Goal: Task Accomplishment & Management: Manage account settings

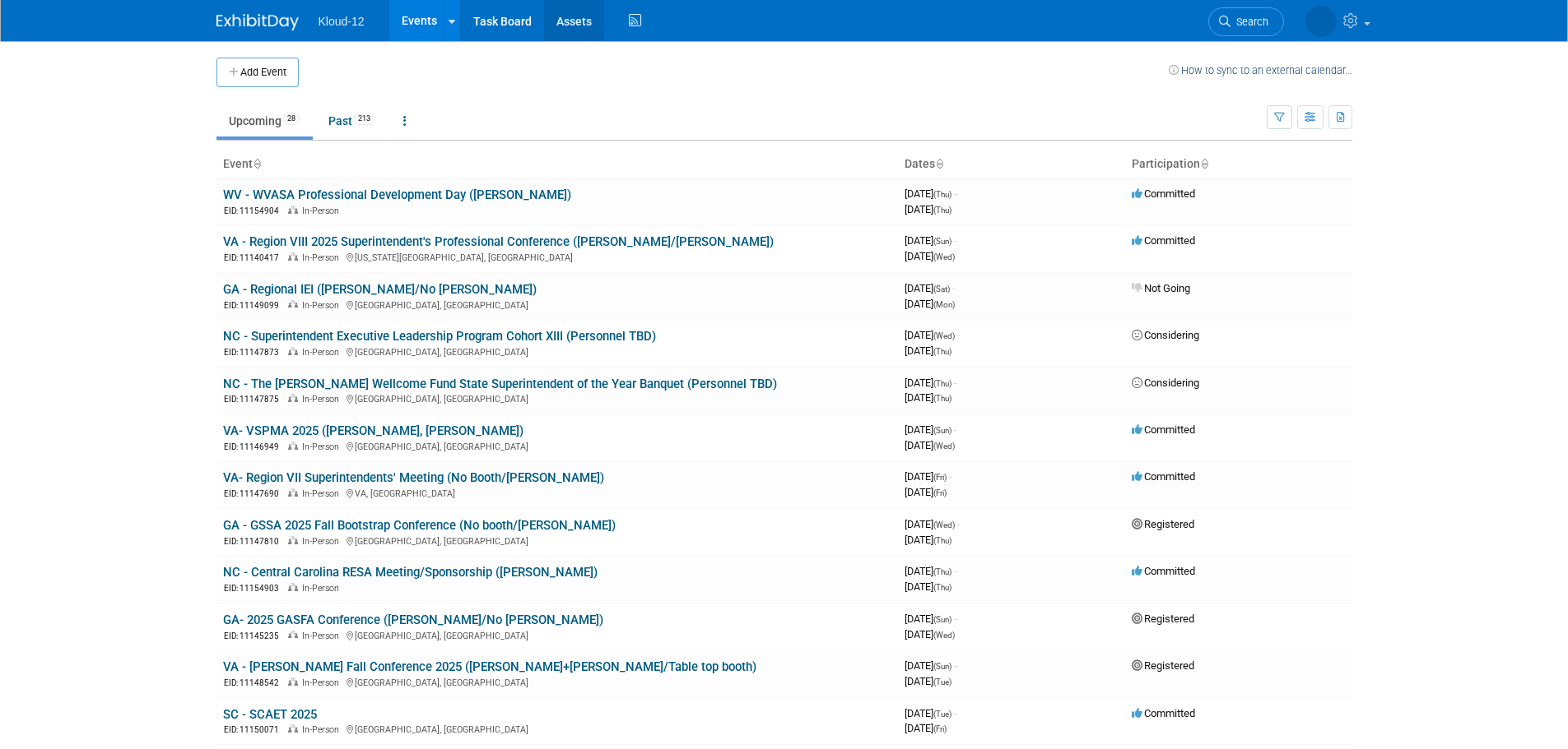
click at [581, 34] on link "Assets" at bounding box center [574, 20] width 60 height 42
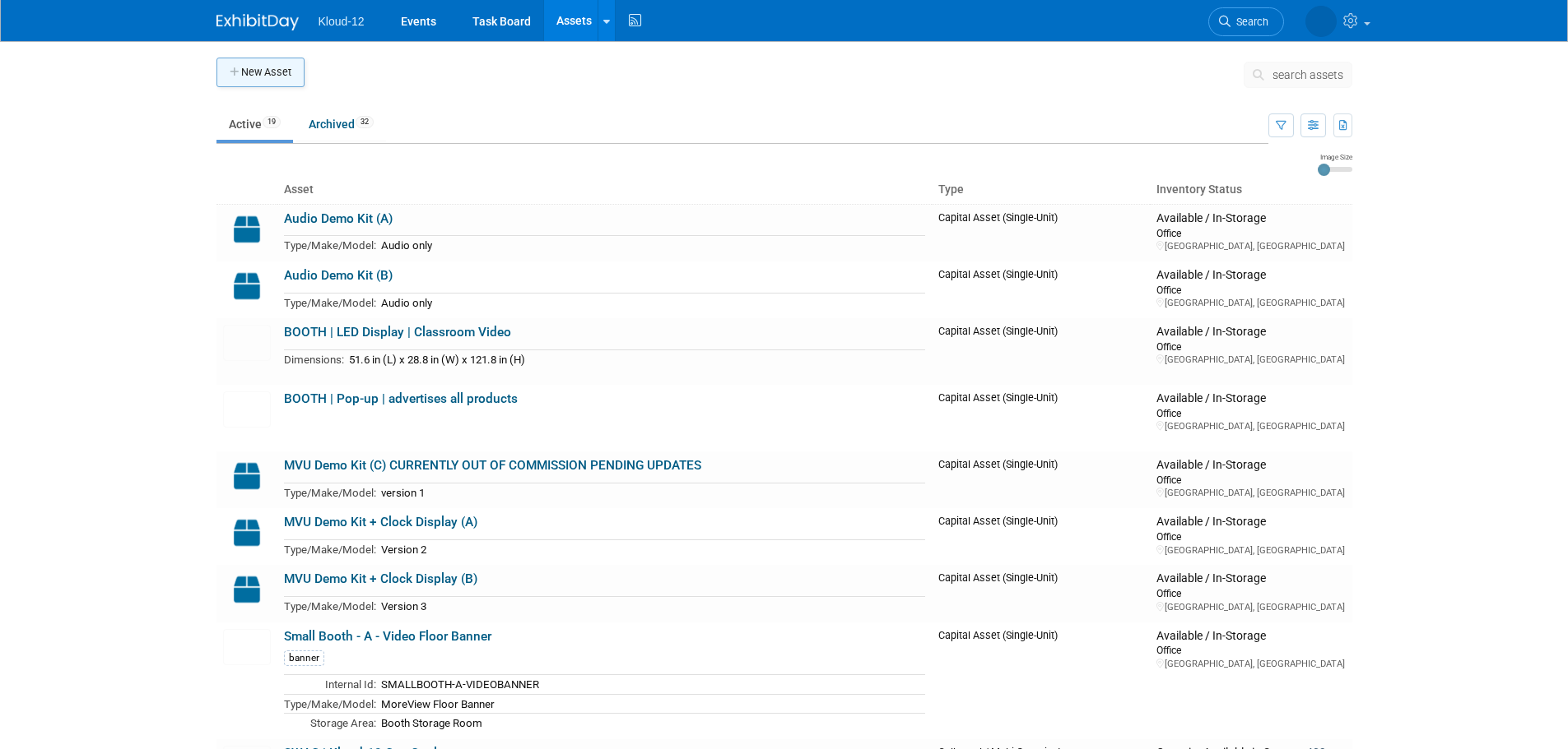
click at [264, 80] on button "New Asset" at bounding box center [260, 72] width 88 height 30
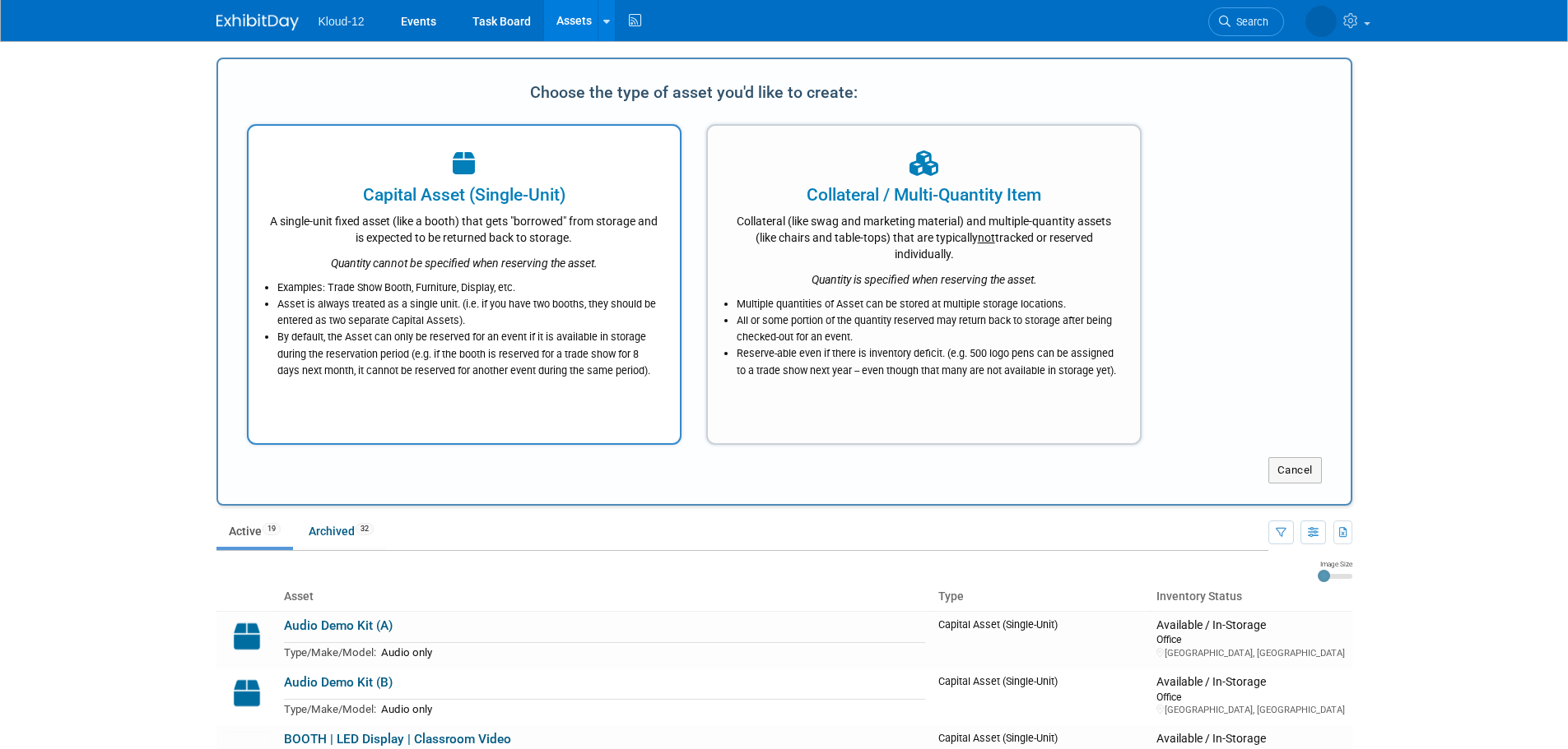
click at [413, 344] on li "By default, the Asset can only be reserved for an event if it is available in s…" at bounding box center [469, 354] width 383 height 50
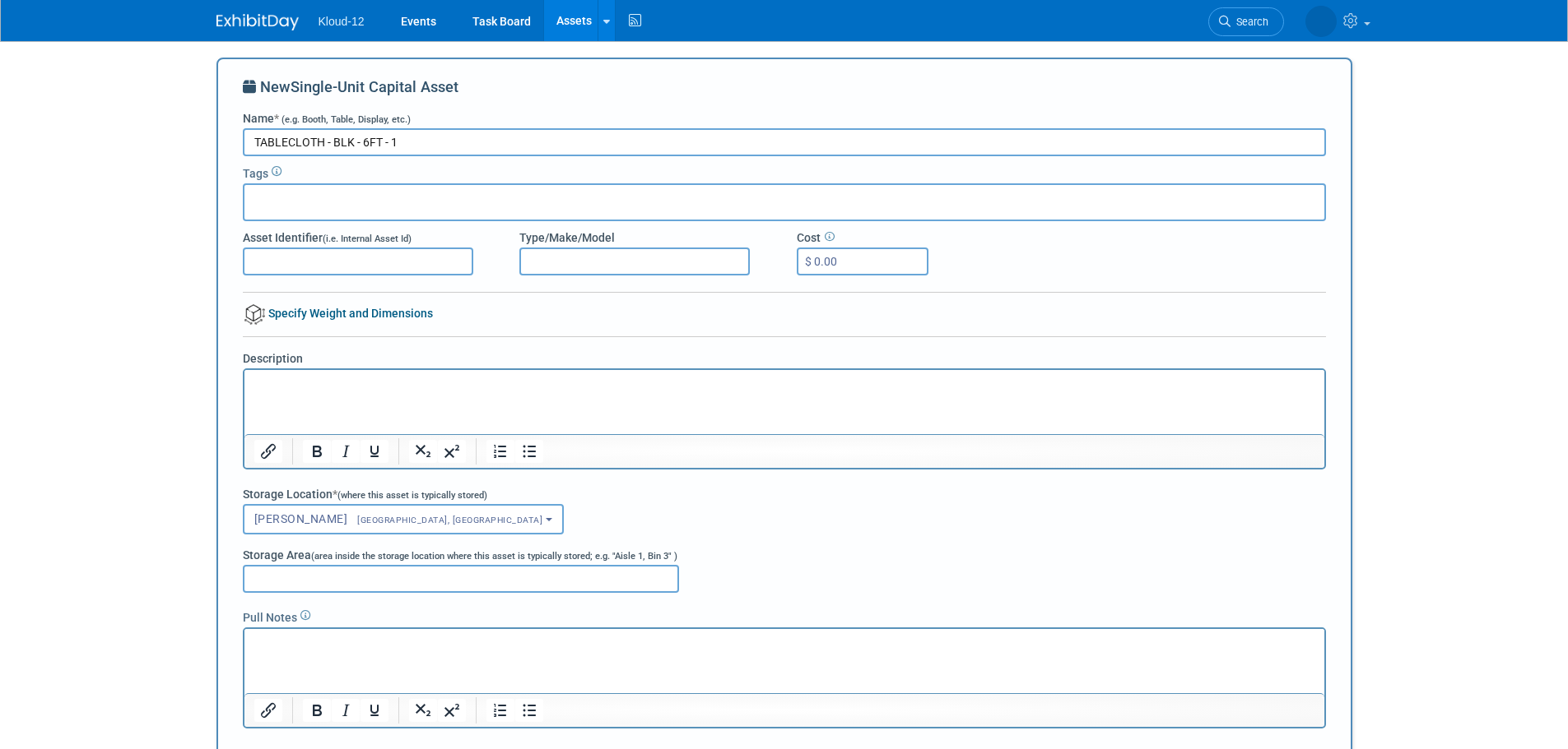
drag, startPoint x: 401, startPoint y: 147, endPoint x: 206, endPoint y: 166, distance: 195.9
type input "TABLECLOTH - BLK - 6FT - 1"
click at [347, 522] on span "[GEOGRAPHIC_DATA], [GEOGRAPHIC_DATA]" at bounding box center [444, 520] width 195 height 11
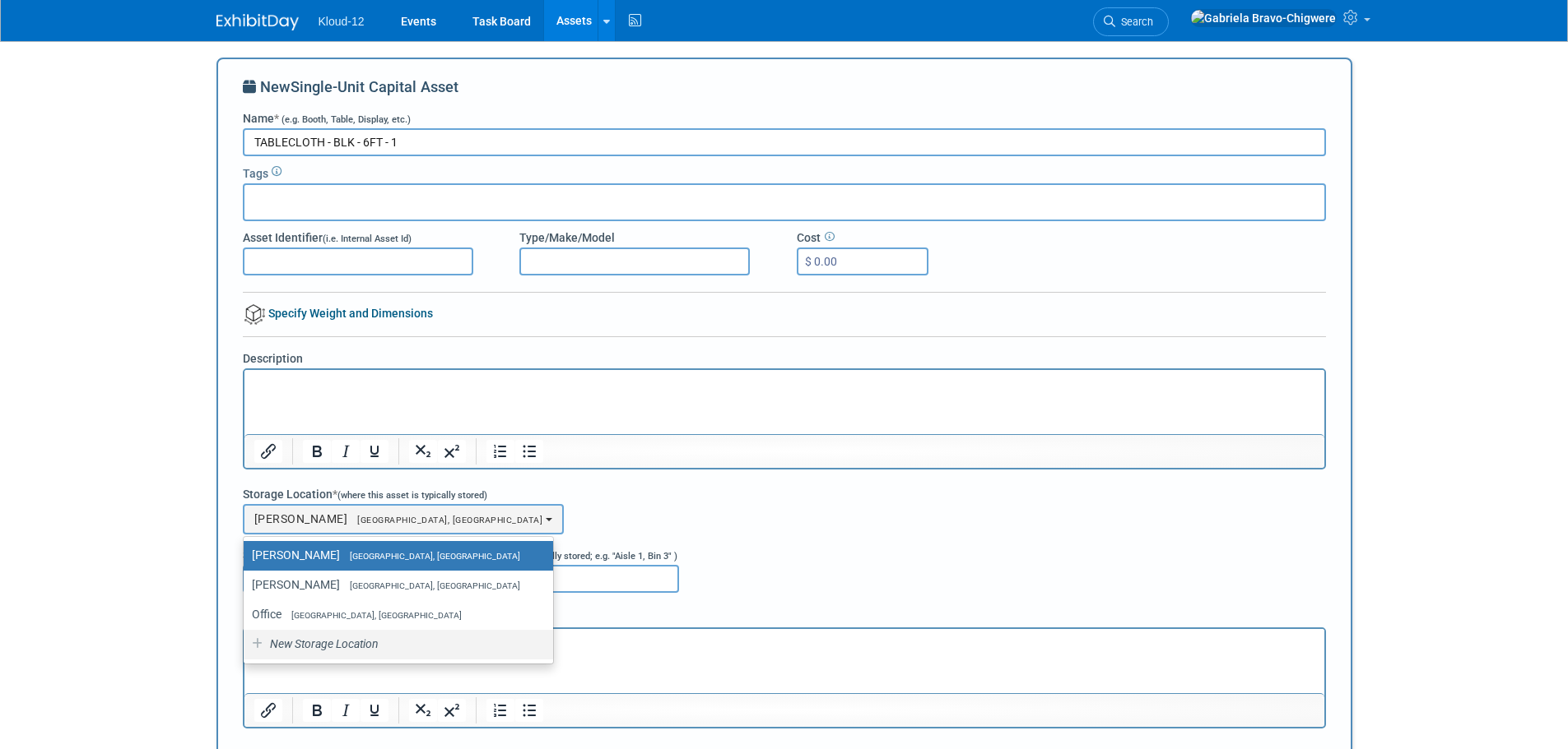
click at [288, 648] on span "New Storage Location" at bounding box center [323, 644] width 111 height 13
click at [246, 648] on input "New Storage Location" at bounding box center [241, 645] width 11 height 11
select select "0"
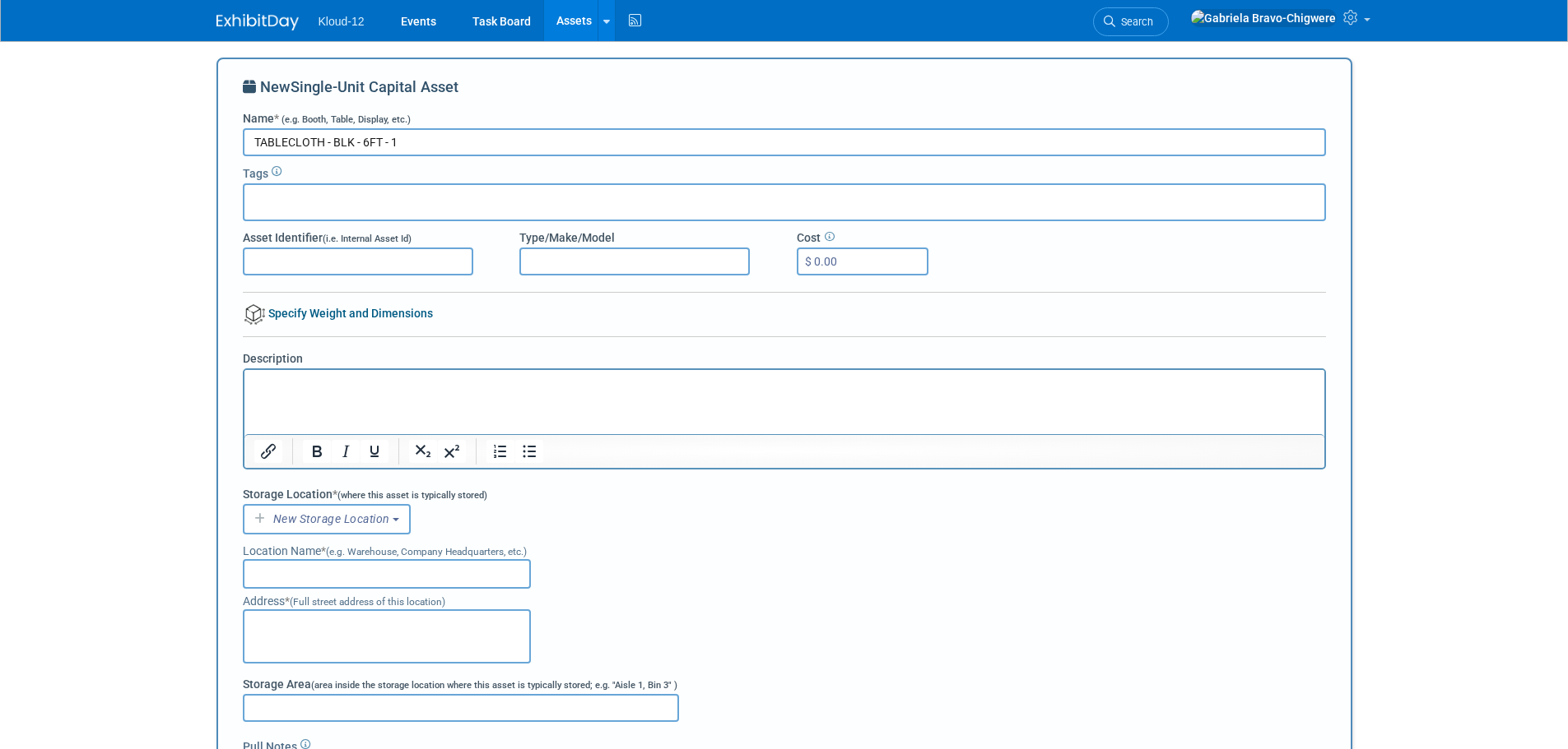
click at [275, 580] on input "text" at bounding box center [387, 574] width 288 height 30
type input "[PERSON_NAME]"
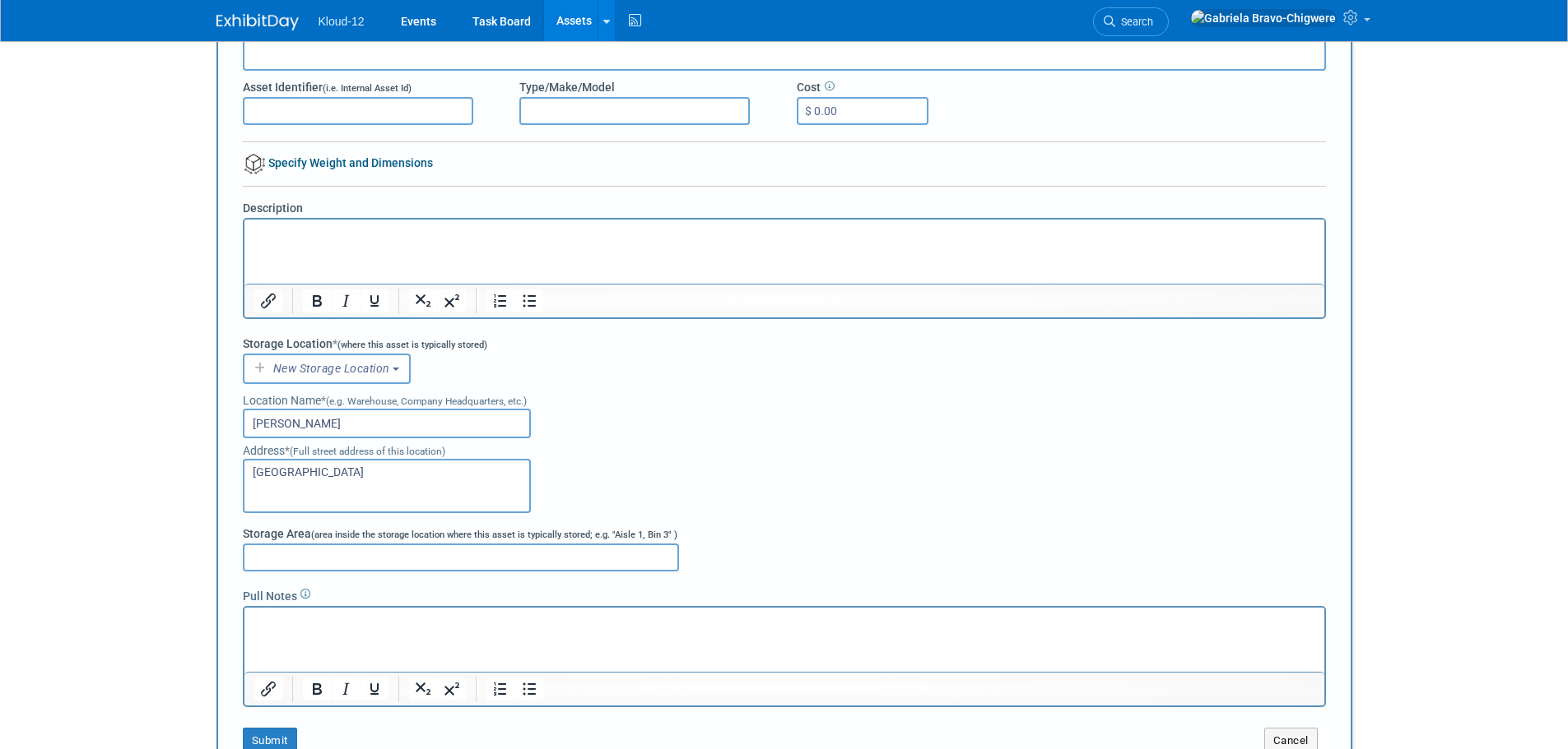
scroll to position [164, 0]
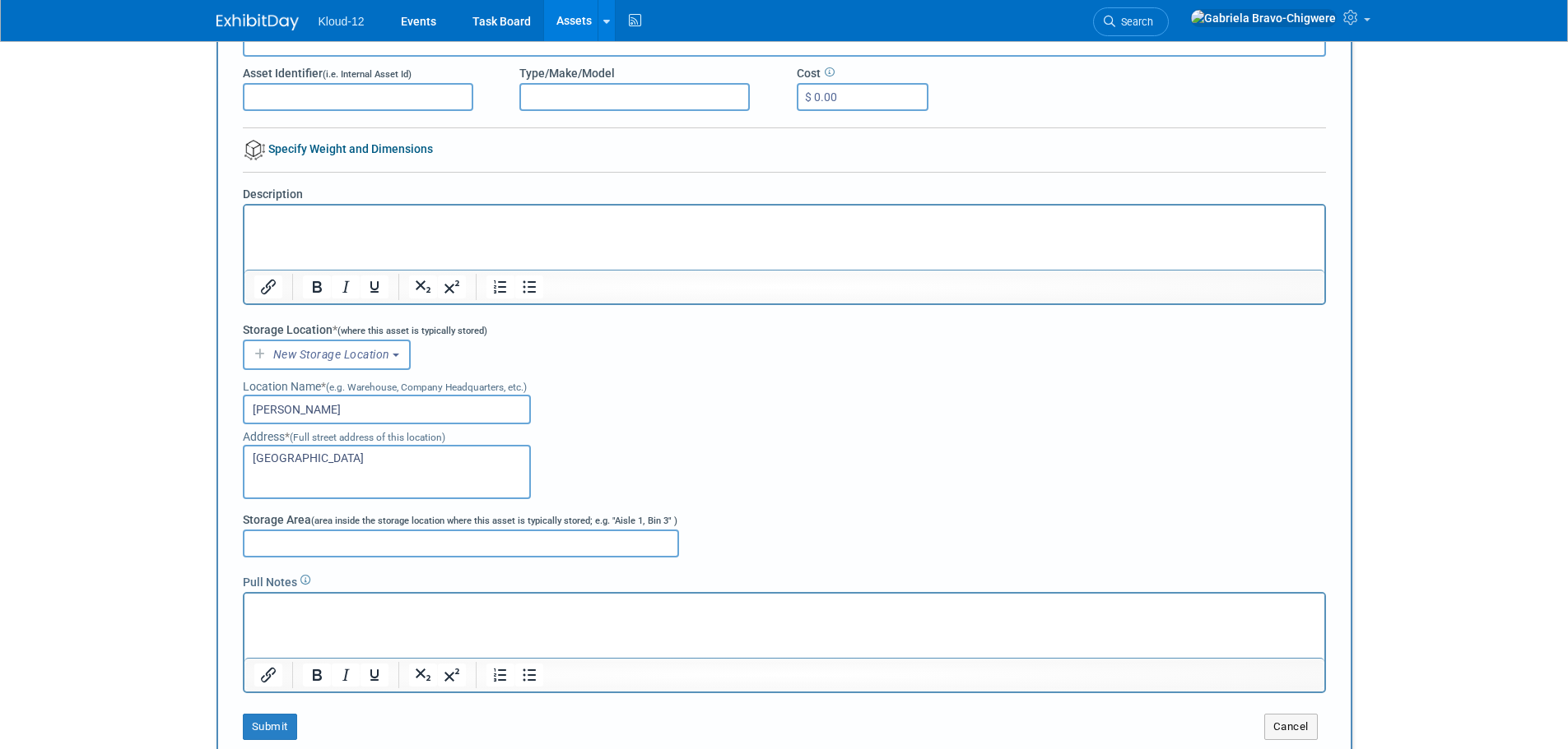
click at [291, 463] on textarea "Raleigh NC" at bounding box center [387, 471] width 288 height 54
type textarea "[GEOGRAPHIC_DATA], [GEOGRAPHIC_DATA]"
click at [272, 719] on button "Submit" at bounding box center [269, 727] width 54 height 27
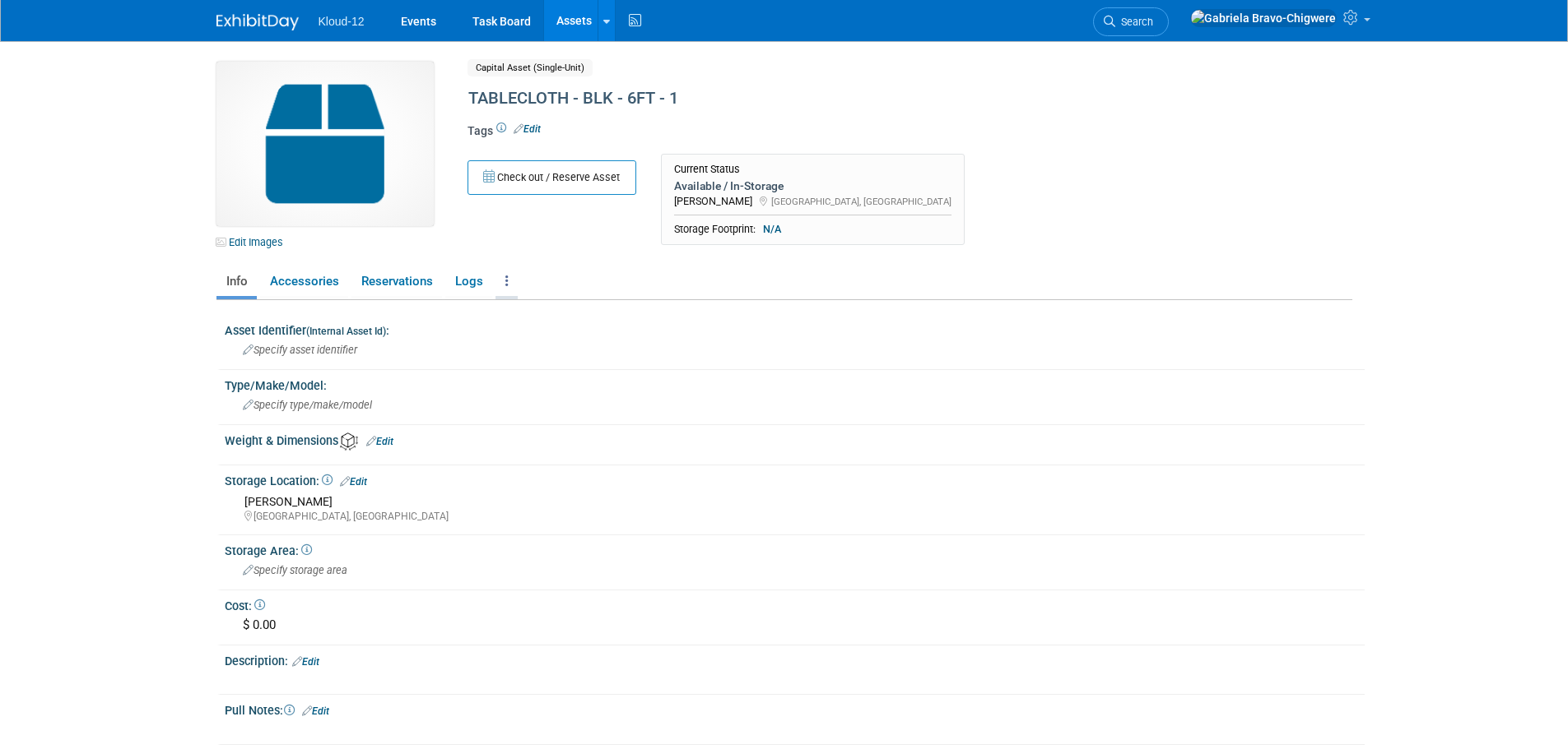
click at [506, 280] on icon at bounding box center [508, 280] width 4 height 12
click at [529, 344] on link "Copy/Duplicate Asset" at bounding box center [567, 341] width 143 height 28
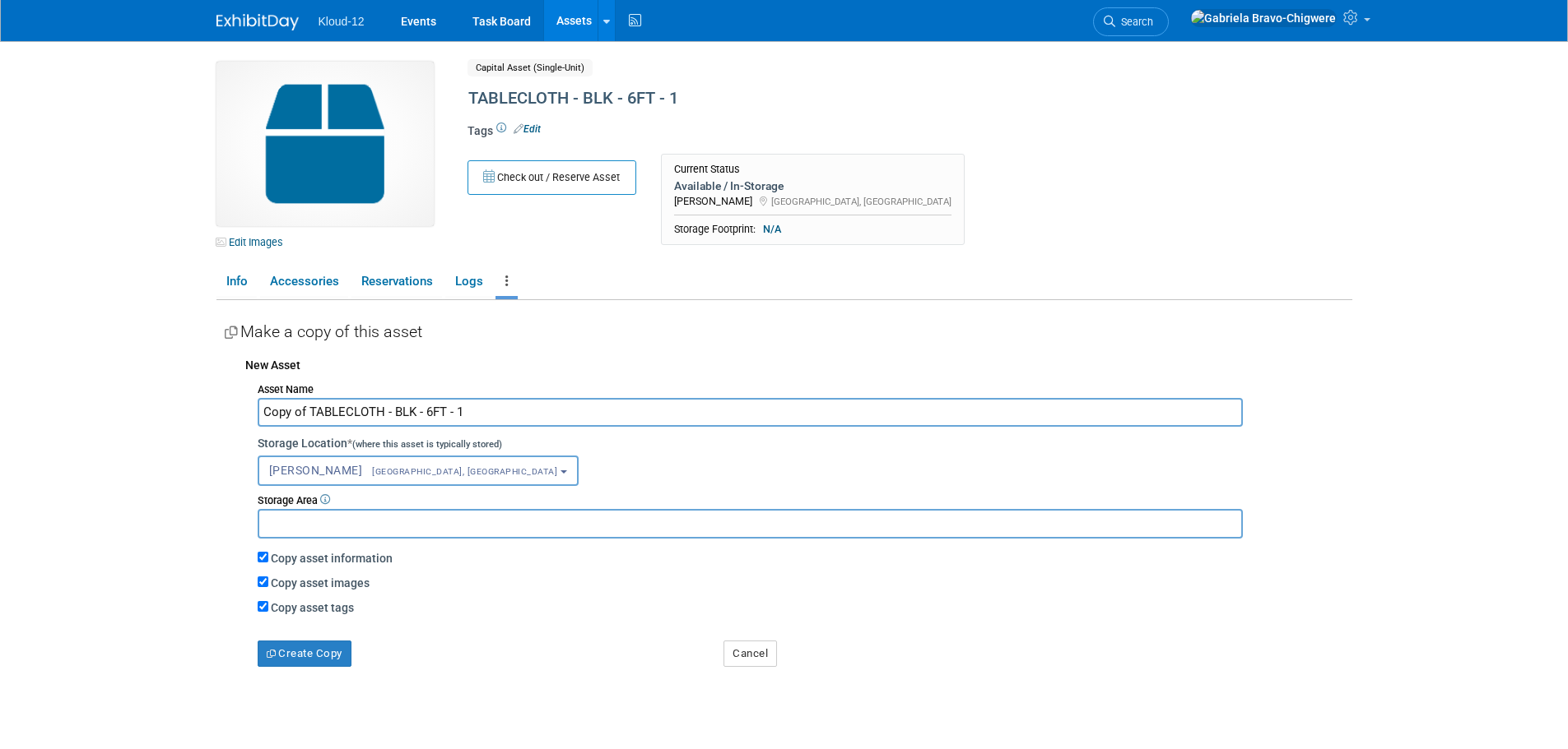
drag, startPoint x: 311, startPoint y: 412, endPoint x: 235, endPoint y: 410, distance: 76.0
click at [235, 411] on div "New Asset Asset Name Copy of TABLECLOTH - BLK - 6FT - 1 Storage Location * (whe…" at bounding box center [788, 507] width 1128 height 318
click at [417, 418] on input "TABLECLOTH - BLK - 6FT - 1" at bounding box center [750, 412] width 986 height 29
type input "TABLECLOTH - BLK - 6FT - 2"
click at [368, 468] on span "[GEOGRAPHIC_DATA], [GEOGRAPHIC_DATA]" at bounding box center [459, 472] width 195 height 11
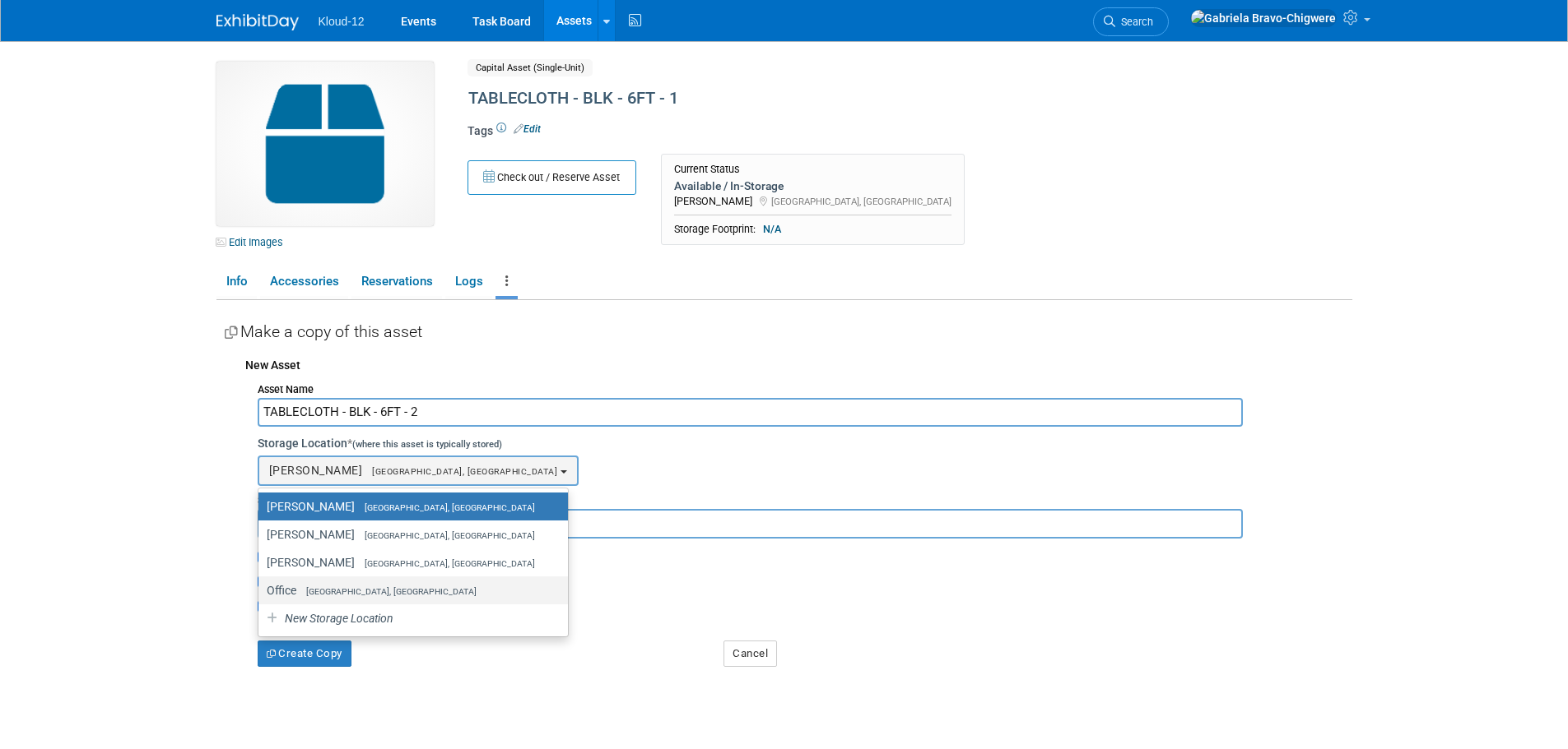
click at [359, 584] on label "Office Lawrenceville, GA" at bounding box center [409, 590] width 285 height 21
click at [261, 586] on input "Office Lawrenceville, GA" at bounding box center [256, 591] width 11 height 11
select select "11223065"
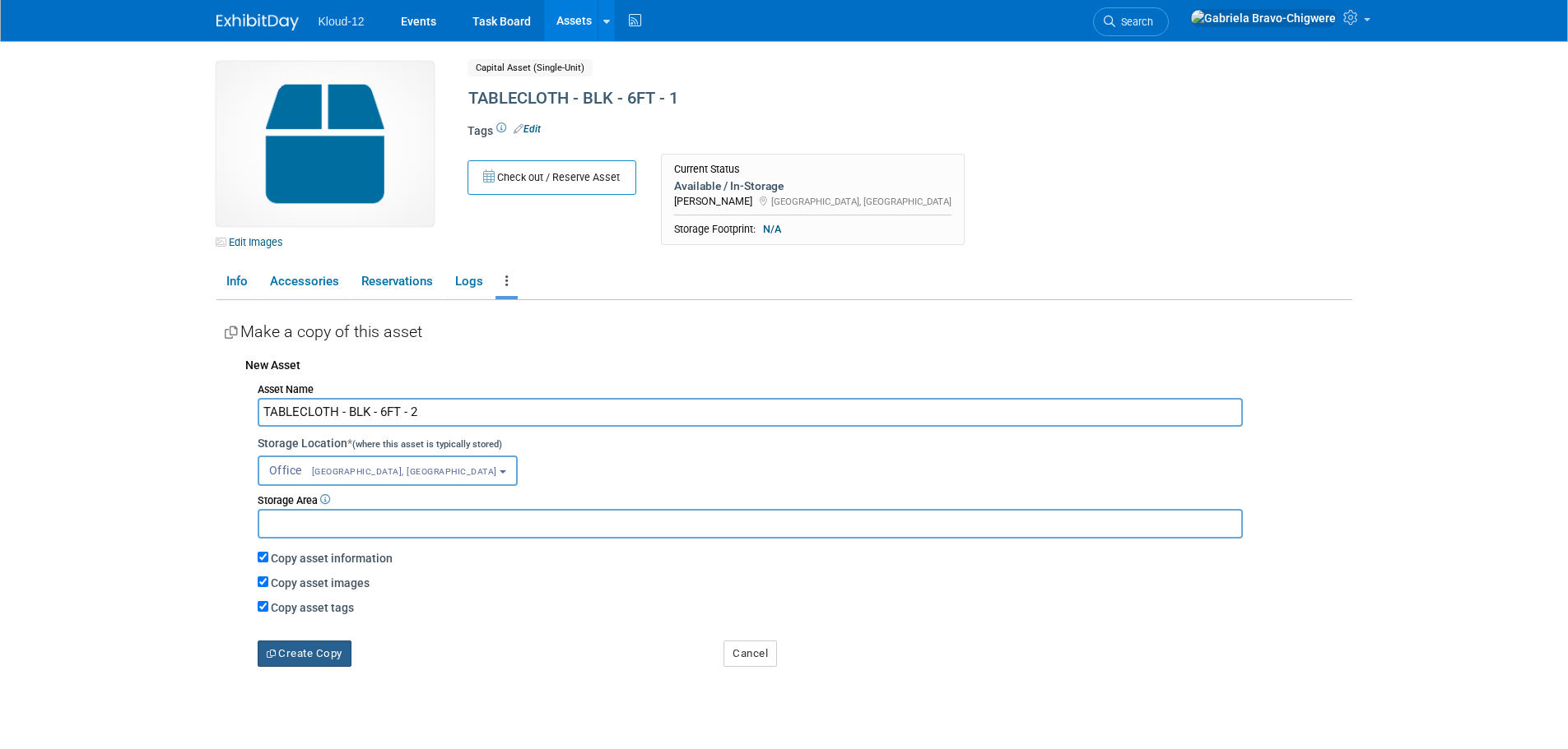
click at [321, 648] on button "Create Copy" at bounding box center [305, 654] width 94 height 27
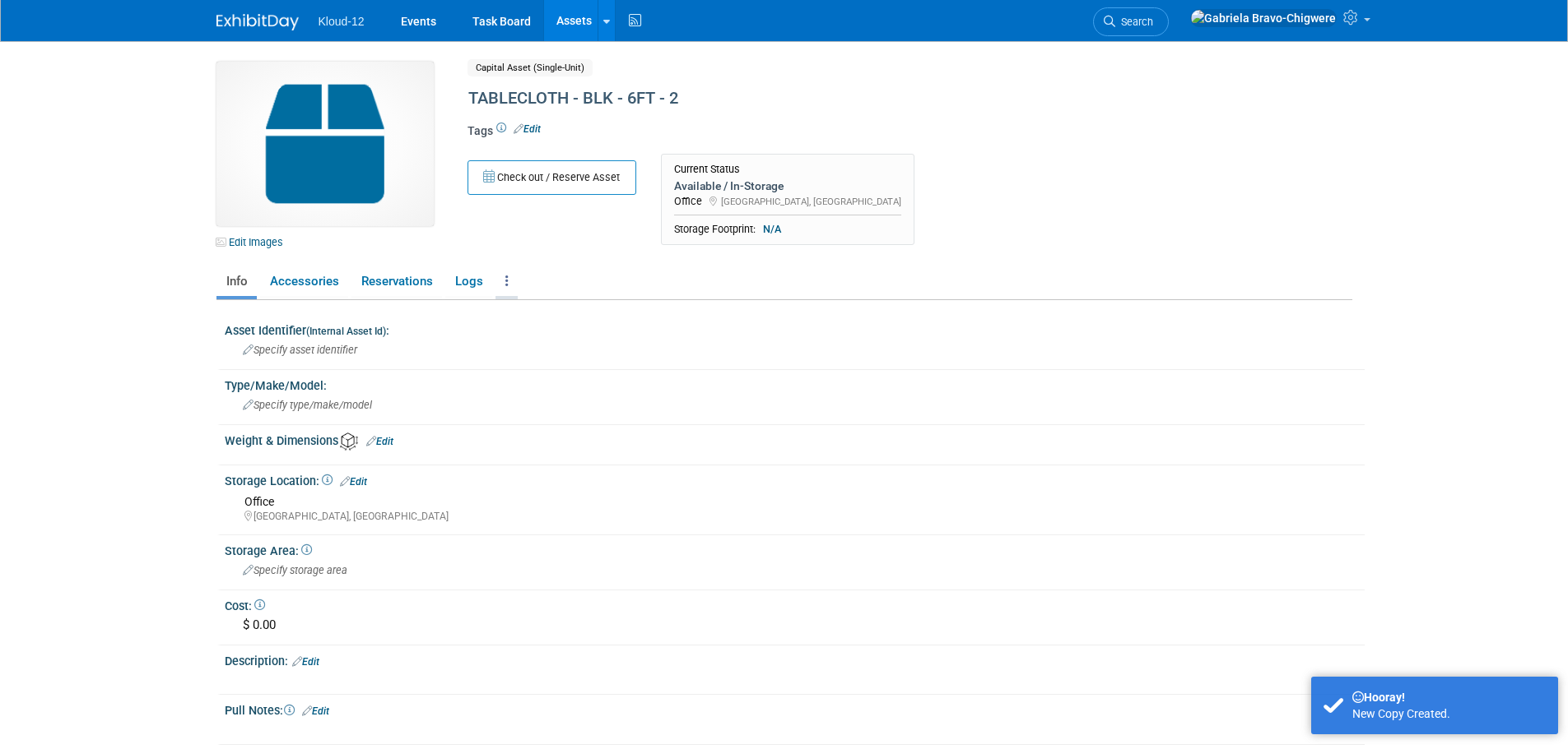
click at [505, 272] on link at bounding box center [507, 281] width 22 height 29
click at [561, 340] on link "Copy/Duplicate Asset" at bounding box center [567, 341] width 143 height 28
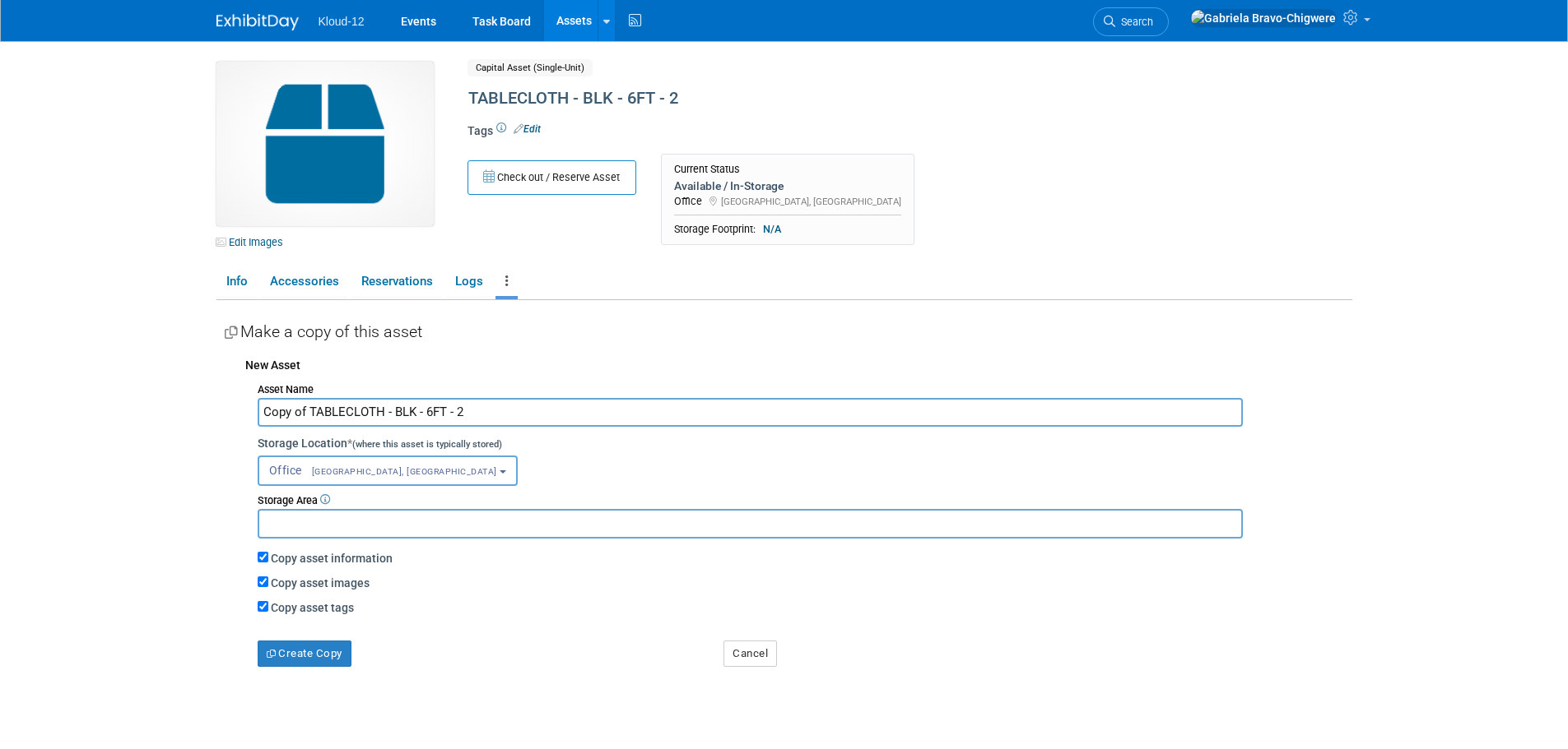
drag, startPoint x: 310, startPoint y: 409, endPoint x: 177, endPoint y: 414, distance: 133.1
click at [177, 414] on body "Kloud-12 Events Task Board Assets New Asset Search Assets" at bounding box center [784, 374] width 1568 height 749
click at [423, 410] on input "TABLECLOTH - BLK - 6FT - 2" at bounding box center [750, 412] width 986 height 29
type input "TABLECLOTH - BLK - 6FT - 3"
click at [372, 475] on span "Lawrenceville, GA" at bounding box center [399, 472] width 195 height 11
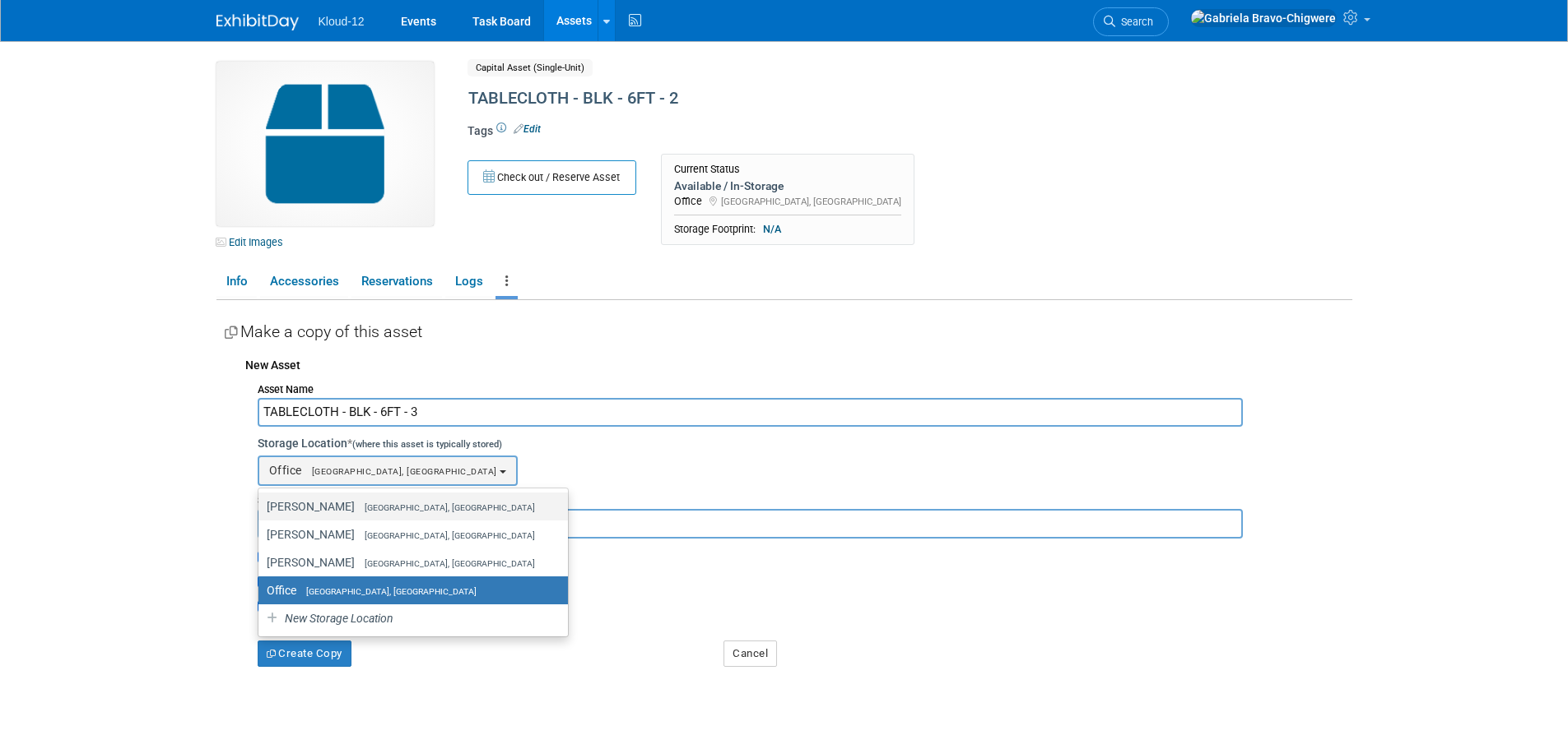
click at [361, 504] on span "[GEOGRAPHIC_DATA], [GEOGRAPHIC_DATA]" at bounding box center [444, 508] width 180 height 11
click at [261, 504] on input "Brian McGill Raleigh, NC" at bounding box center [256, 507] width 11 height 11
select select "11224136"
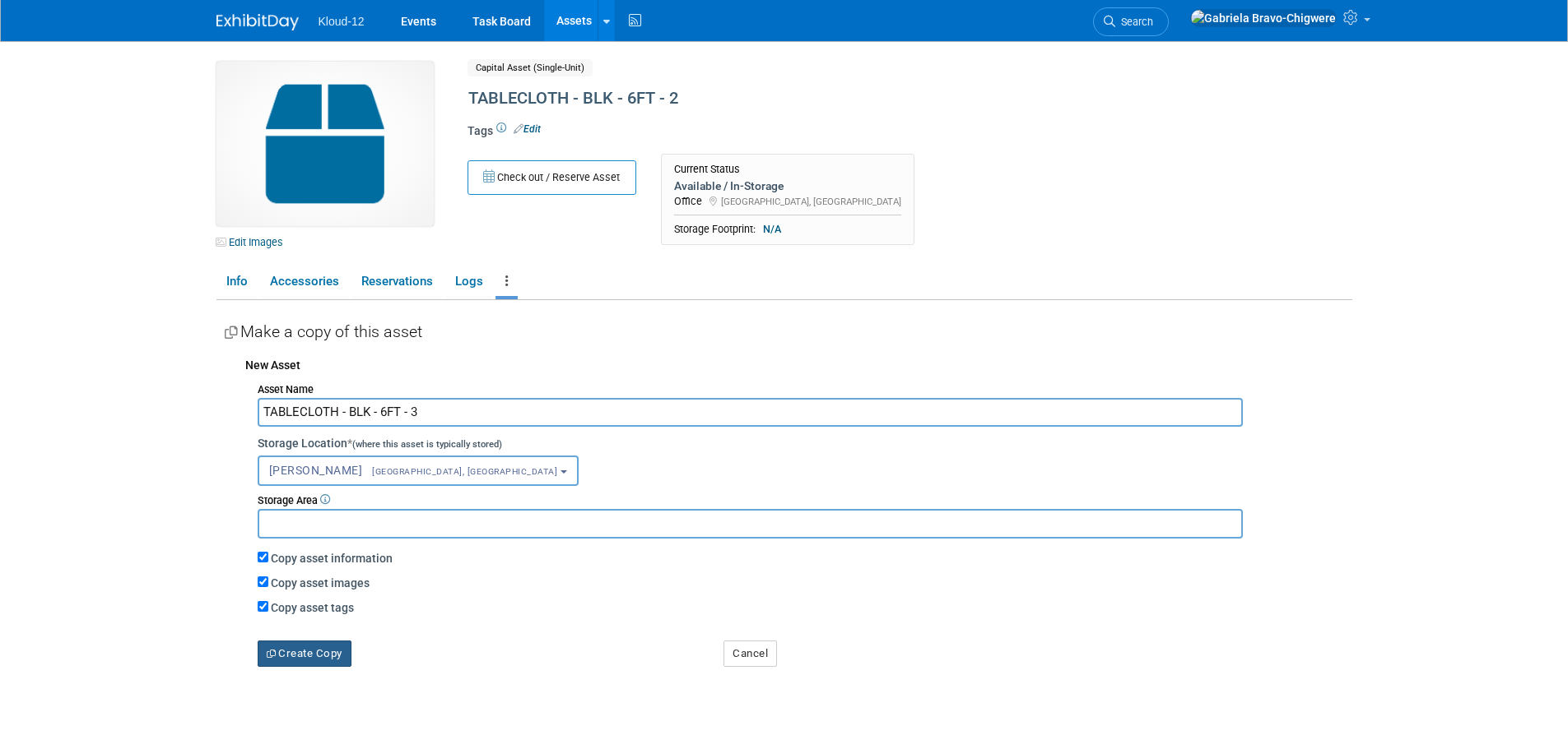
click at [305, 664] on button "Create Copy" at bounding box center [305, 654] width 94 height 27
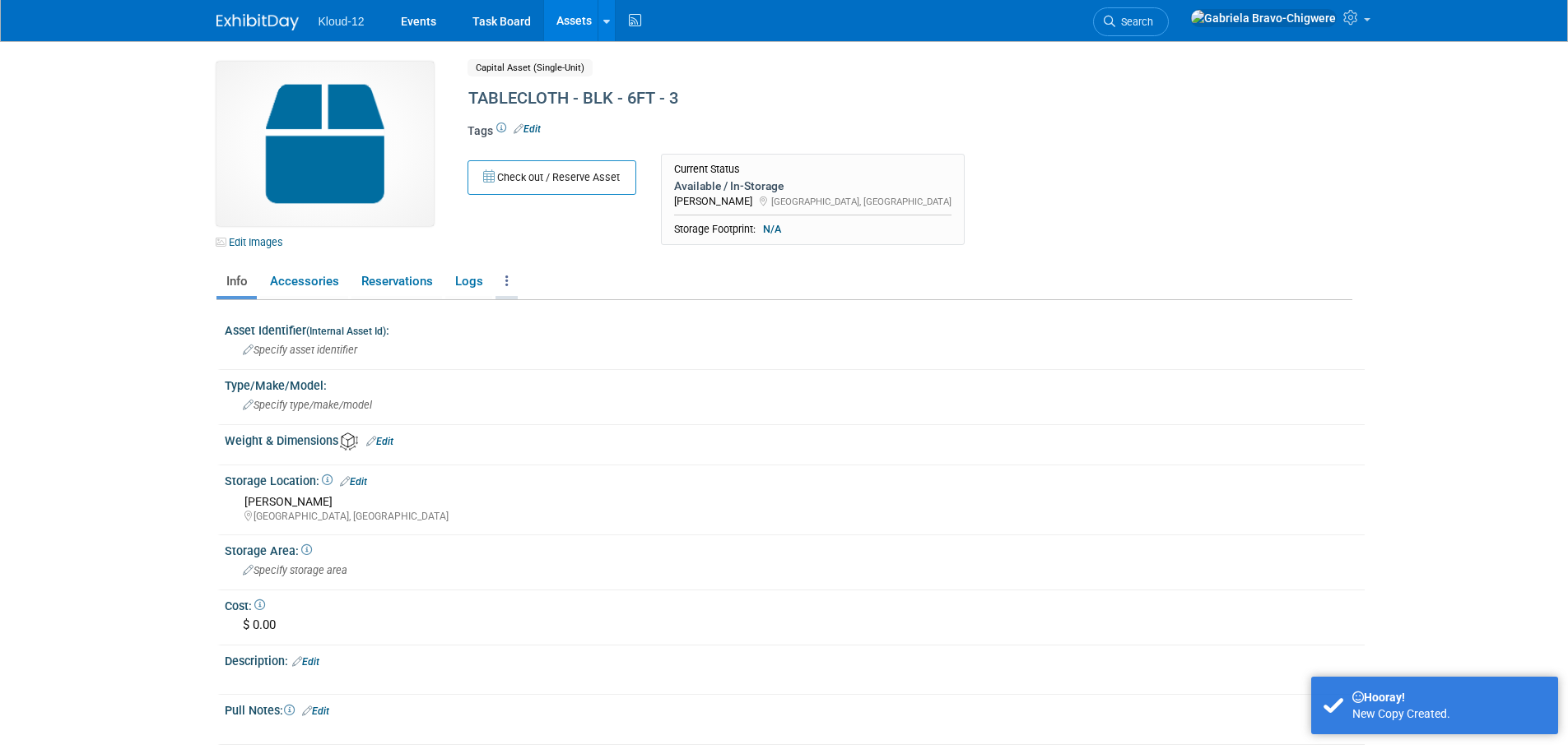
click at [506, 279] on icon at bounding box center [508, 280] width 4 height 12
click at [548, 339] on link "Copy/Duplicate Asset" at bounding box center [567, 341] width 143 height 28
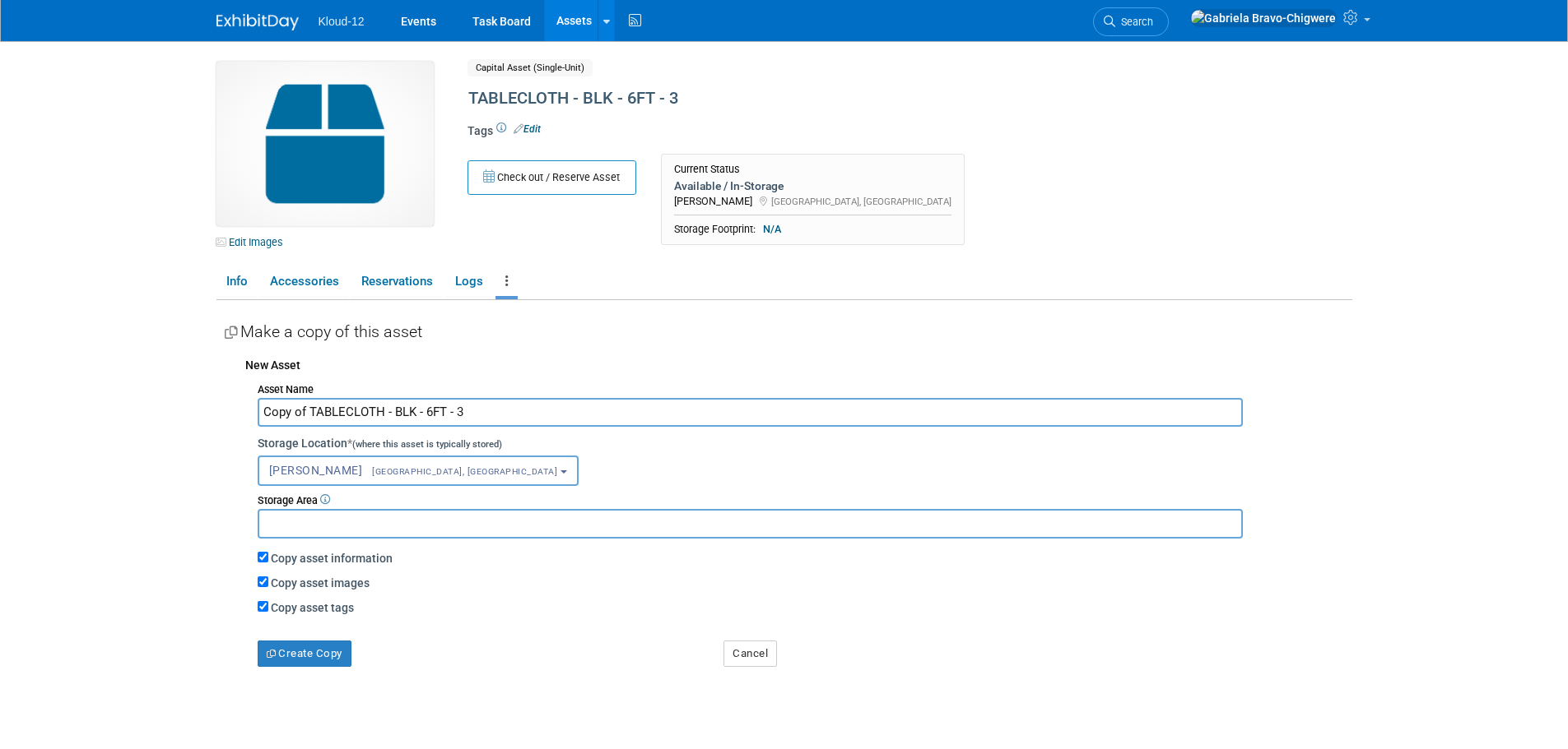
drag, startPoint x: 311, startPoint y: 407, endPoint x: 203, endPoint y: 403, distance: 108.1
click at [204, 403] on div "Edit Images Capital Asset (Single-Unit) Shared TABLECLOTH - BLK - 6FT - 3 Asset…" at bounding box center [784, 401] width 1160 height 720
click at [419, 416] on input "TABLECLOTH - BLK - 6FT - 3" at bounding box center [750, 412] width 986 height 29
type input "TABLECLOTH - BLK - 6FT - 4"
click at [286, 658] on button "Create Copy" at bounding box center [305, 654] width 94 height 27
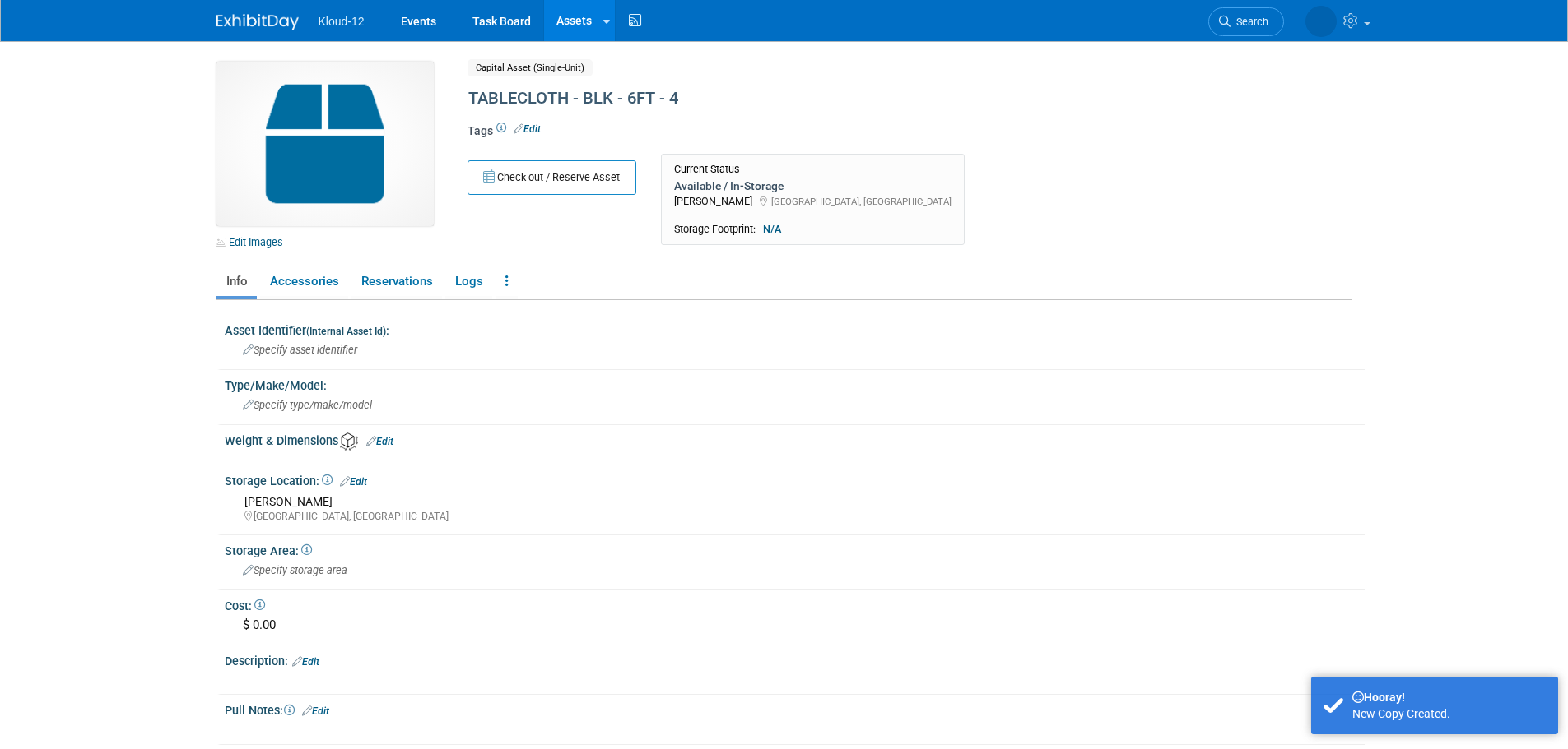
click at [566, 24] on link "Assets" at bounding box center [574, 20] width 60 height 42
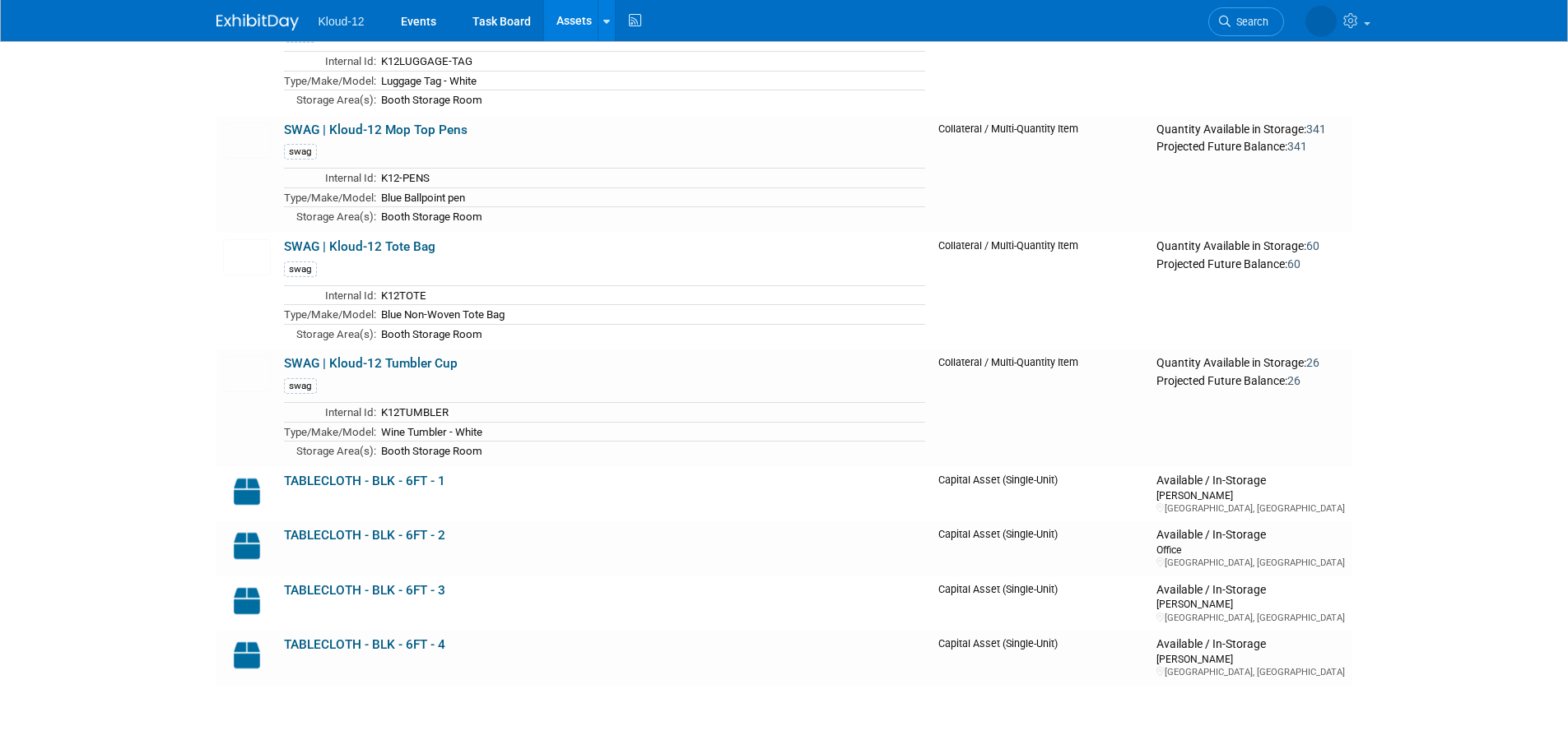
scroll to position [1694, 0]
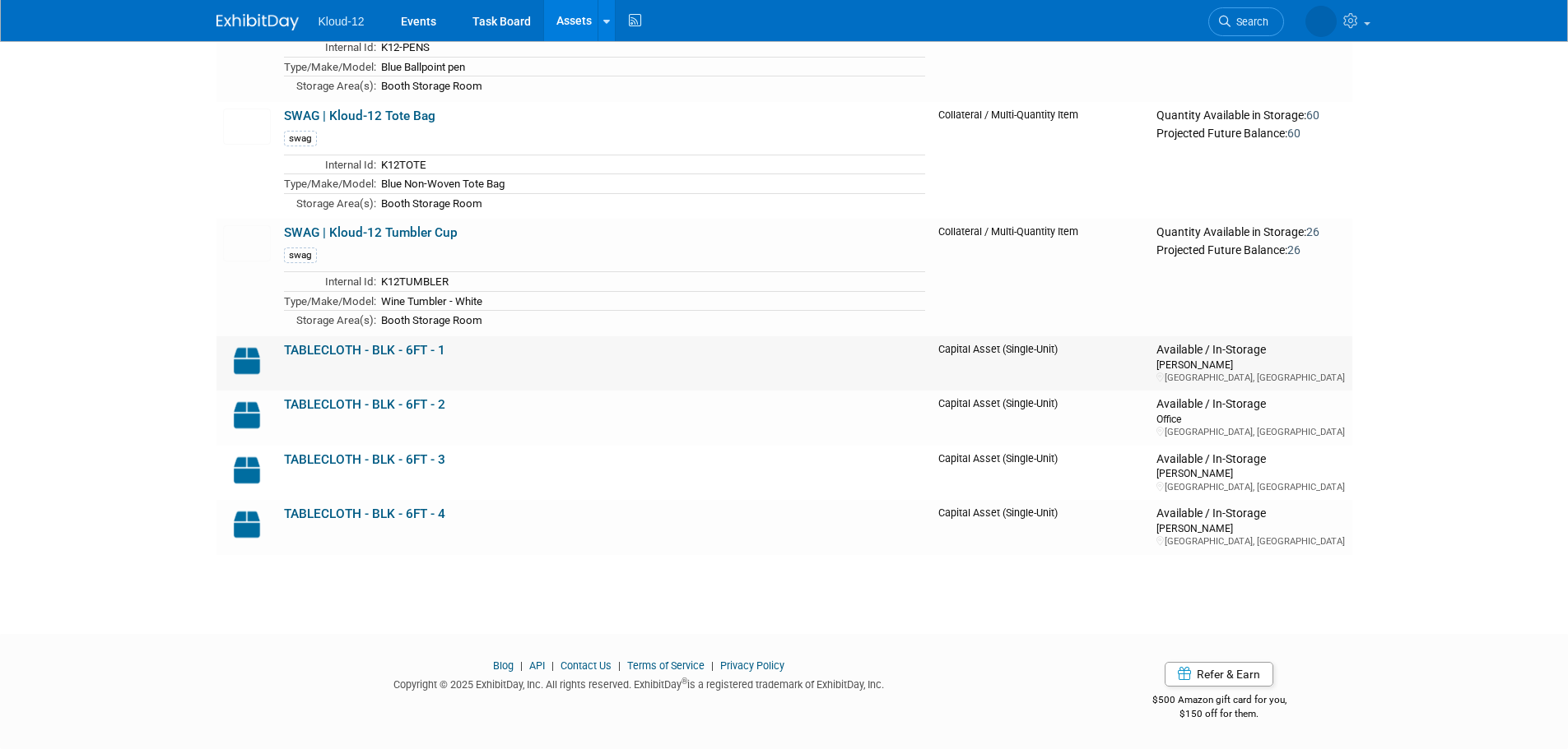
click at [831, 358] on td "TABLECLOTH - BLK - 6FT - 1" at bounding box center [604, 363] width 654 height 54
click at [366, 358] on link "TABLECLOTH - BLK - 6FT - 1" at bounding box center [365, 351] width 162 height 15
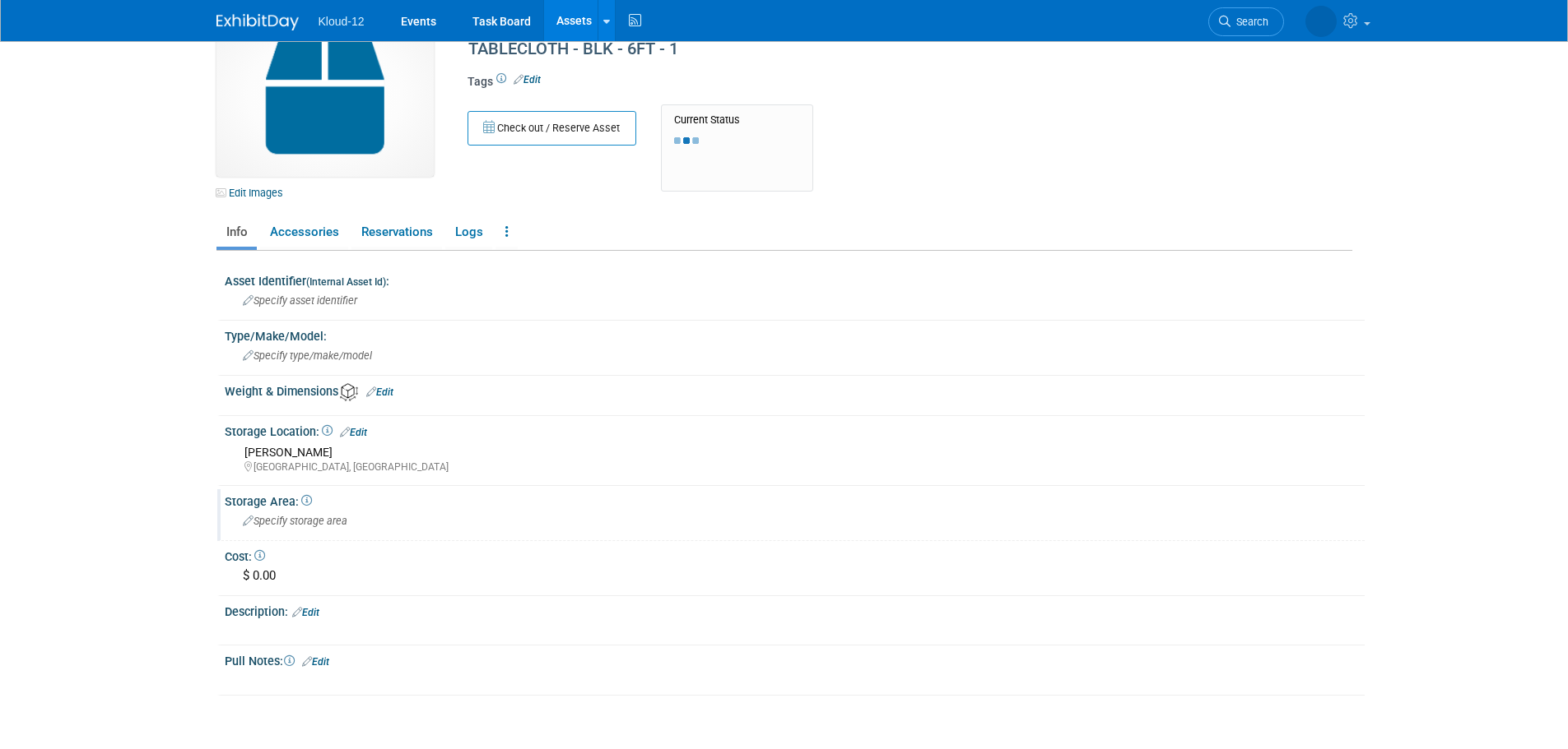
scroll to position [164, 0]
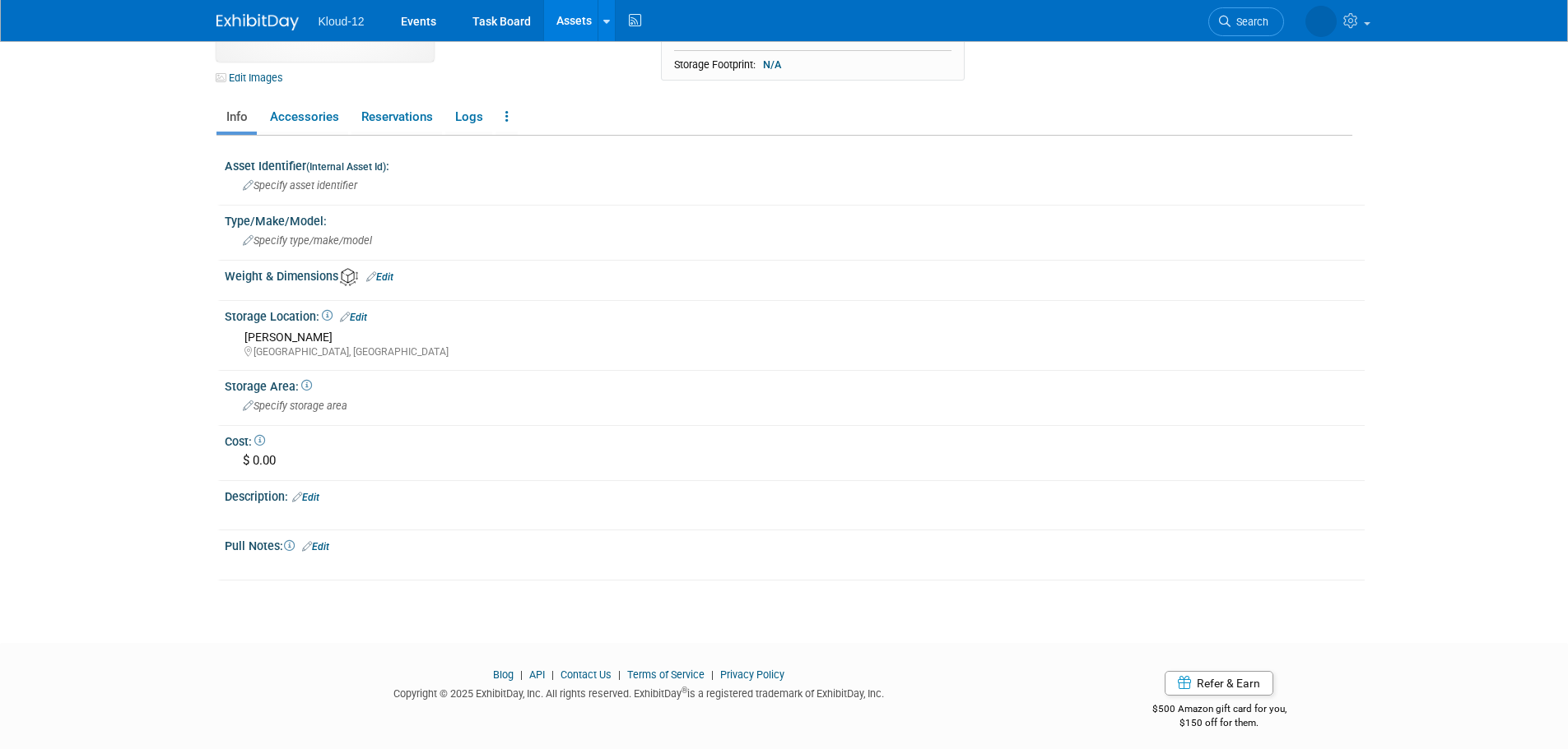
click at [354, 310] on div "Storage Location: Edit" at bounding box center [794, 315] width 1140 height 21
click at [360, 317] on link "Edit" at bounding box center [353, 317] width 27 height 11
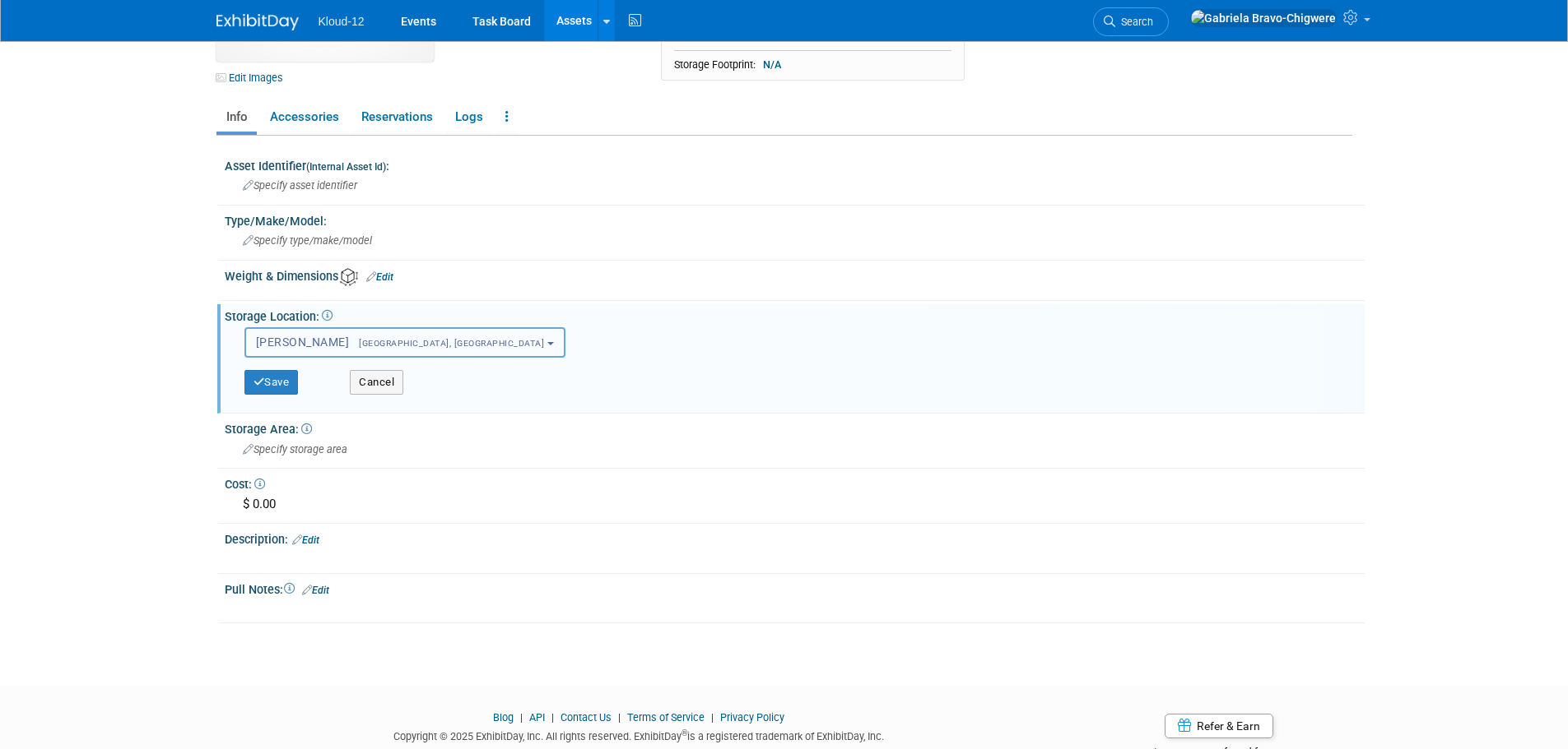
click at [349, 340] on span "[GEOGRAPHIC_DATA], [GEOGRAPHIC_DATA]" at bounding box center [446, 344] width 195 height 11
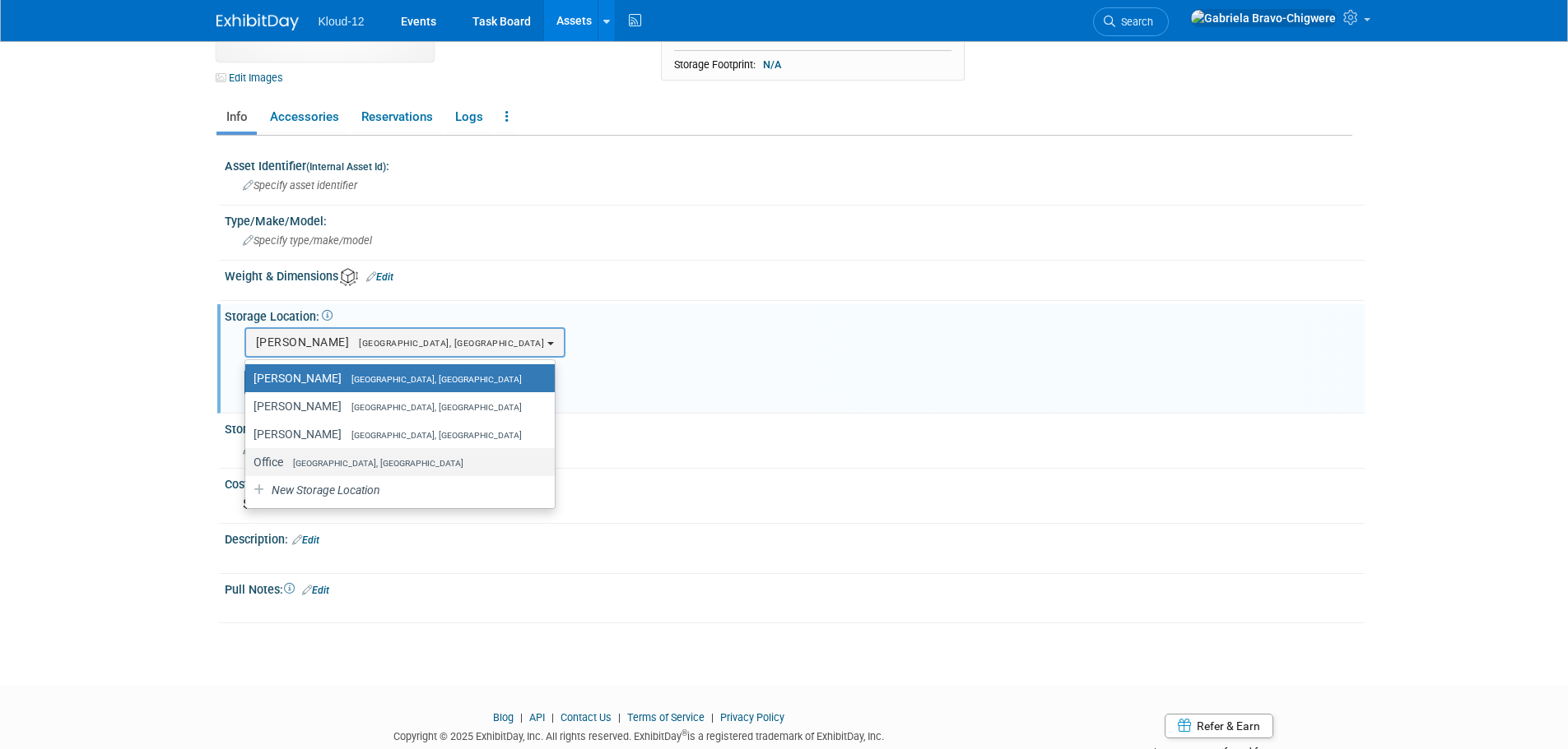
click at [355, 455] on label "Office [GEOGRAPHIC_DATA], [GEOGRAPHIC_DATA]" at bounding box center [396, 462] width 285 height 21
click at [247, 458] on input "Office [GEOGRAPHIC_DATA], [GEOGRAPHIC_DATA]" at bounding box center [243, 463] width 11 height 11
select select "11223065"
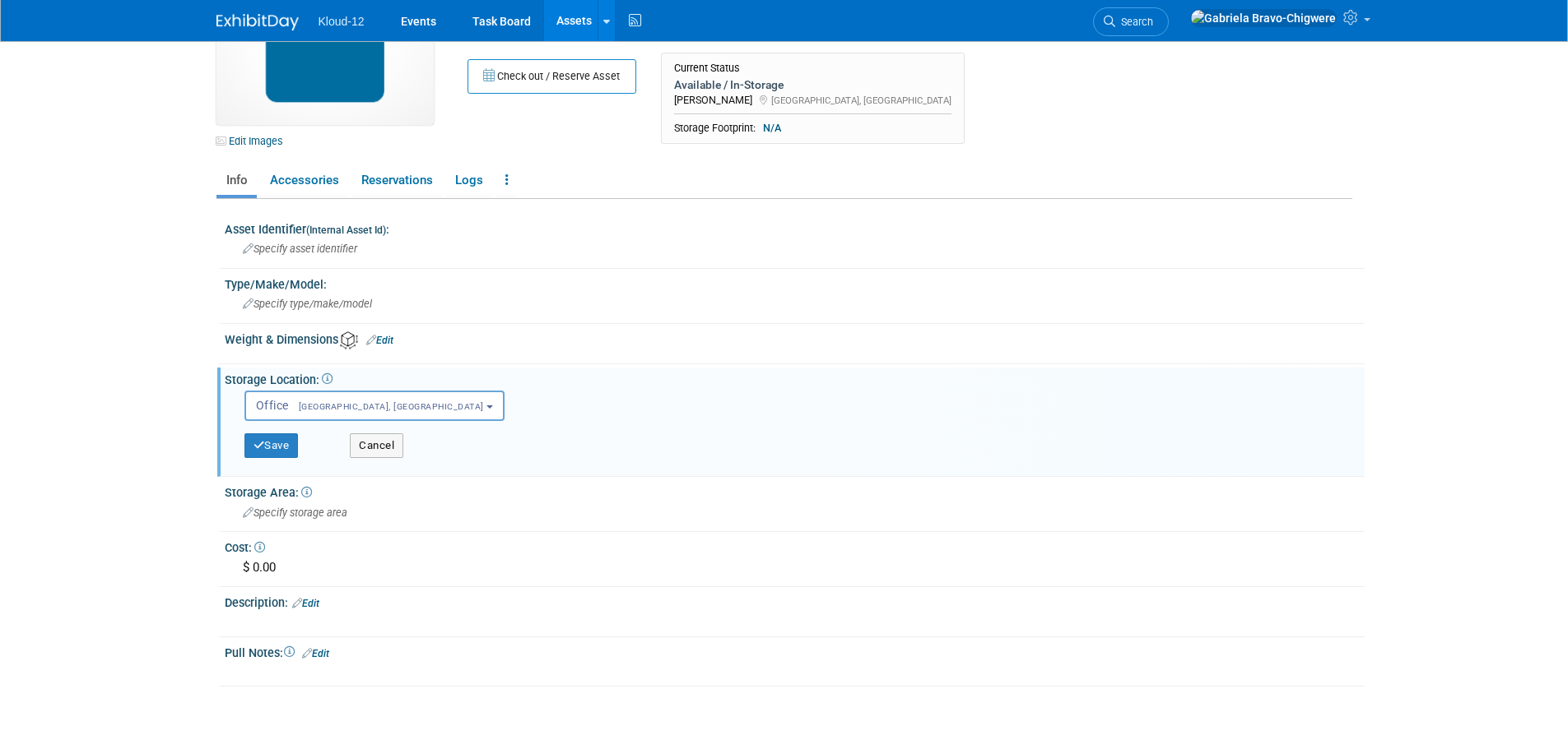
scroll to position [217, 0]
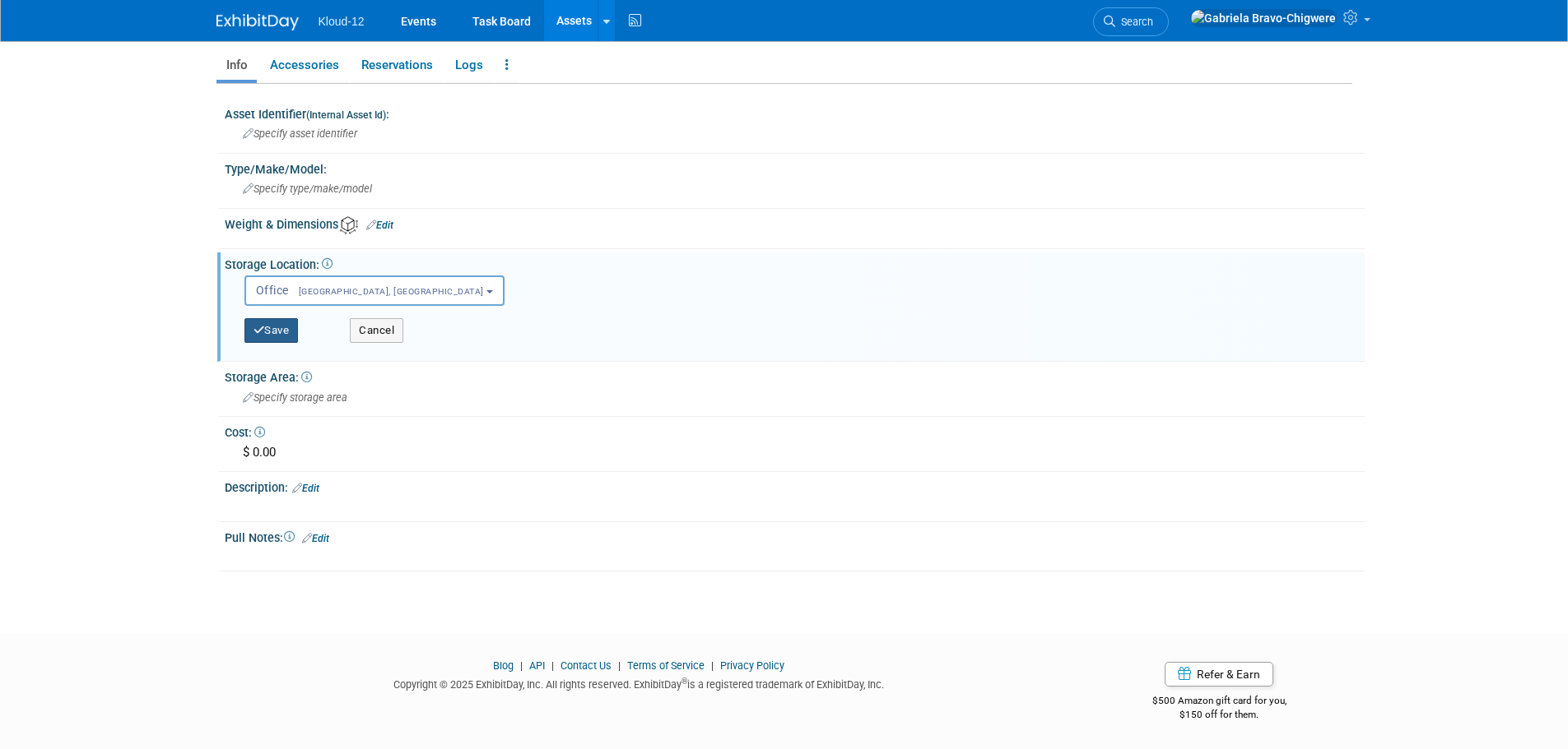
click at [281, 323] on button "Save" at bounding box center [271, 330] width 54 height 25
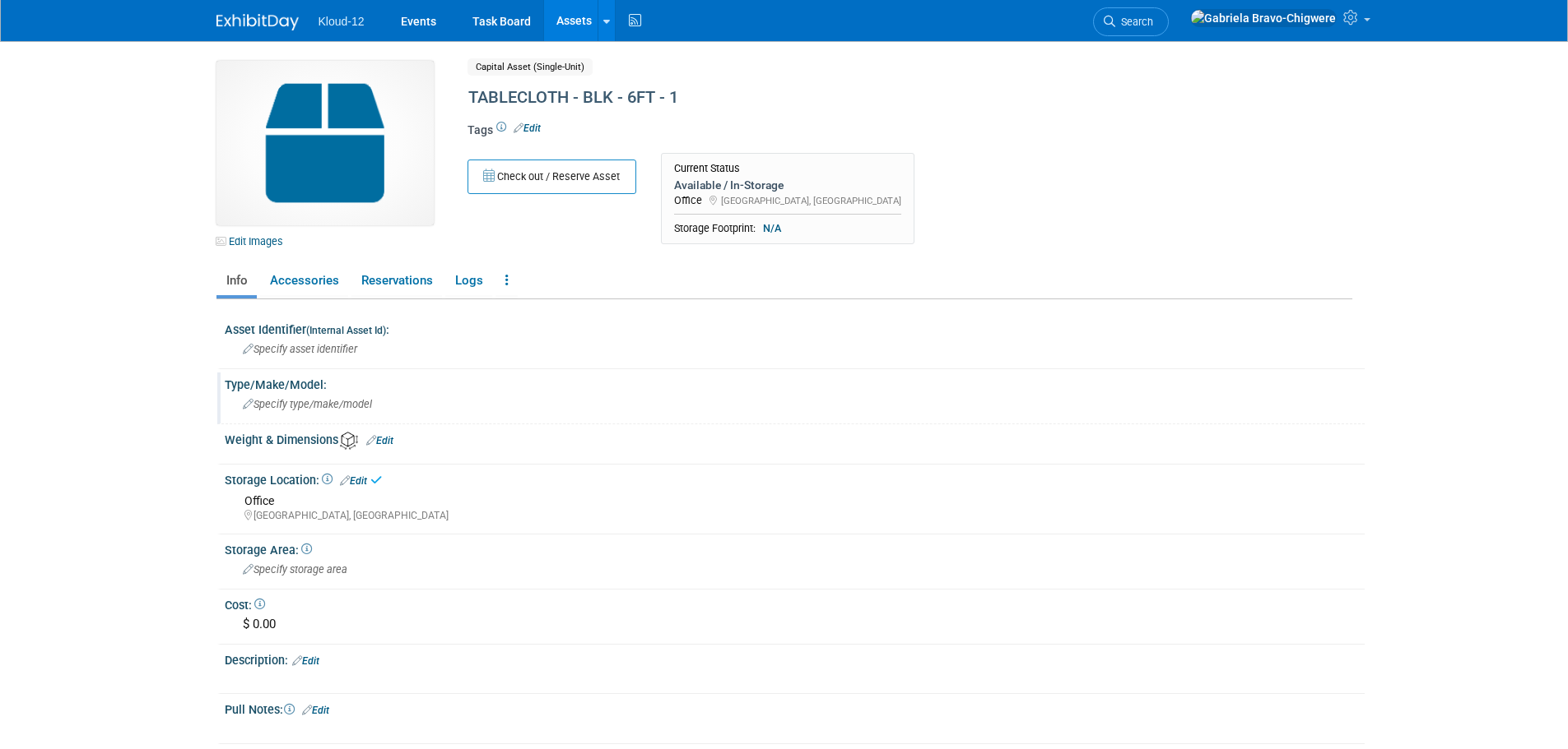
scroll to position [0, 0]
click at [566, 19] on link "Assets" at bounding box center [574, 20] width 60 height 42
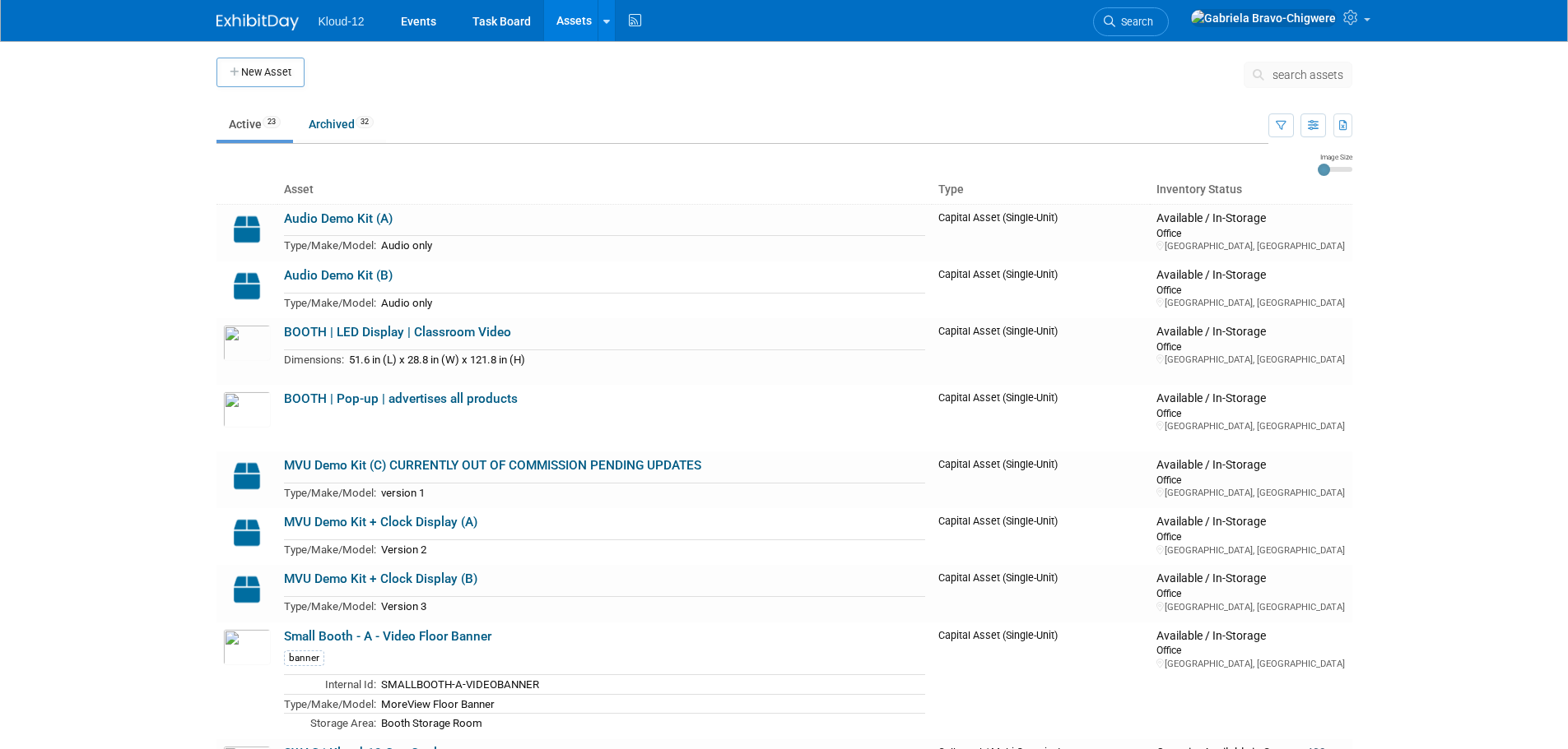
click at [555, 20] on link "Assets" at bounding box center [574, 20] width 60 height 42
click at [232, 65] on button "New Asset" at bounding box center [260, 72] width 88 height 30
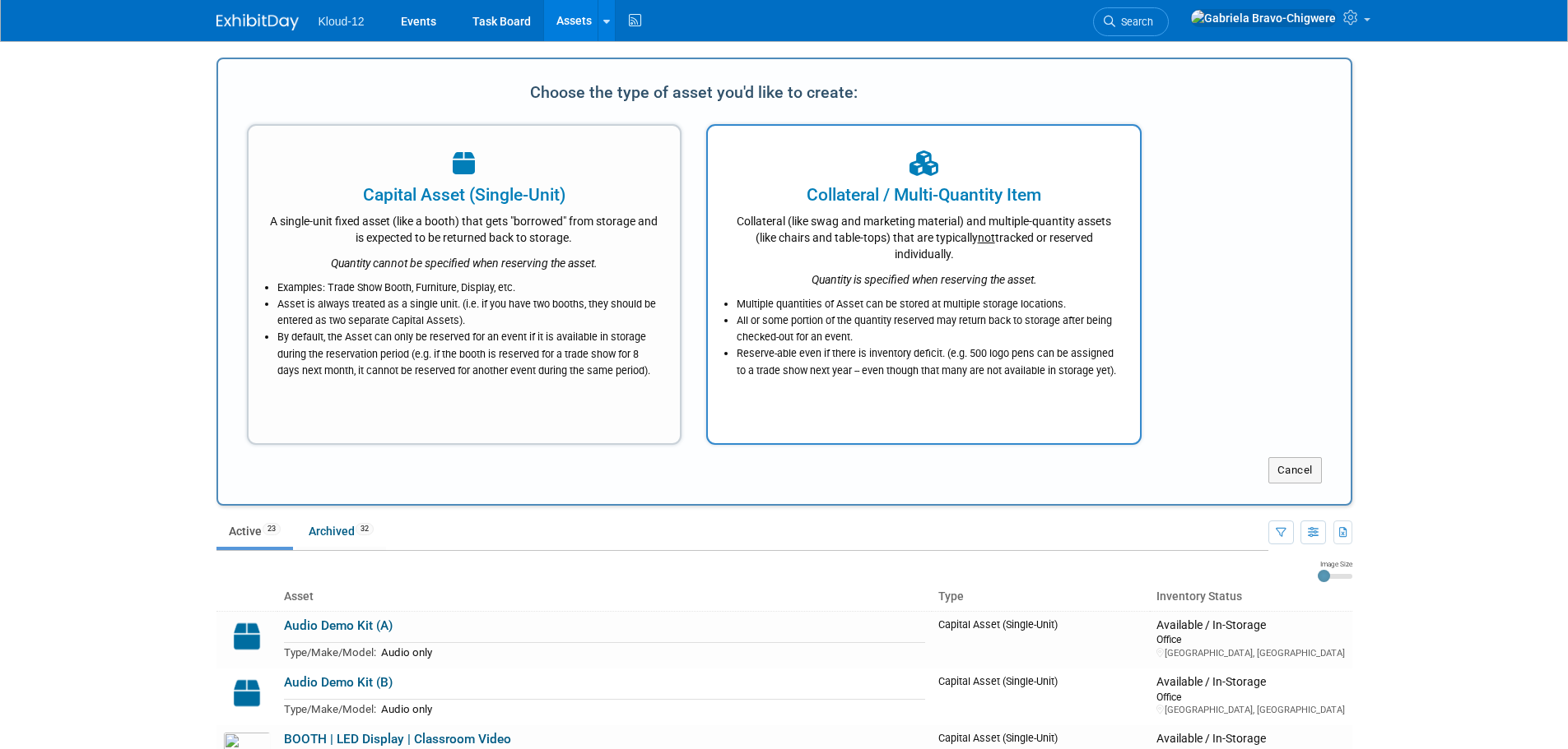
click at [925, 350] on li "Reserve-able even if there is inventory deficit. (e.g. 500 logo pens can be ass…" at bounding box center [928, 363] width 383 height 33
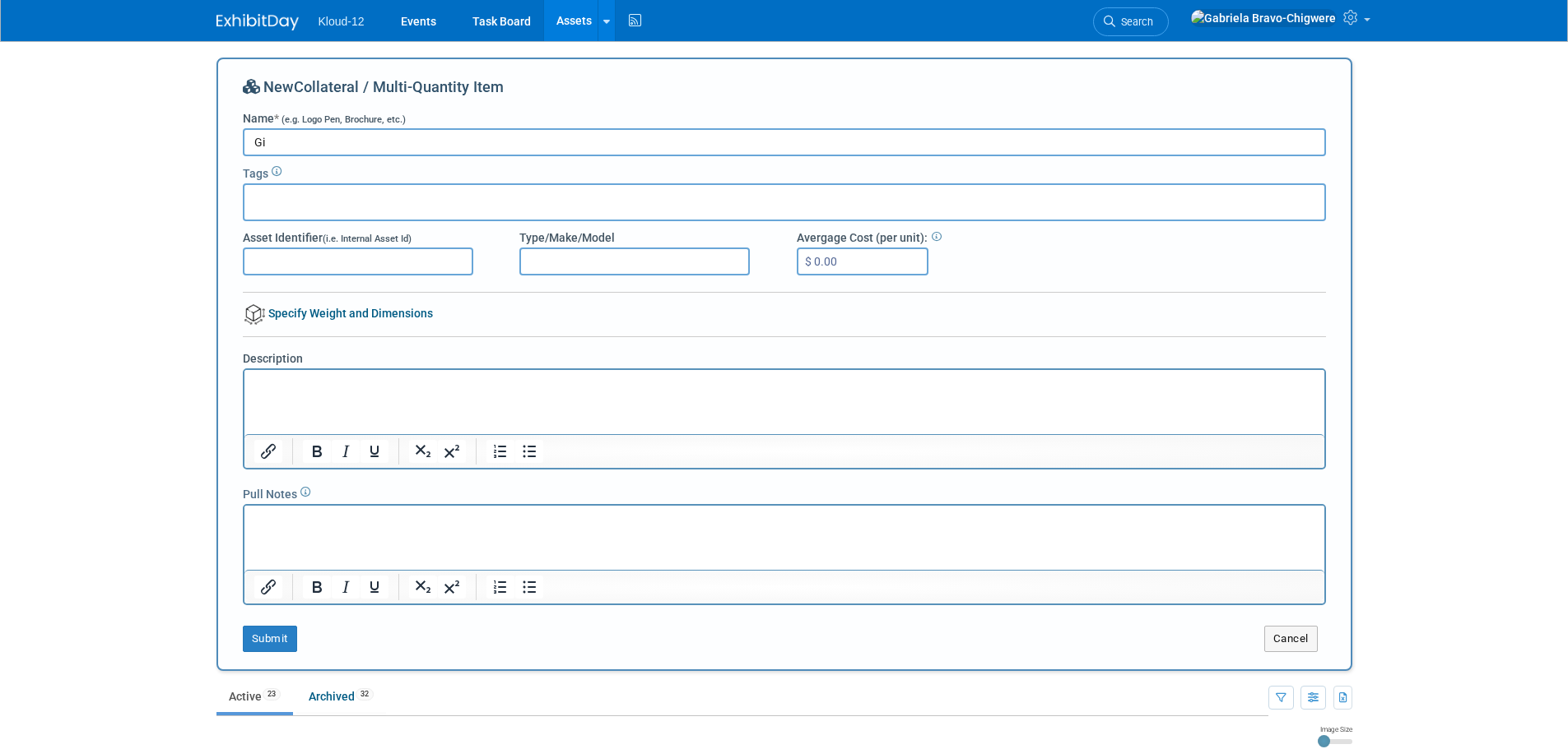
type input "G"
drag, startPoint x: 393, startPoint y: 148, endPoint x: 197, endPoint y: 145, distance: 196.0
click at [197, 145] on body "Kloud-12 Events Task Board Assets New Asset Search Assets Bulk Upload Assets St…" at bounding box center [784, 374] width 1568 height 749
type input "GIVEAWAY - Airpods - 1"
click at [251, 638] on button "Submit" at bounding box center [269, 639] width 54 height 27
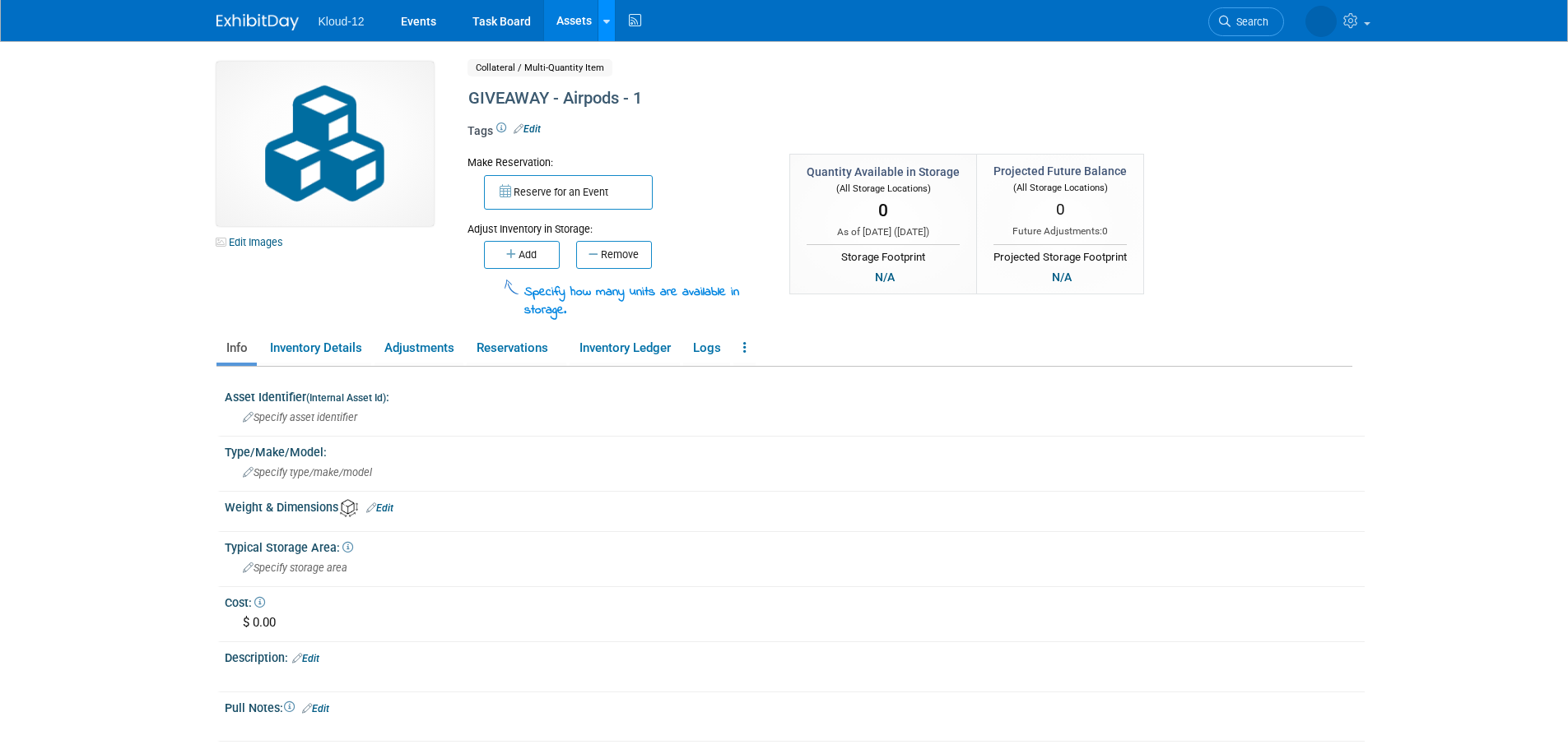
click at [606, 25] on icon at bounding box center [606, 22] width 6 height 11
click at [621, 59] on icon at bounding box center [618, 59] width 18 height 11
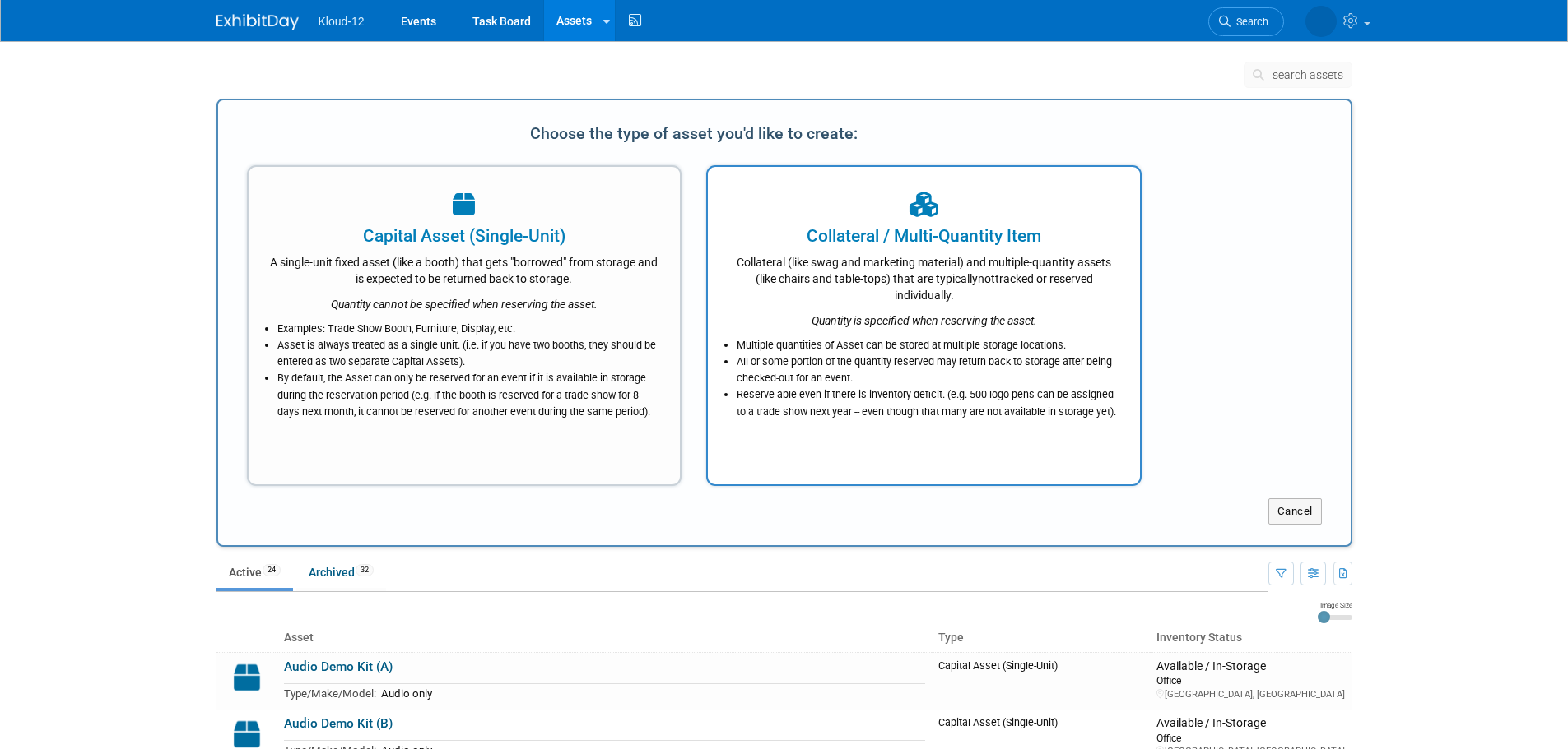
drag, startPoint x: 852, startPoint y: 407, endPoint x: 605, endPoint y: 37, distance: 444.9
click at [852, 407] on li "Reserve-able even if there is inventory deficit. (e.g. 500 logo pens can be ass…" at bounding box center [928, 403] width 383 height 33
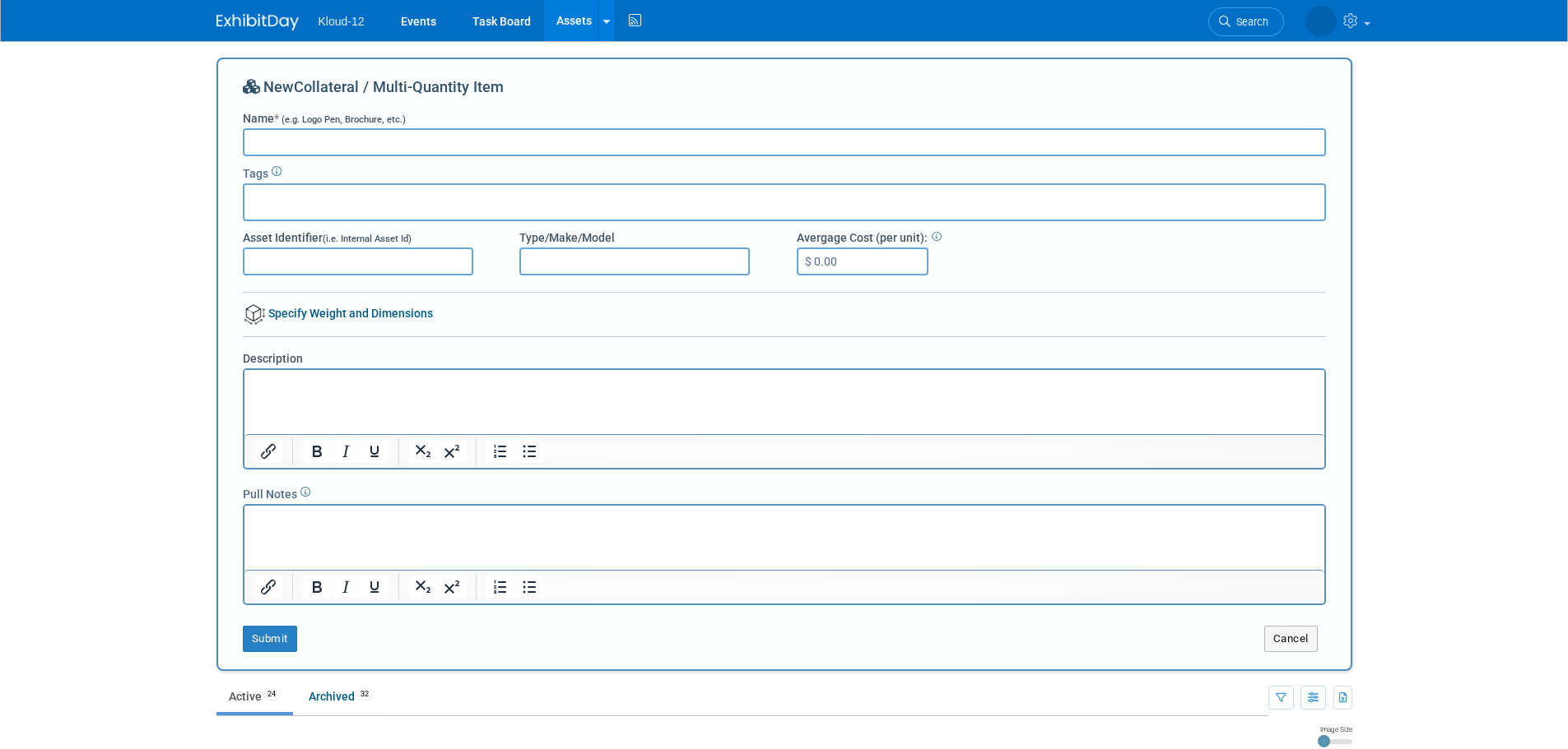
paste input "GIVEAWAY - Airpods - 1"
type input "GIVEAWAY - Airpods - 2"
click at [255, 643] on button "Submit" at bounding box center [269, 639] width 54 height 27
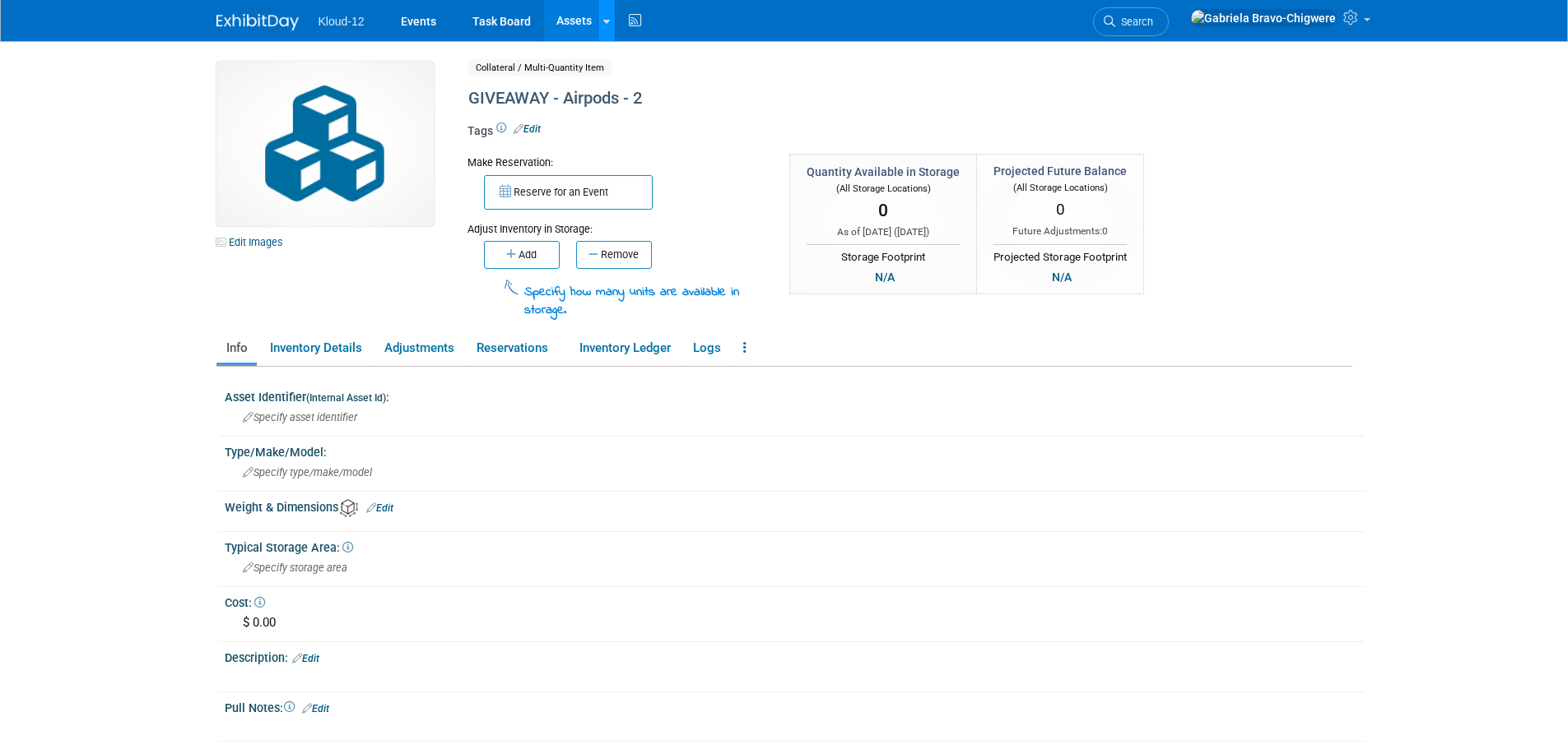
click at [604, 34] on link at bounding box center [605, 20] width 18 height 42
click at [623, 58] on icon at bounding box center [618, 59] width 18 height 11
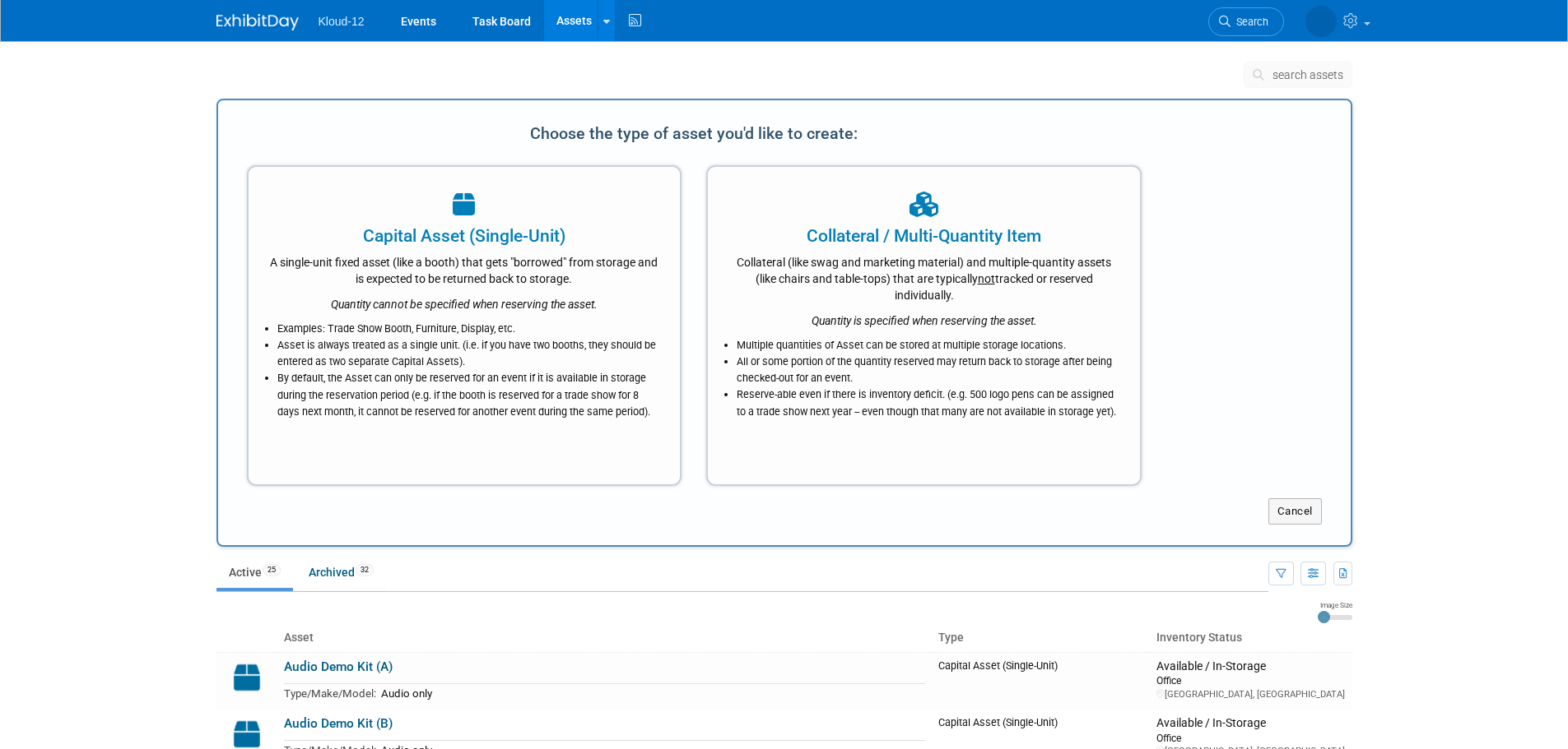
click at [826, 267] on div "Collateral (like swag and marketing material) and multiple-quantity assets (lik…" at bounding box center [924, 276] width 391 height 55
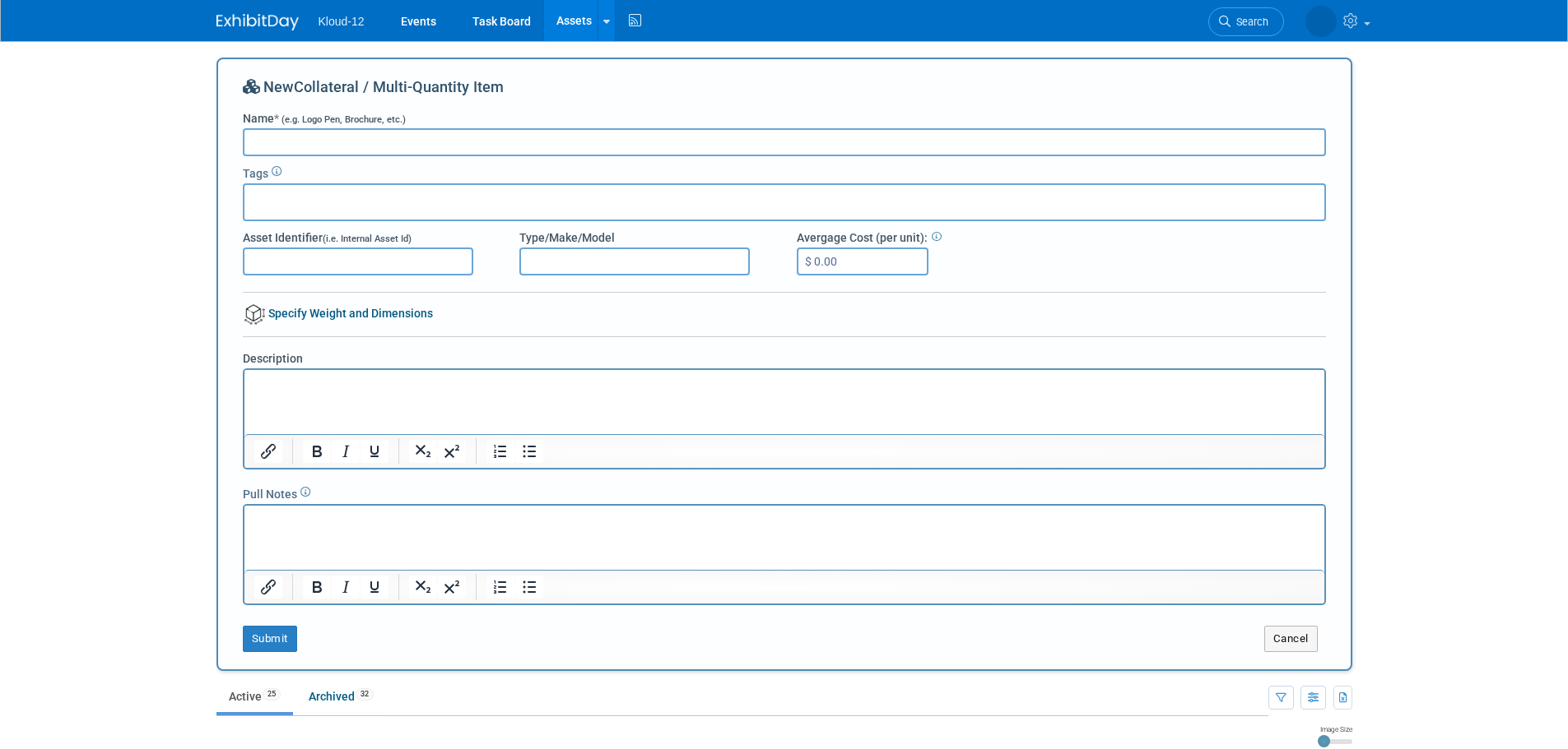
paste input "GIVEAWAY - Airpods - 1"
drag, startPoint x: 356, startPoint y: 141, endPoint x: 321, endPoint y: 138, distance: 35.1
click at [321, 138] on input "GIVEAWAY - Airpods - 1" at bounding box center [784, 142] width 1083 height 28
drag, startPoint x: 445, startPoint y: 149, endPoint x: 219, endPoint y: 138, distance: 226.3
click at [219, 138] on div "New Collateral / Multi-Quantity Item Name * (e.g. Logo Pen, Brochure, etc.) GIV…" at bounding box center [784, 363] width 1136 height 613
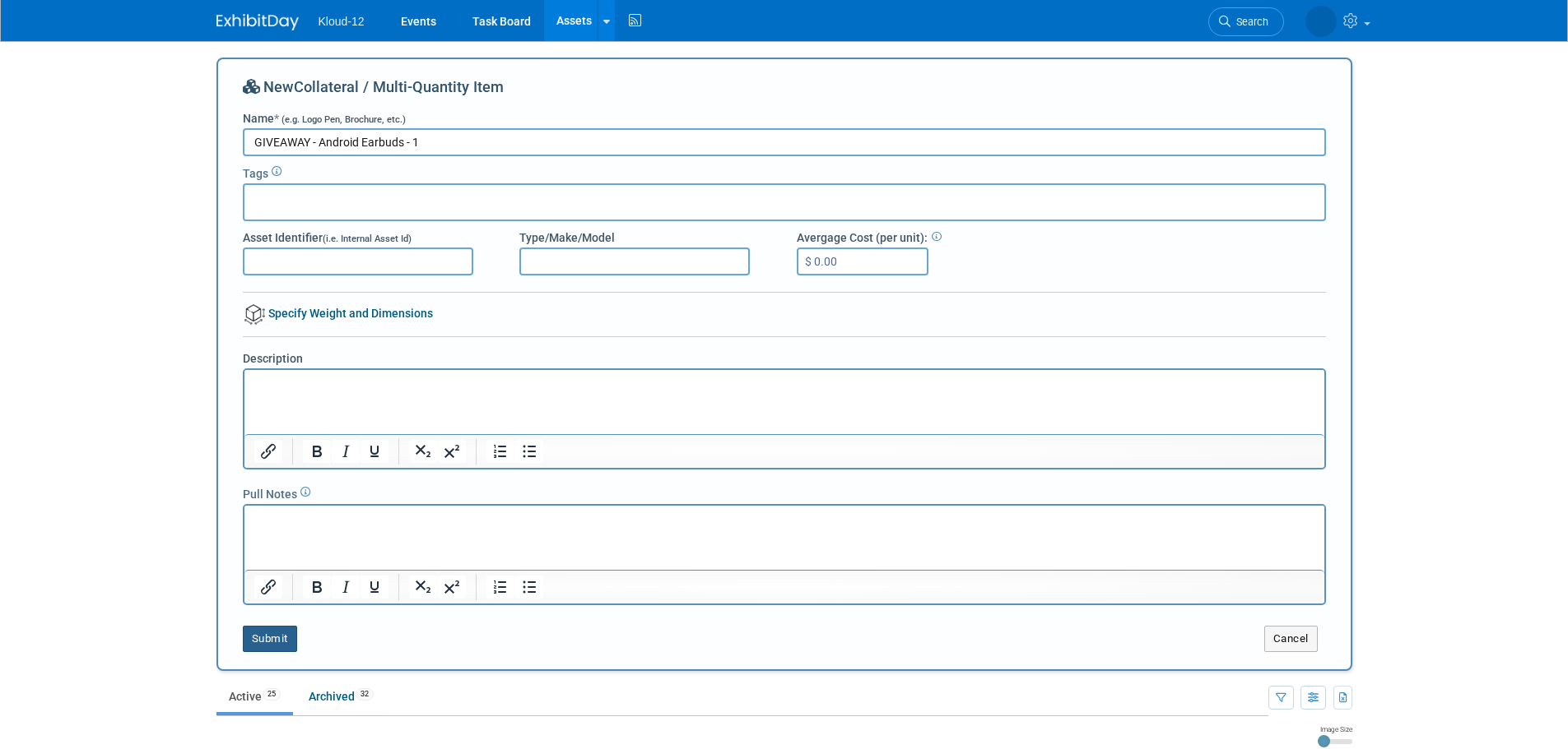
type input "GIVEAWAY - Android Earbuds - 1"
click at [267, 648] on button "Submit" at bounding box center [269, 639] width 54 height 27
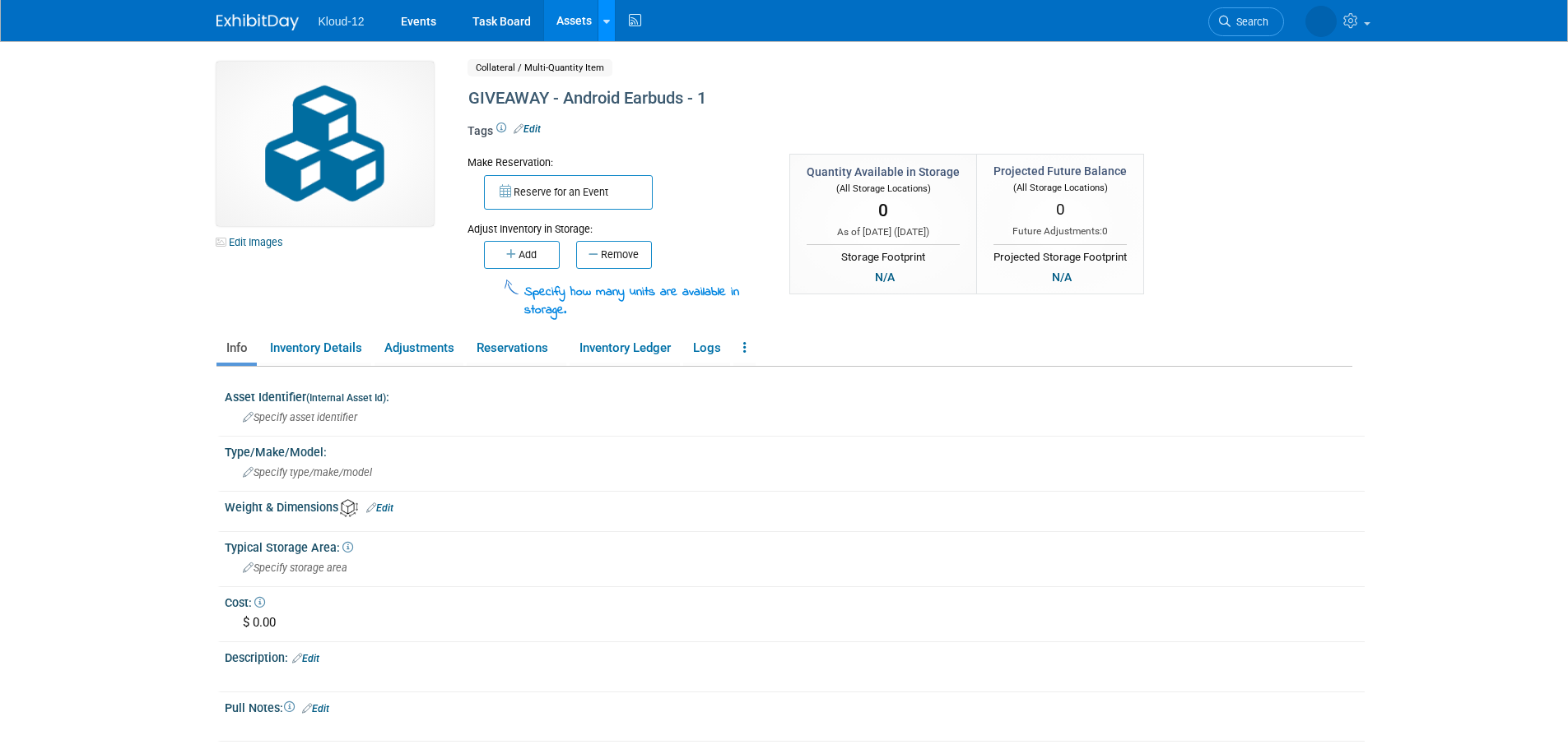
click at [605, 20] on icon at bounding box center [606, 22] width 6 height 11
click at [615, 63] on icon at bounding box center [618, 59] width 18 height 11
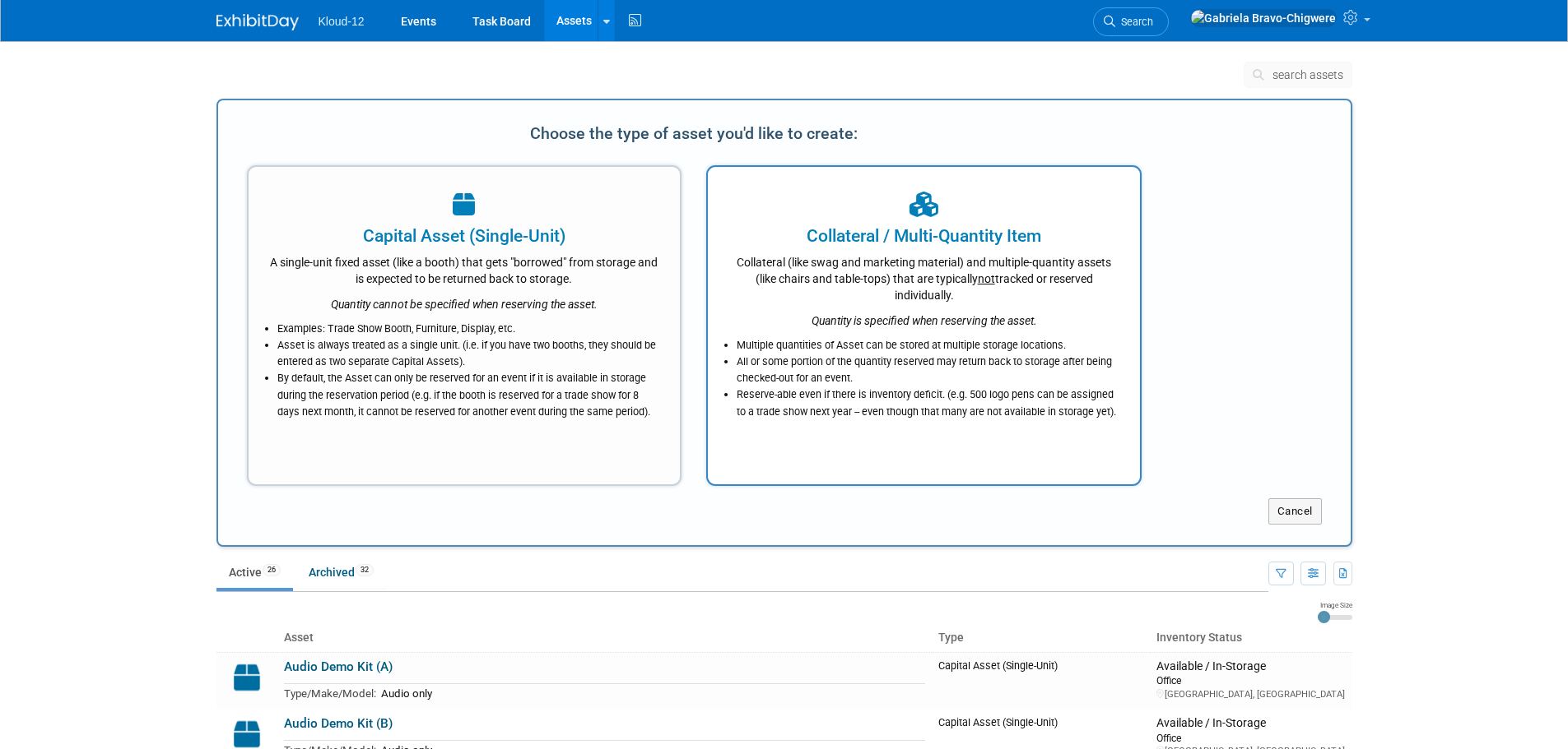
click at [880, 301] on div "Collateral (like swag and marketing material) and multiple-quantity assets (lik…" at bounding box center [924, 276] width 391 height 55
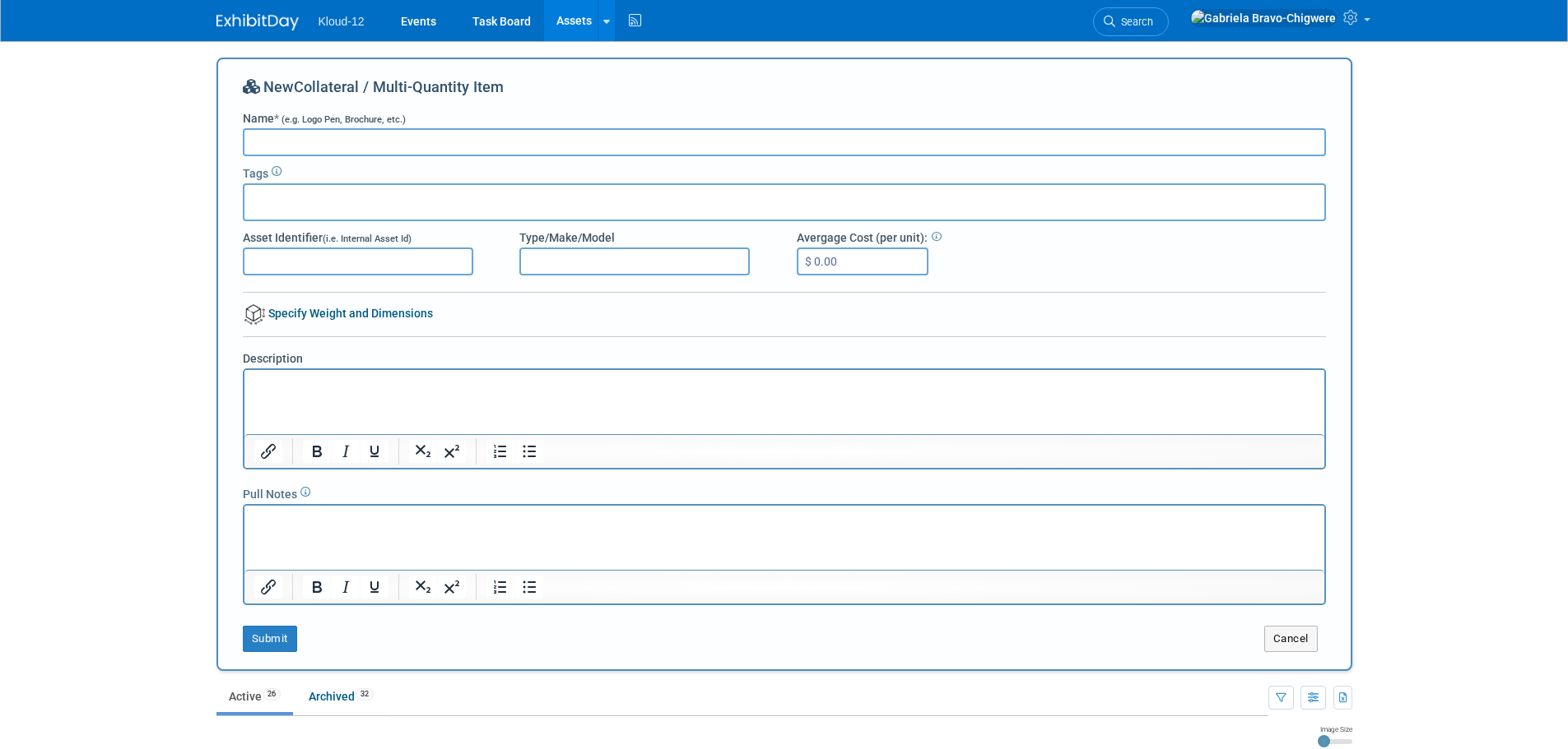
paste input "GIVEAWAY - Android Earbuds - 1"
type input "GIVEAWAY - Android Earbuds - 2"
click at [269, 632] on button "Submit" at bounding box center [269, 639] width 54 height 27
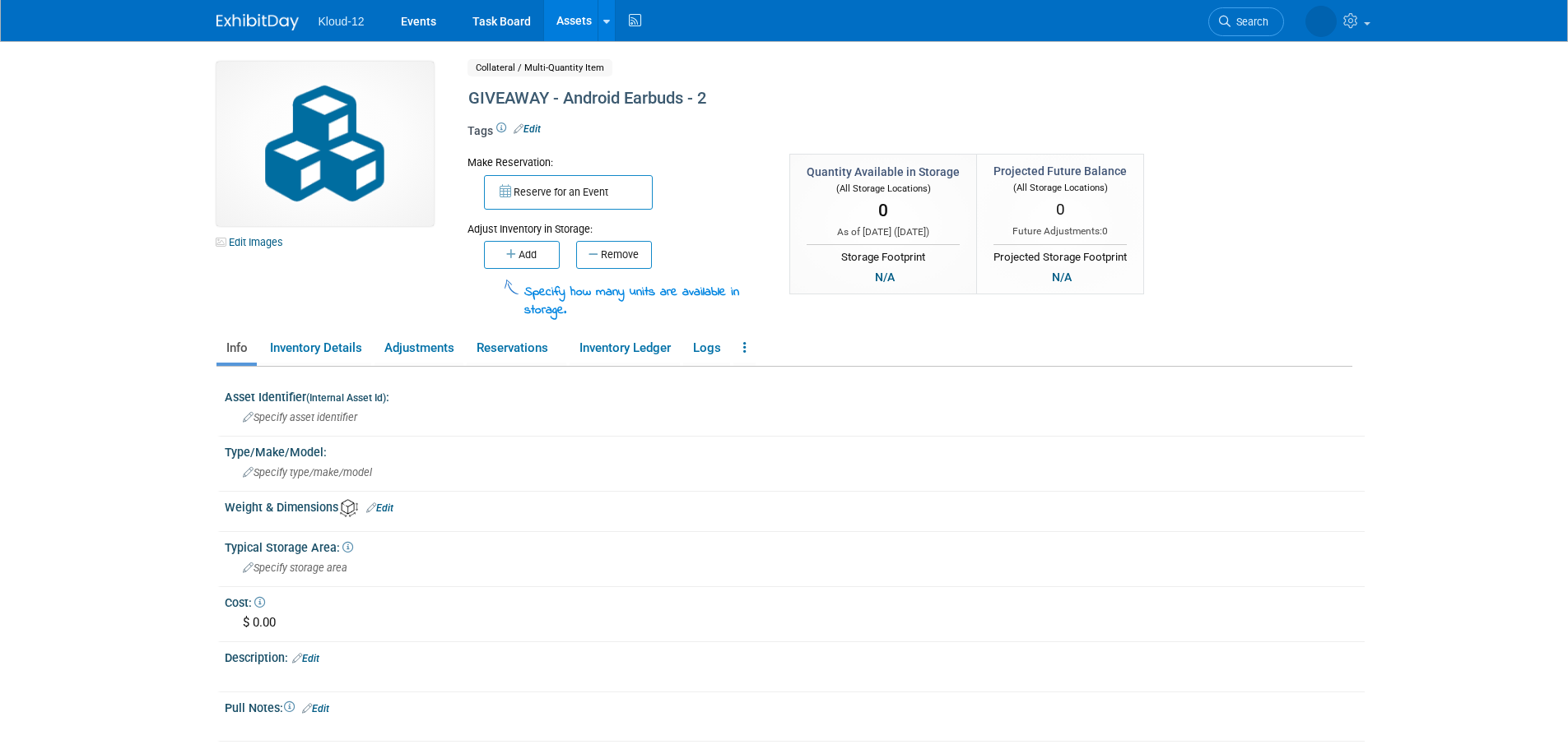
click at [576, 14] on link "Assets" at bounding box center [574, 20] width 60 height 42
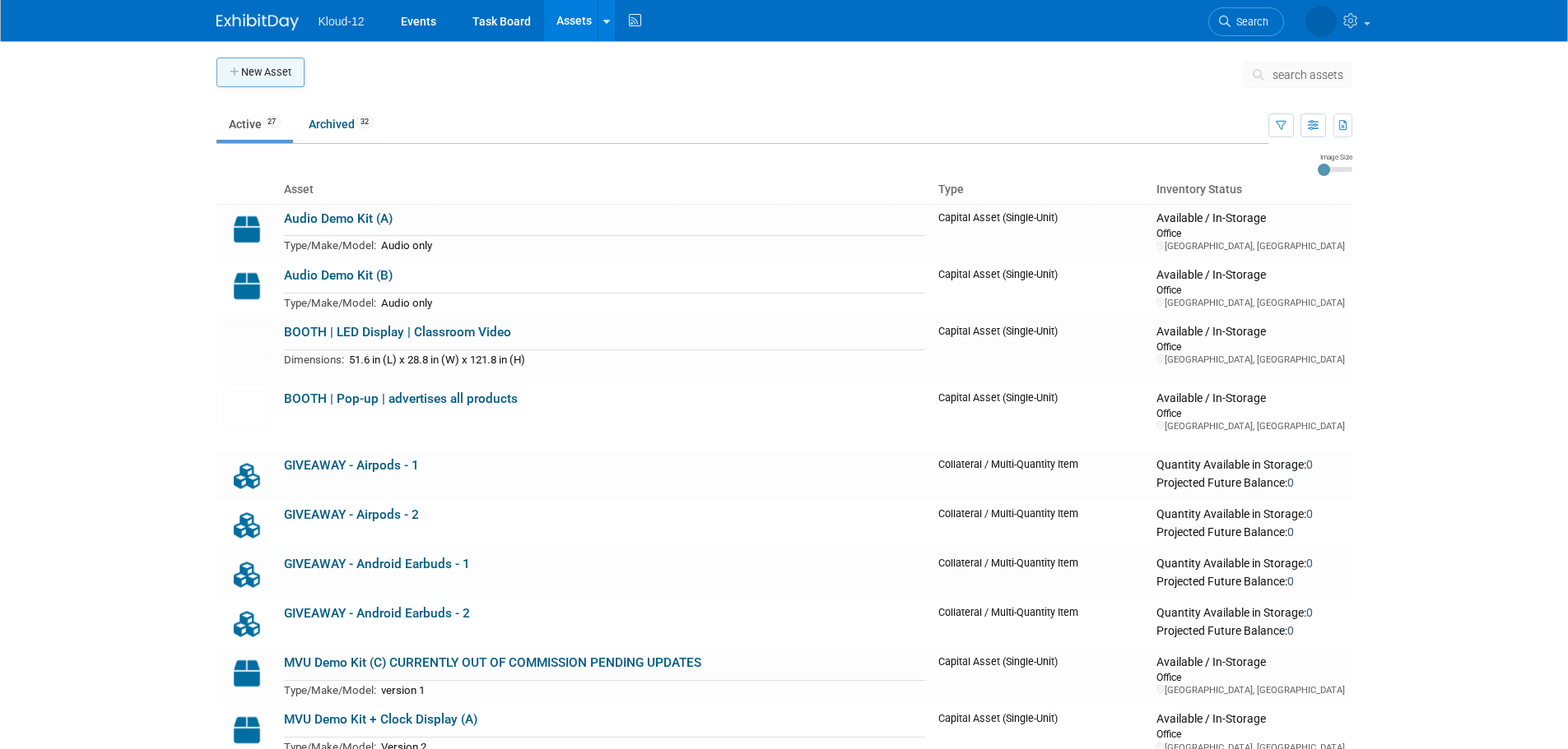
click at [270, 80] on button "New Asset" at bounding box center [260, 72] width 88 height 30
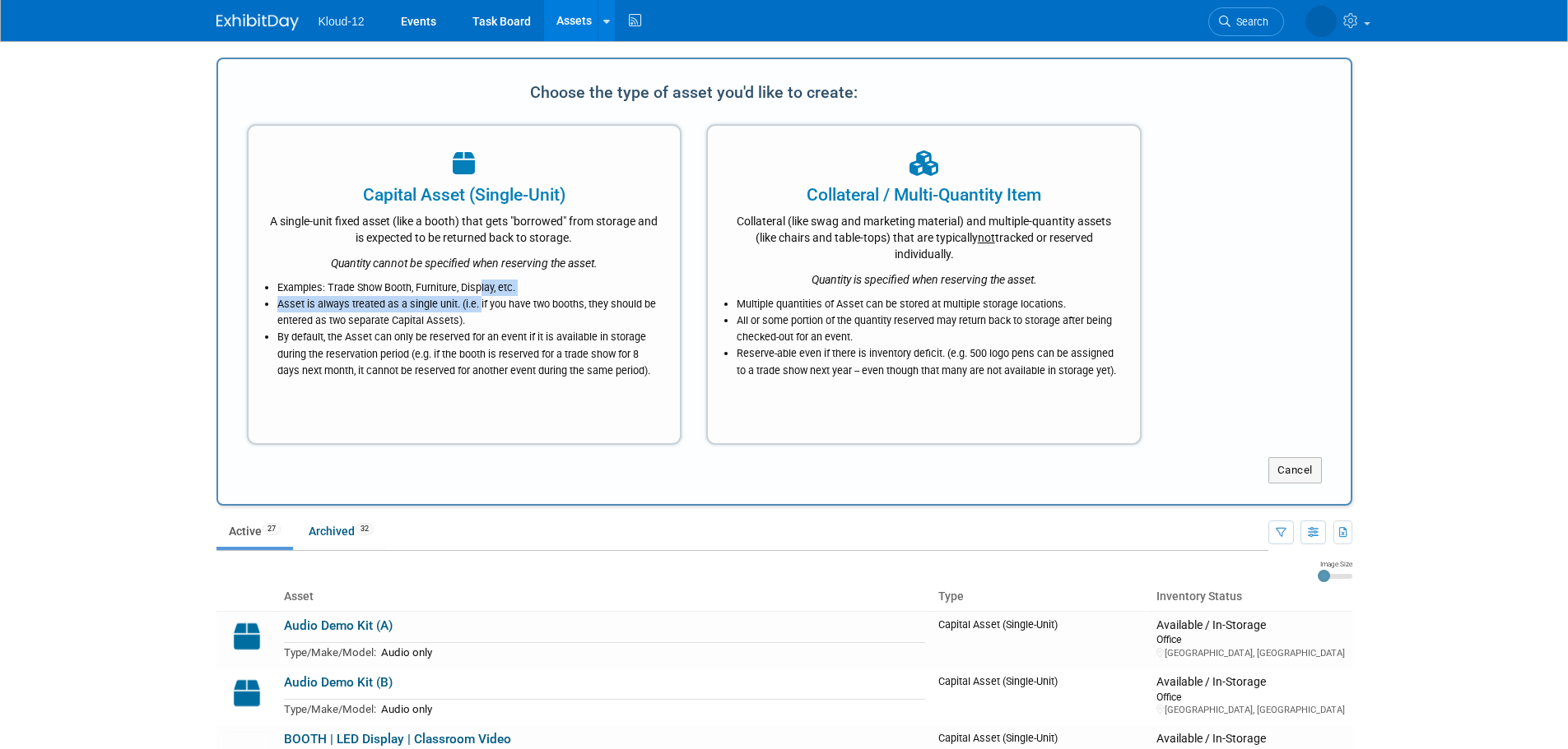
click at [476, 301] on ul "Examples: Trade Show Booth, Furniture, Display, etc. Asset is always treated as…" at bounding box center [465, 329] width 391 height 100
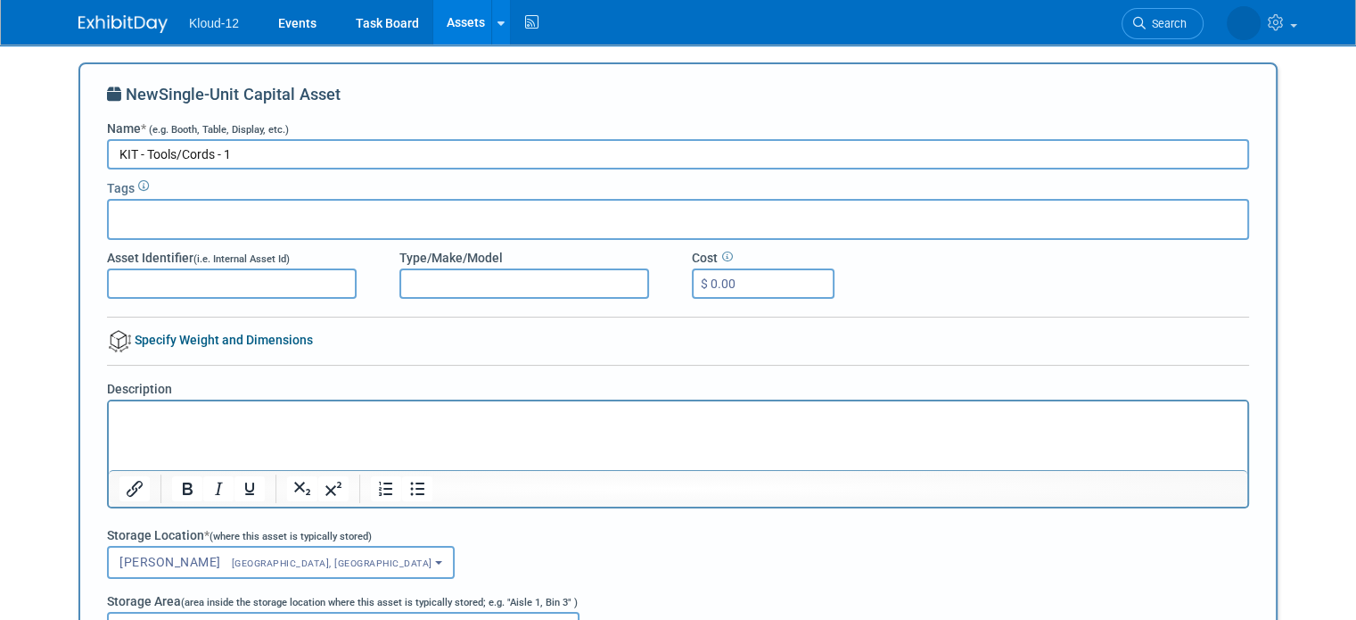
drag, startPoint x: 176, startPoint y: 147, endPoint x: 51, endPoint y: 135, distance: 125.5
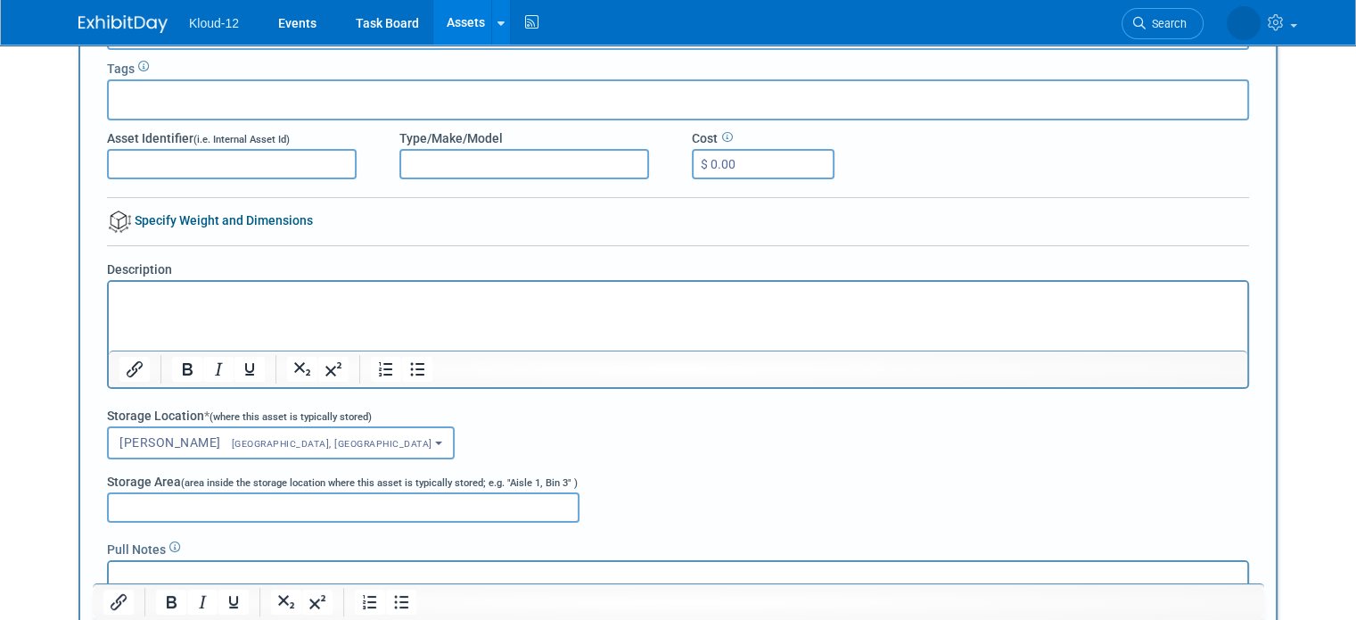
scroll to position [120, 0]
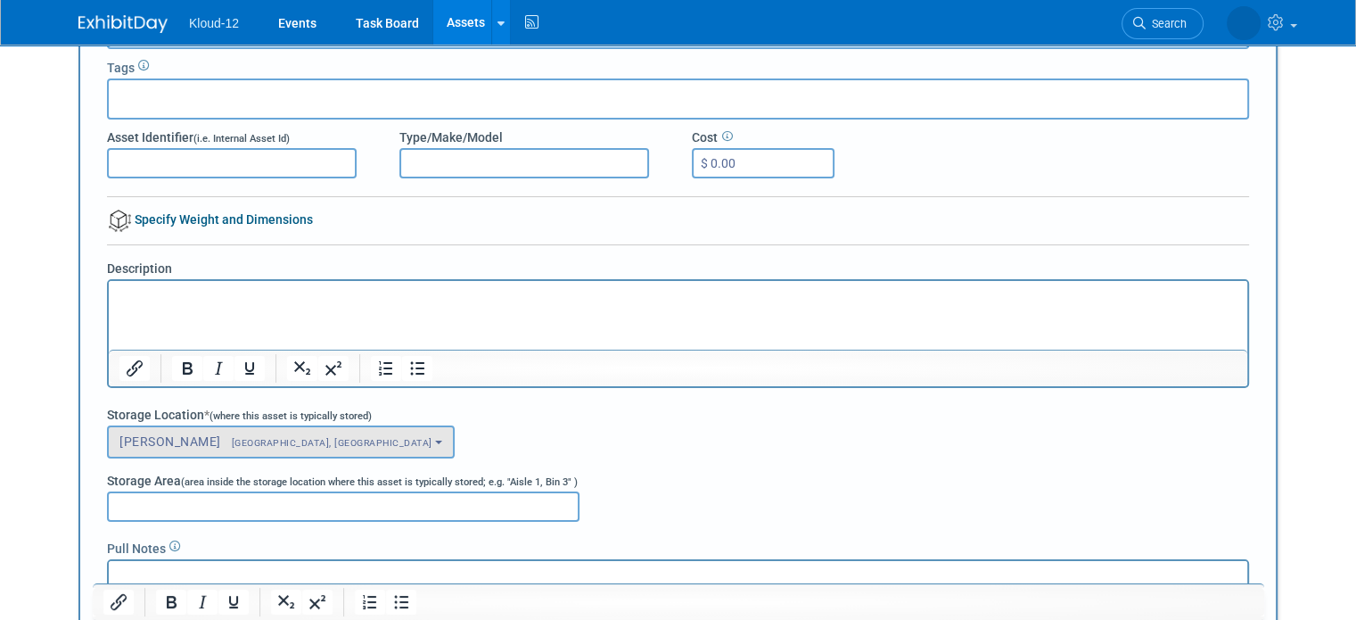
type input "KIT - Tools/Cords - 1"
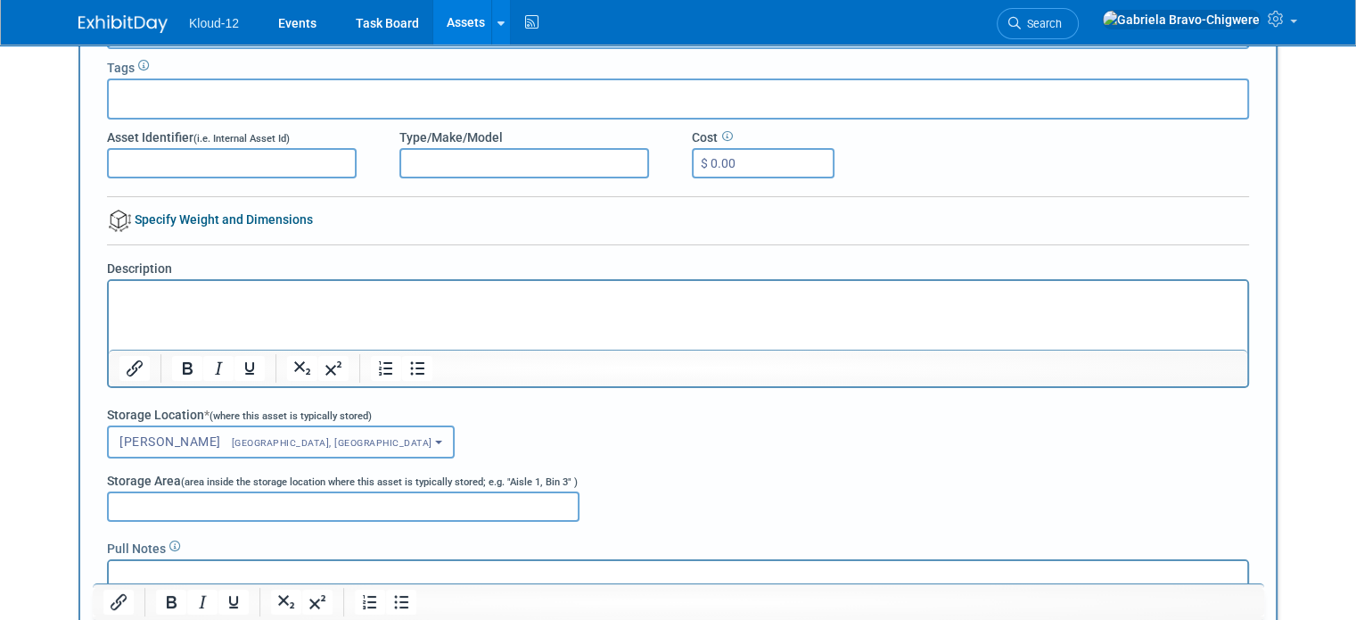
click at [157, 434] on span "[PERSON_NAME] [GEOGRAPHIC_DATA], [GEOGRAPHIC_DATA]" at bounding box center [276, 441] width 313 height 14
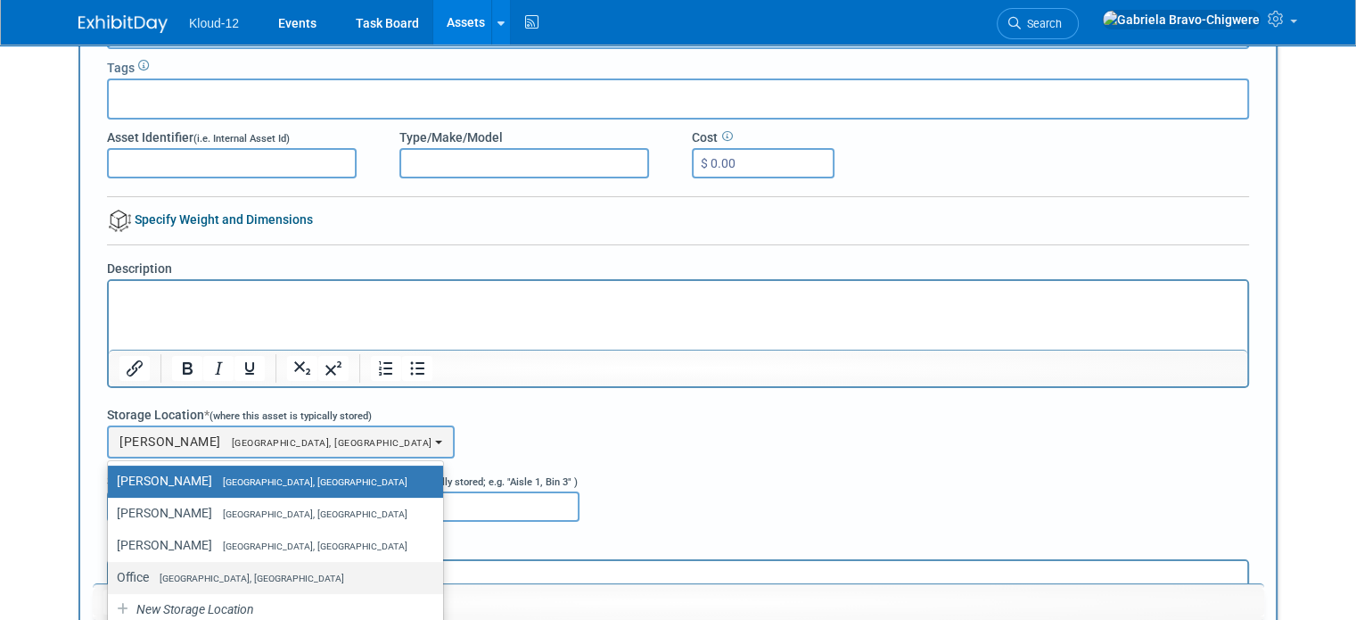
click at [157, 573] on span "[GEOGRAPHIC_DATA], [GEOGRAPHIC_DATA]" at bounding box center [246, 579] width 195 height 12
click at [111, 573] on input "Office [GEOGRAPHIC_DATA], [GEOGRAPHIC_DATA]" at bounding box center [105, 578] width 12 height 12
select select "11223065"
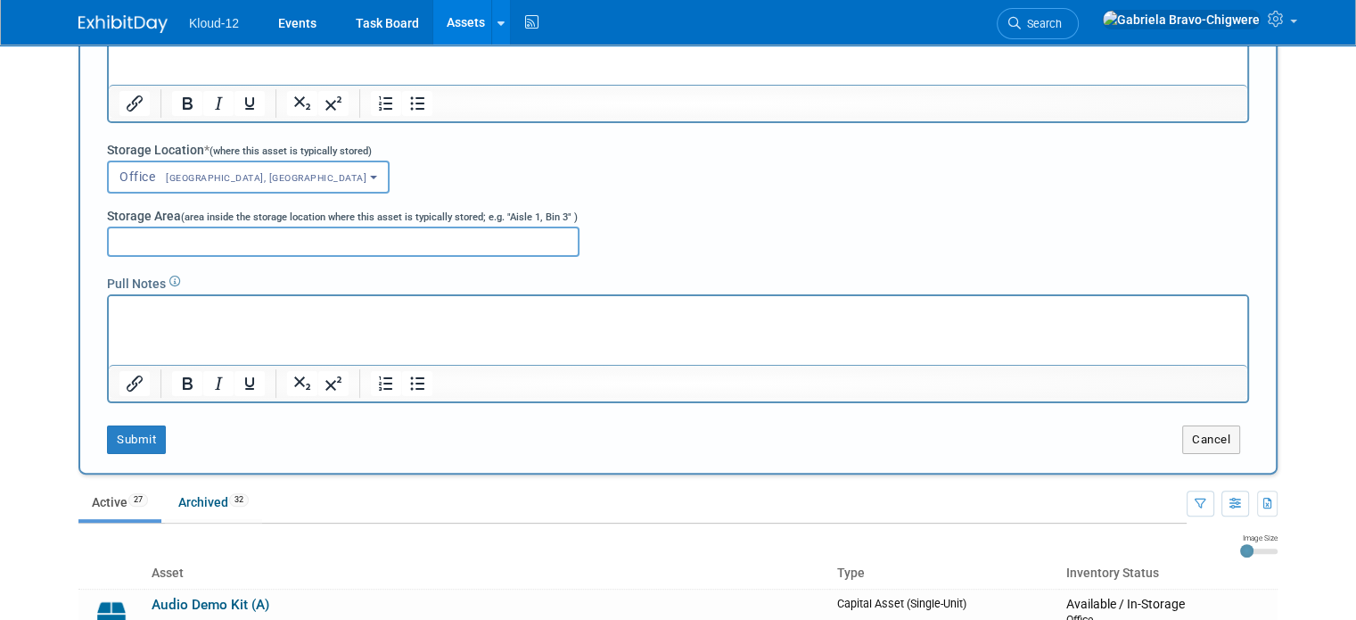
scroll to position [392, 0]
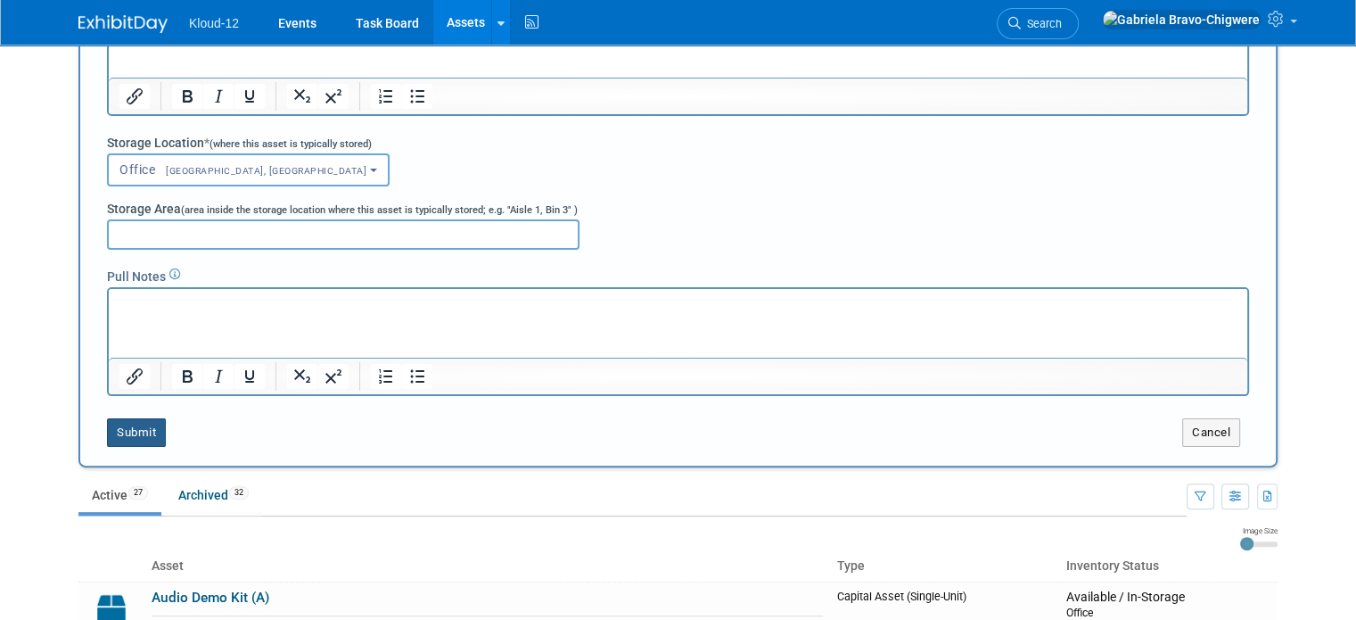
click at [132, 425] on button "Submit" at bounding box center [136, 432] width 59 height 29
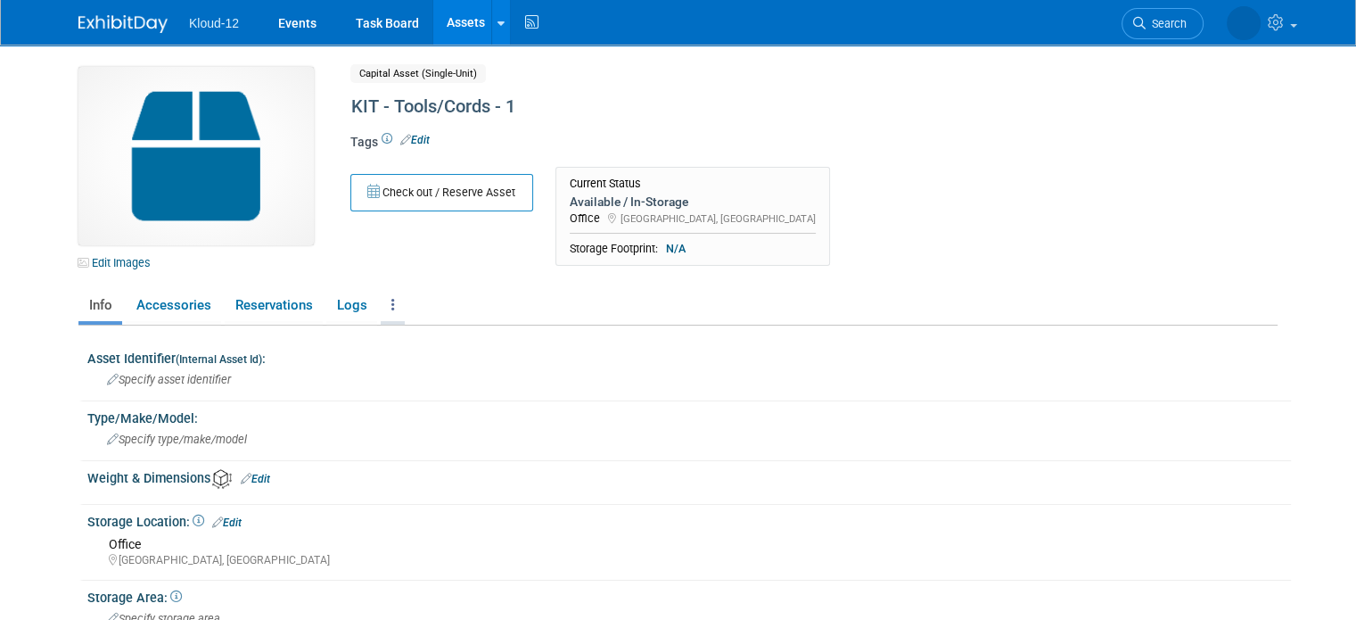
click at [392, 309] on icon at bounding box center [394, 304] width 4 height 13
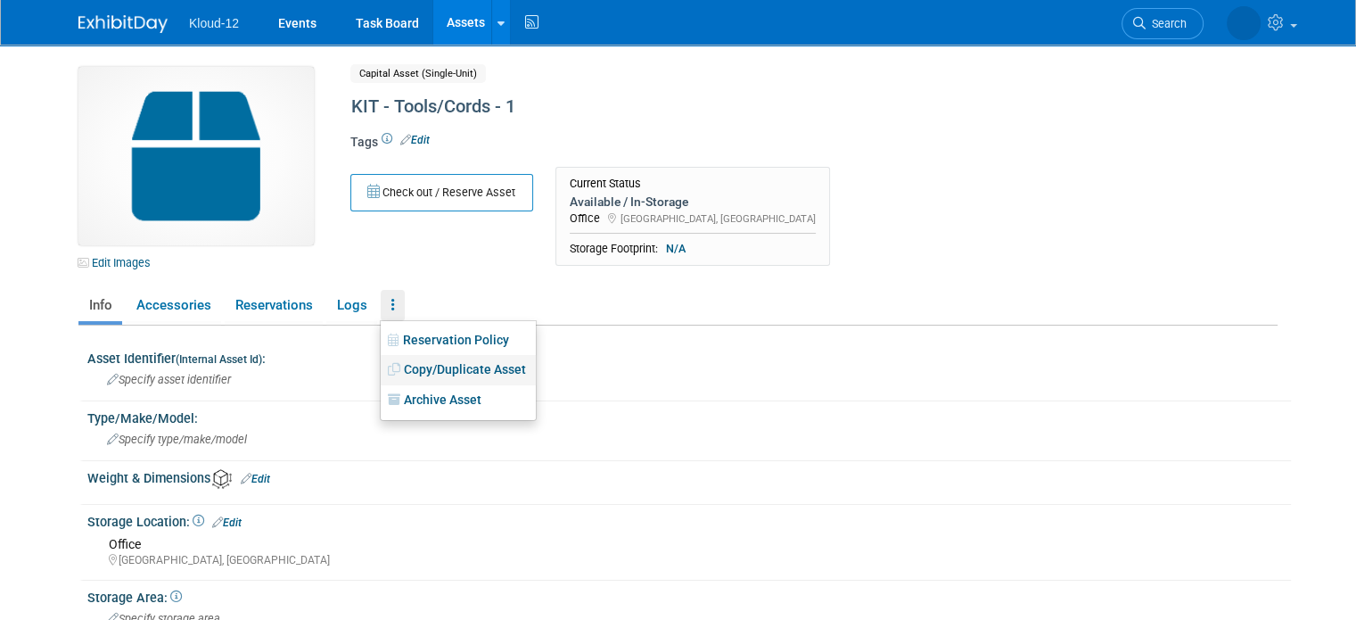
click at [390, 369] on link "Copy/Duplicate Asset" at bounding box center [458, 370] width 155 height 30
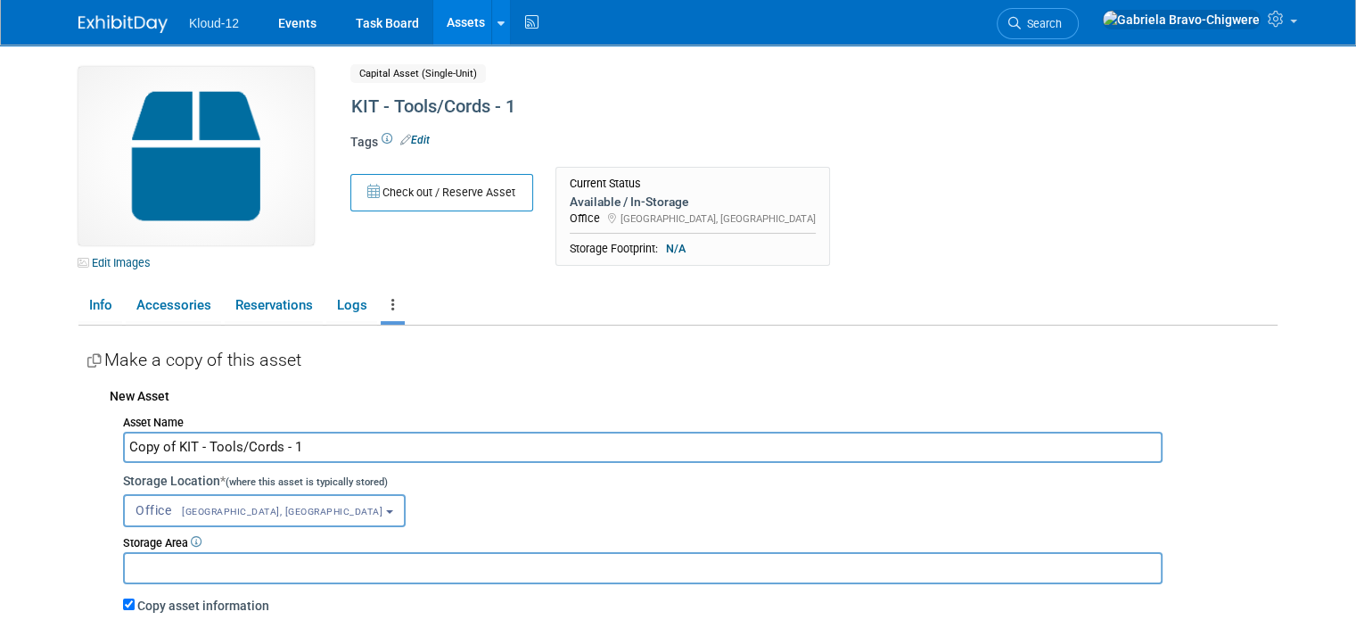
click at [161, 442] on input "Copy of KIT - Tools/Cords - 1" at bounding box center [643, 447] width 1040 height 31
click at [238, 451] on input "KIT - Tools/Cords - 1" at bounding box center [643, 447] width 1040 height 31
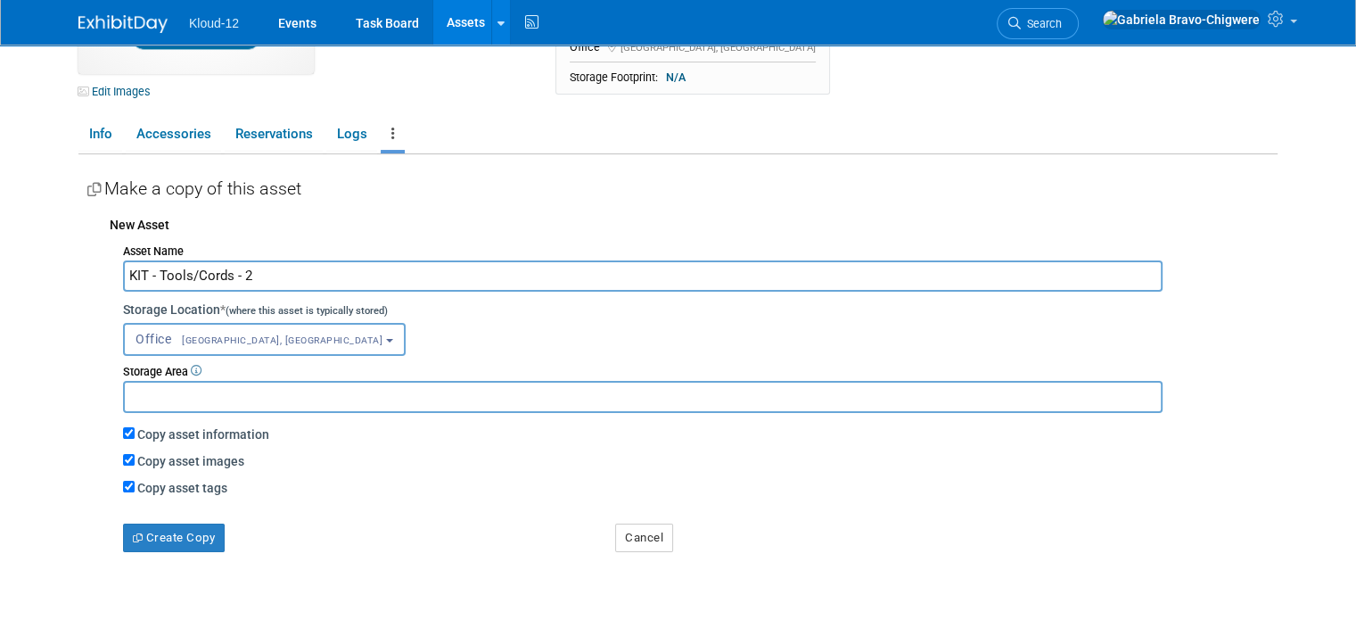
scroll to position [171, 0]
type input "KIT - Tools/Cords - 2"
click at [164, 538] on button "Create Copy" at bounding box center [174, 538] width 102 height 29
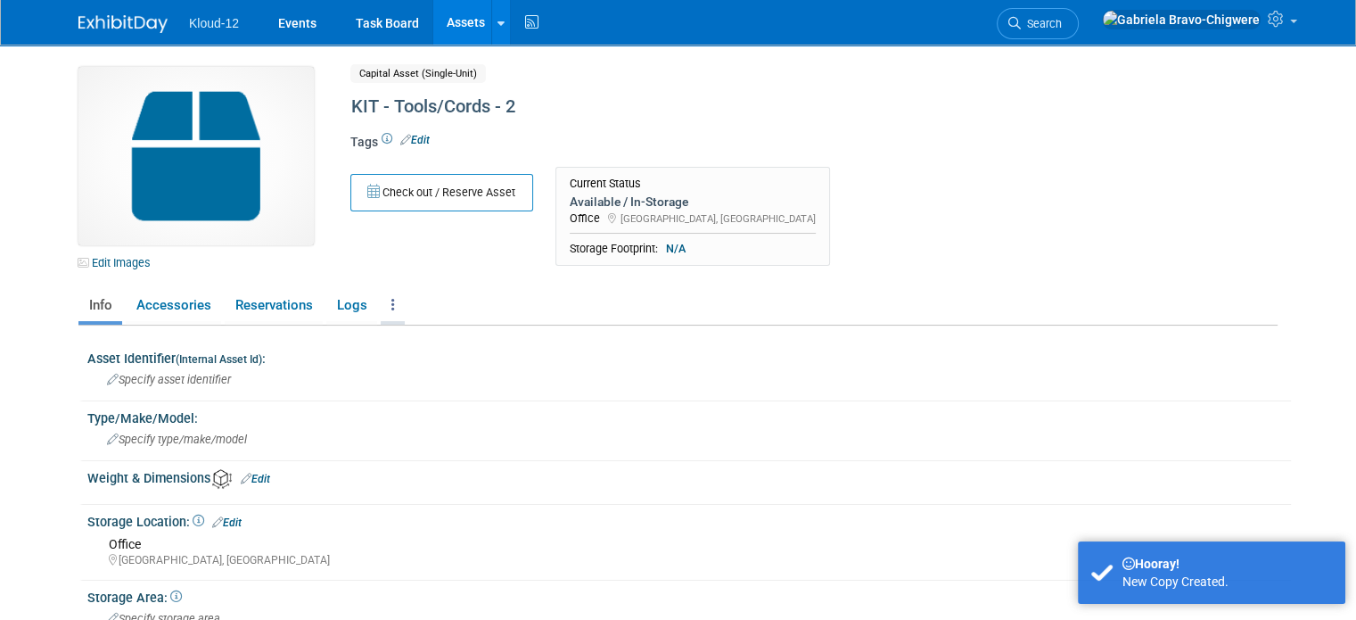
click at [381, 309] on link at bounding box center [393, 305] width 24 height 31
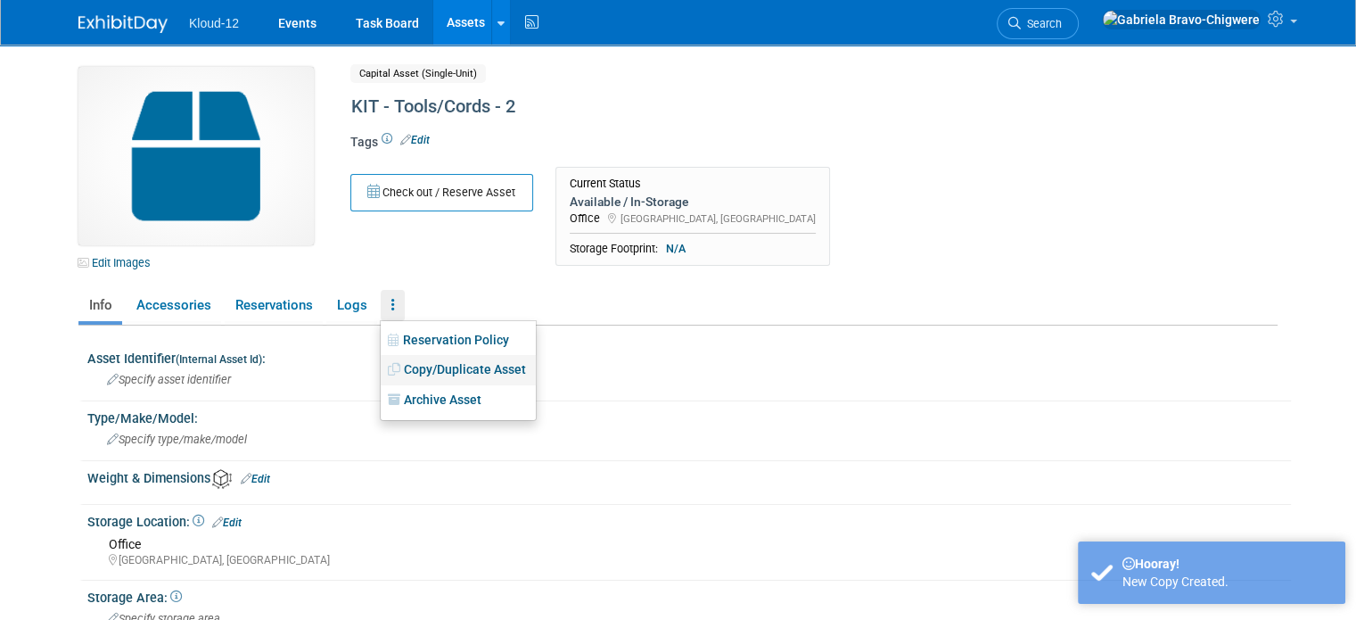
click at [429, 373] on link "Copy/Duplicate Asset" at bounding box center [458, 370] width 155 height 30
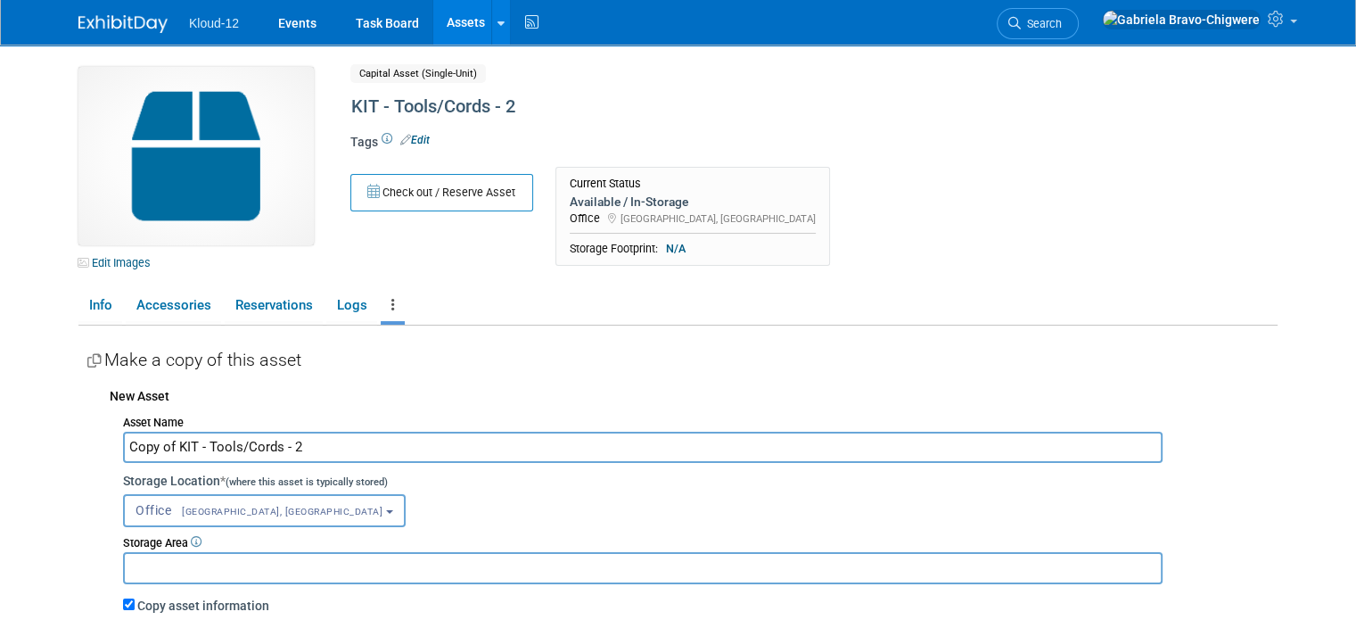
click at [164, 442] on input "Copy of KIT - Tools/Cords - 2" at bounding box center [643, 447] width 1040 height 31
click at [235, 449] on input "KIT - Tools/Cords - 2" at bounding box center [643, 447] width 1040 height 31
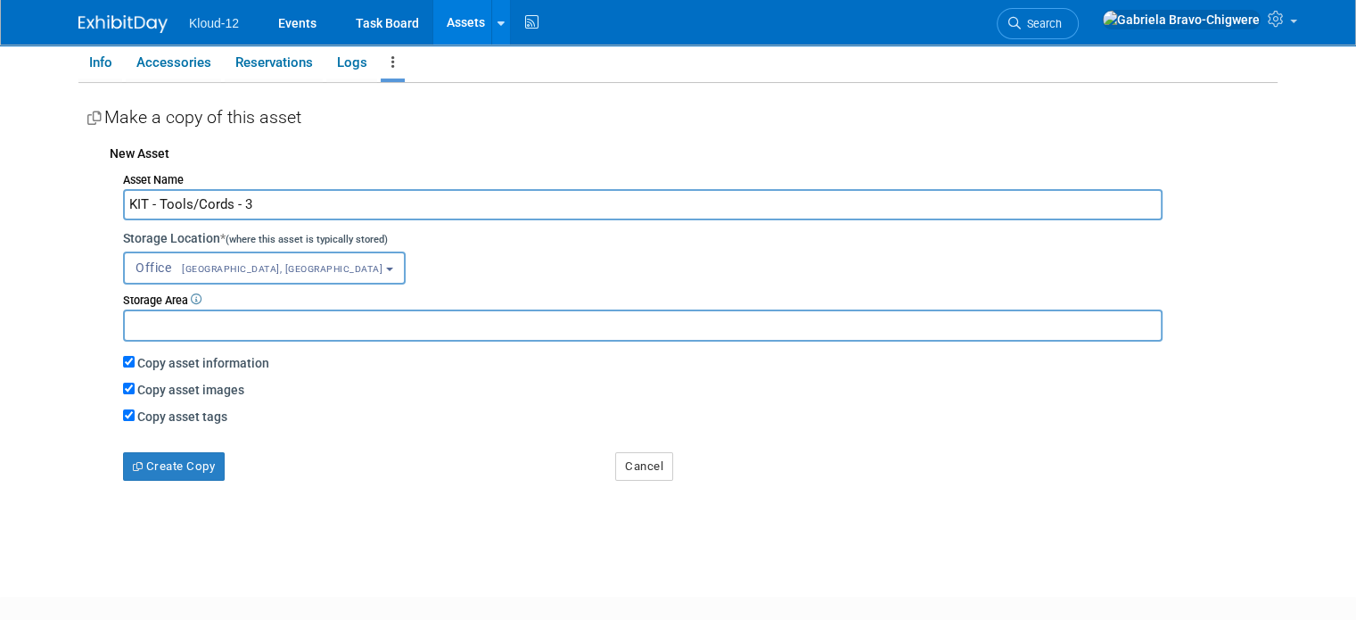
scroll to position [246, 0]
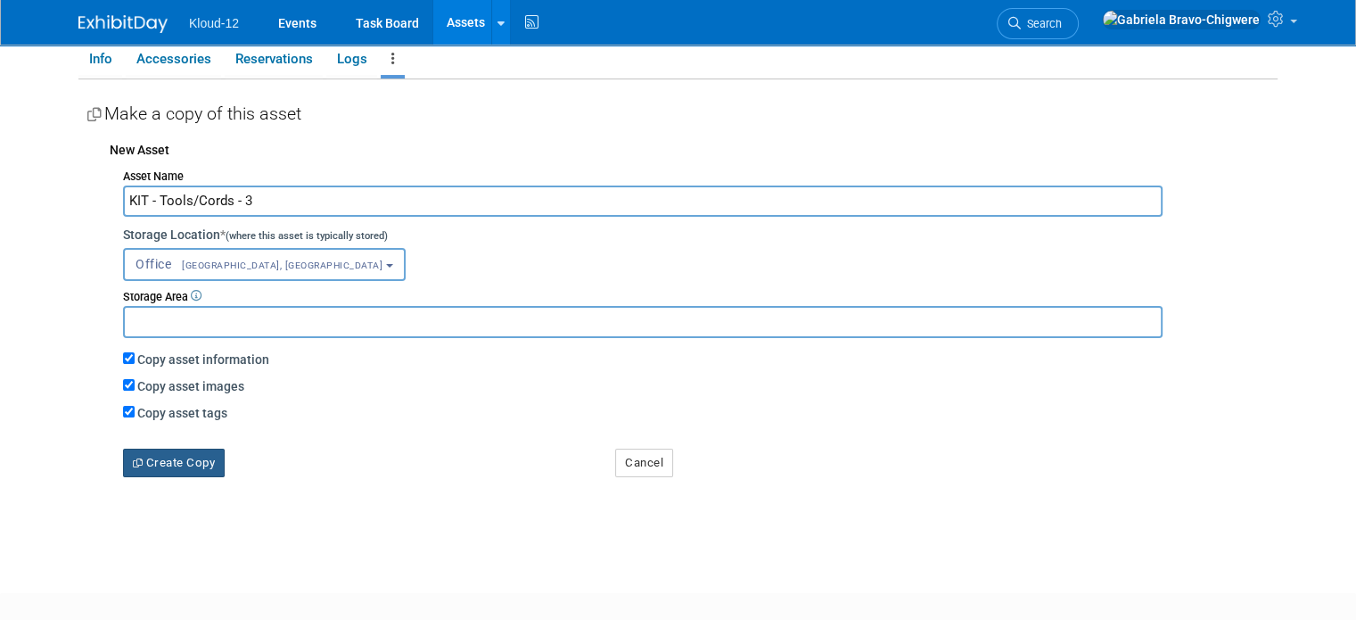
type input "KIT - Tools/Cords - 3"
click at [185, 463] on button "Create Copy" at bounding box center [174, 463] width 102 height 29
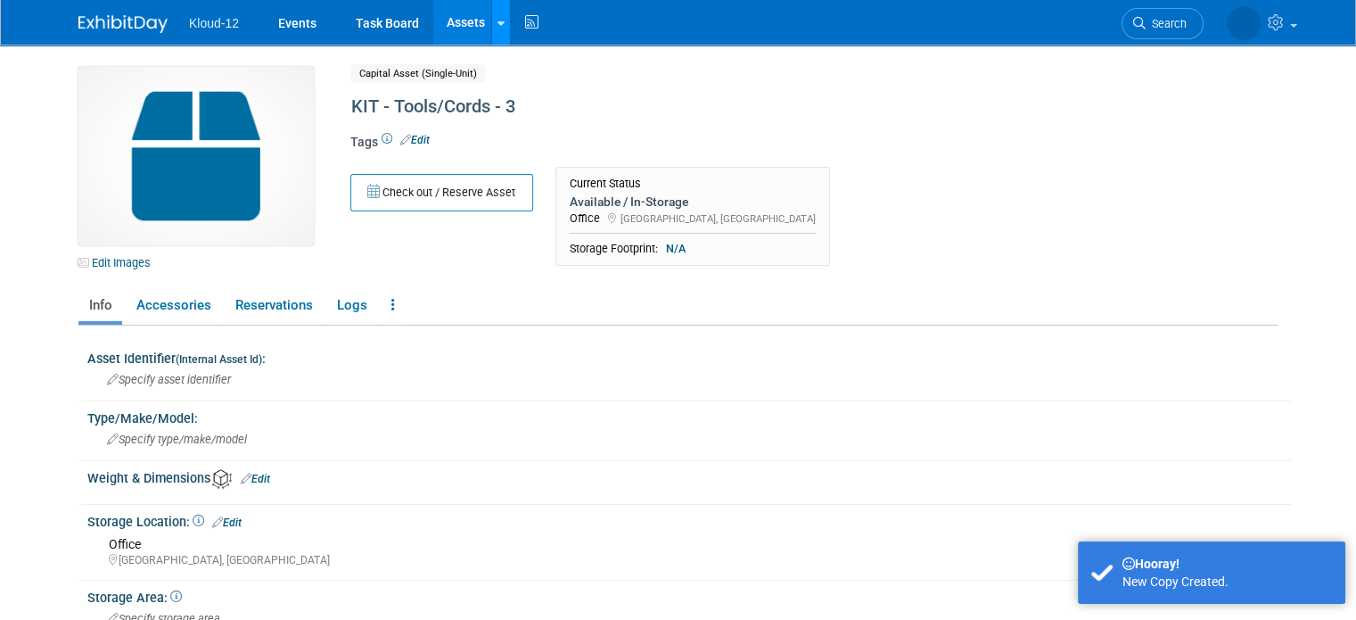
click at [498, 14] on div at bounding box center [501, 22] width 7 height 18
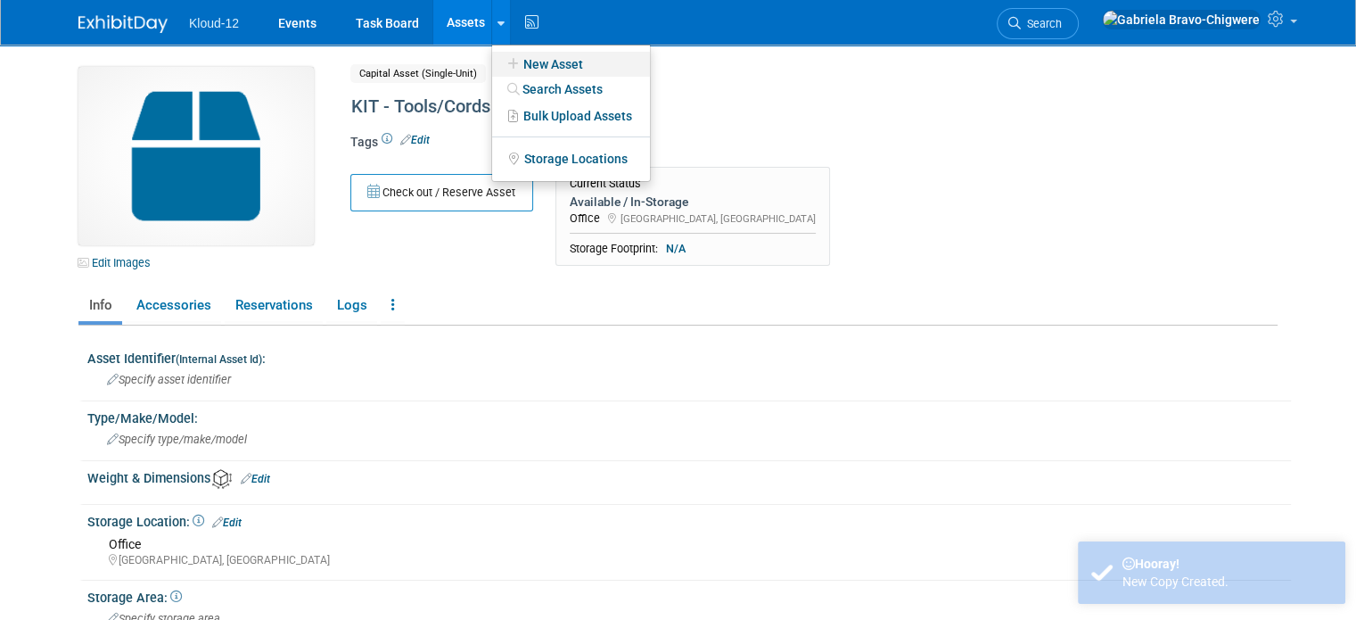
click at [504, 66] on icon at bounding box center [514, 64] width 20 height 12
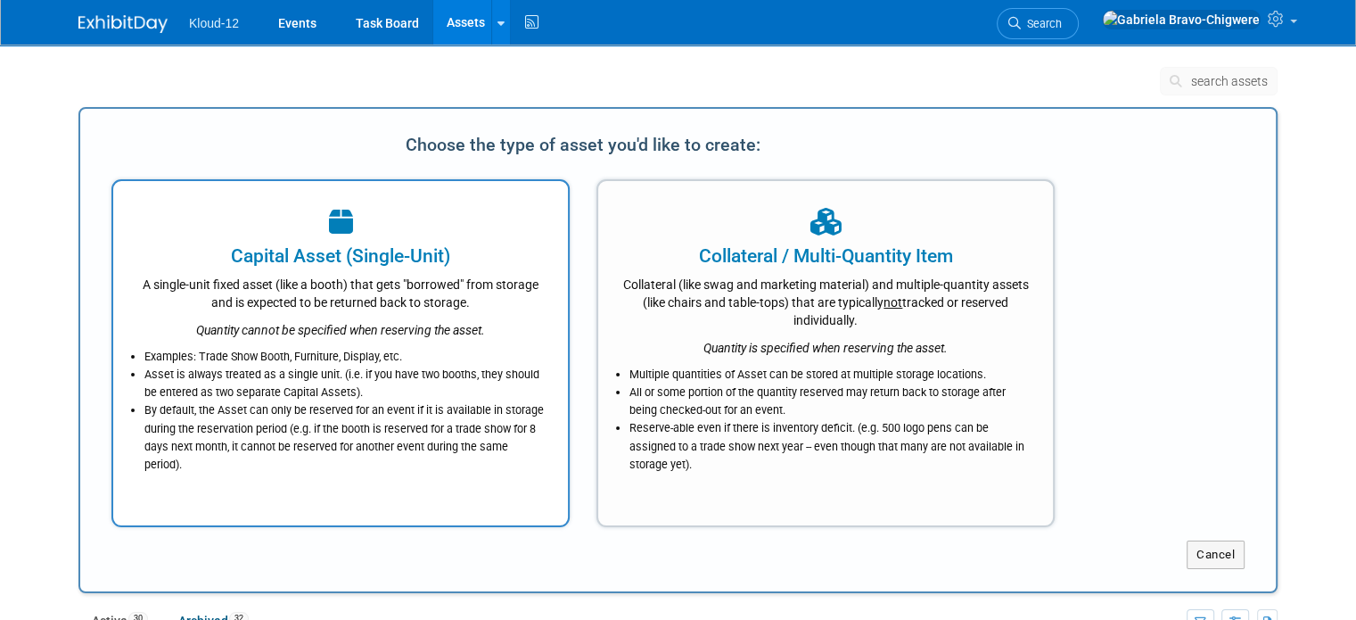
click at [433, 249] on div "Capital Asset (Single-Unit)" at bounding box center [341, 256] width 410 height 27
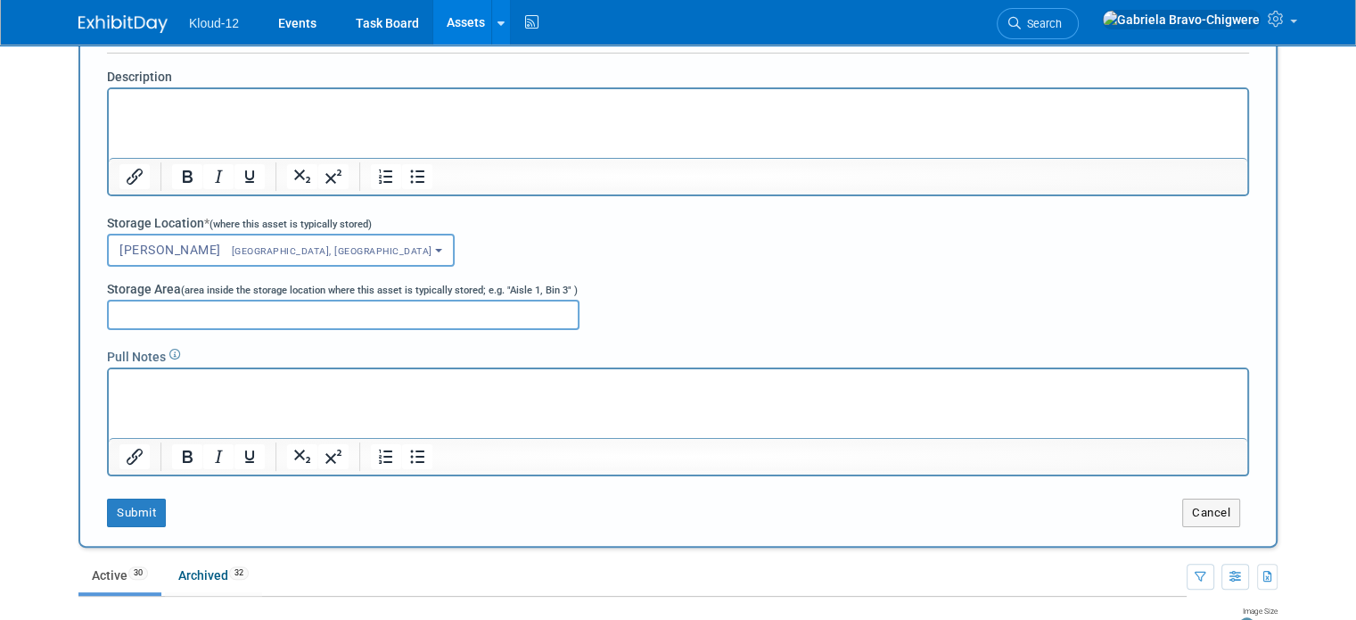
scroll to position [335, 0]
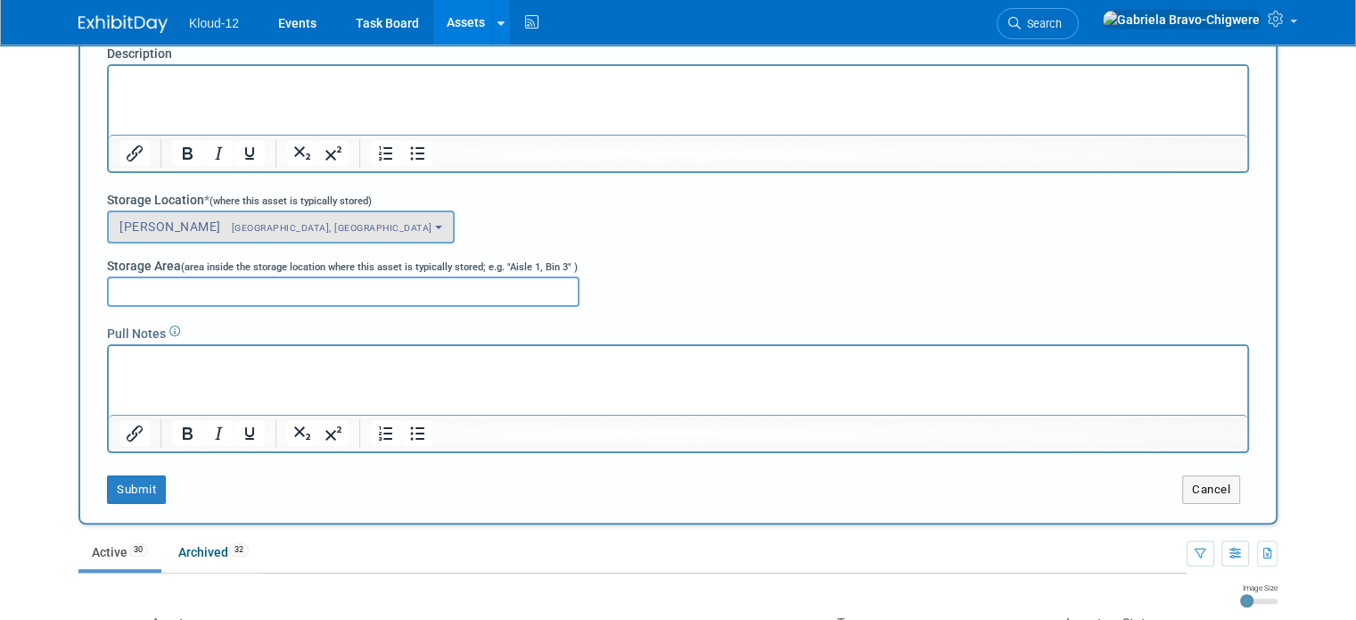
type input "KIT - First Aid/Misc. - 1"
click at [236, 227] on span "Raleigh, NC" at bounding box center [326, 228] width 211 height 12
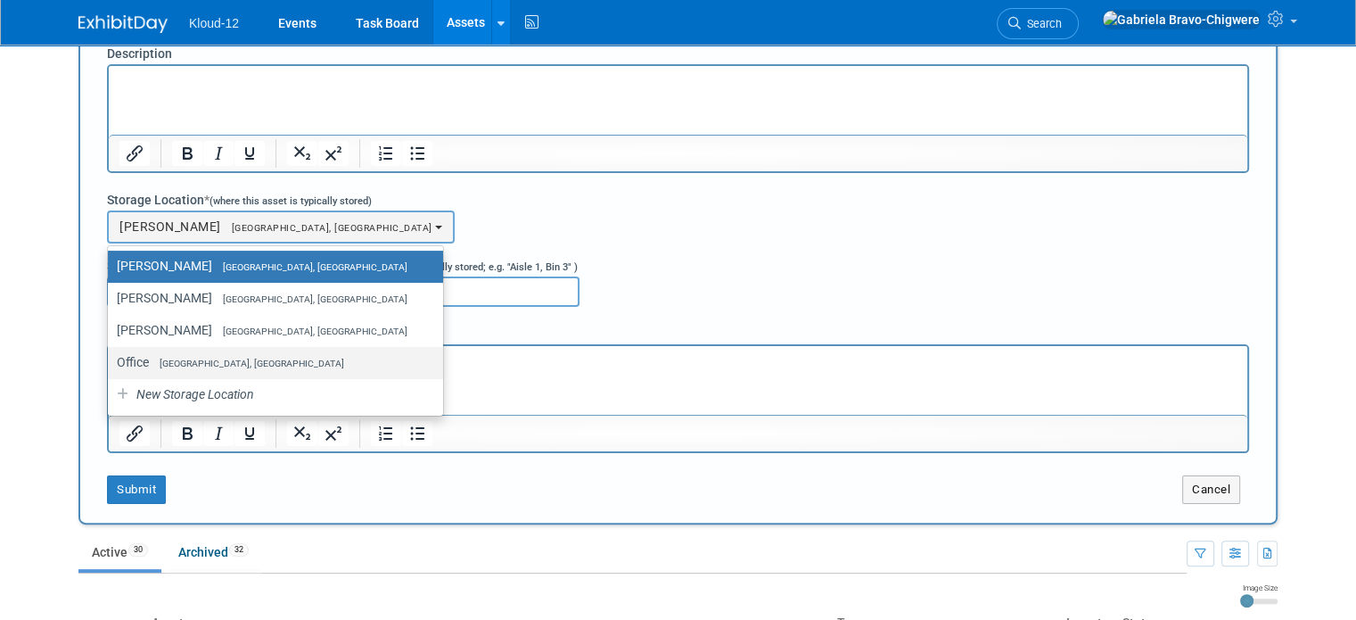
click at [196, 359] on span "[GEOGRAPHIC_DATA], [GEOGRAPHIC_DATA]" at bounding box center [246, 364] width 195 height 12
click at [111, 359] on input "Office Lawrenceville, GA" at bounding box center [105, 363] width 12 height 12
select select "11223065"
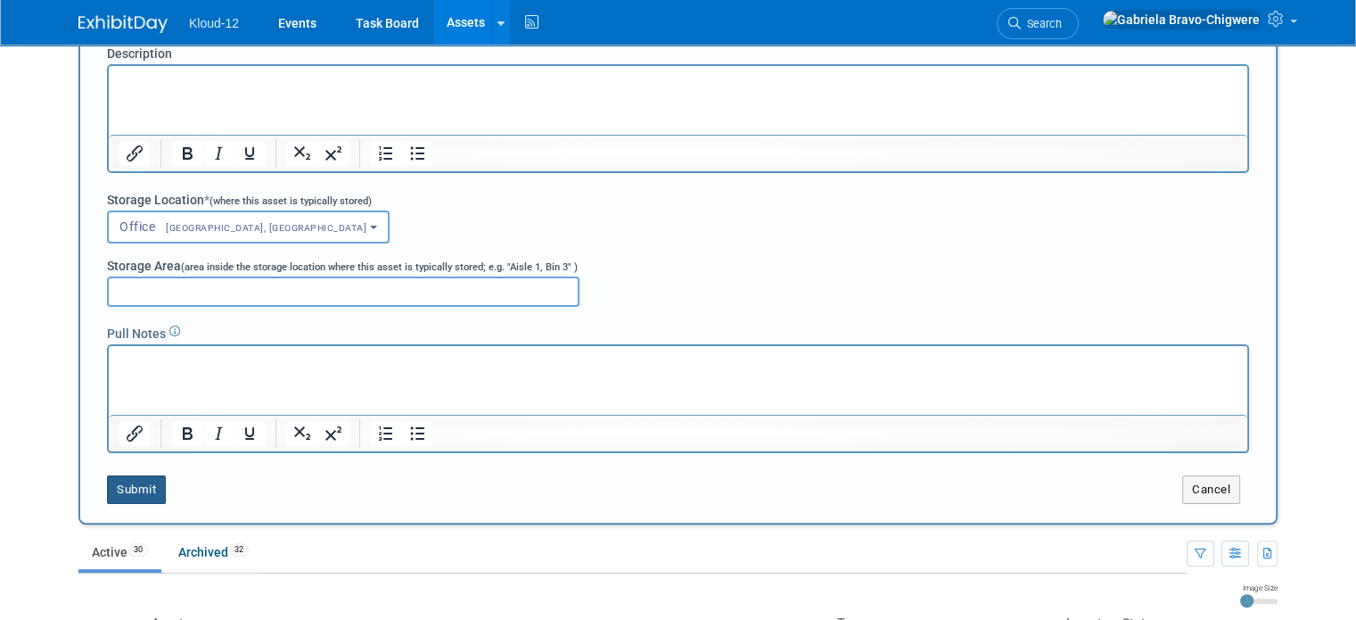
click at [113, 495] on button "Submit" at bounding box center [136, 489] width 59 height 29
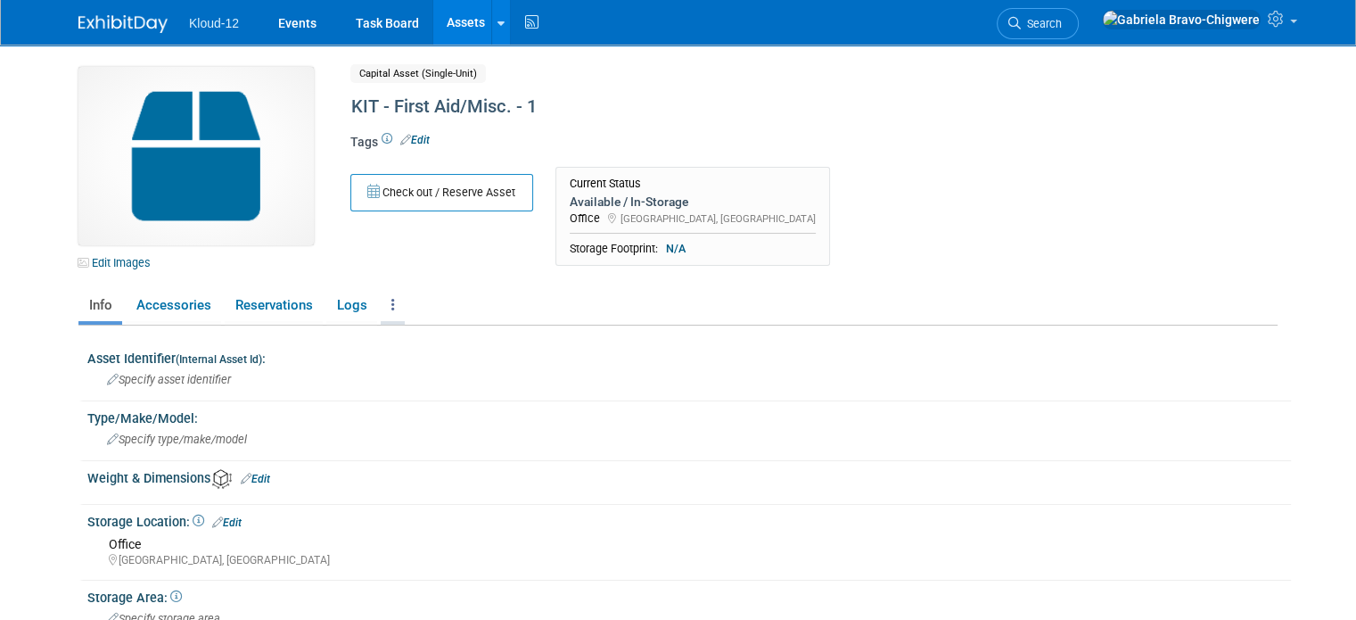
click at [381, 302] on link at bounding box center [393, 305] width 24 height 31
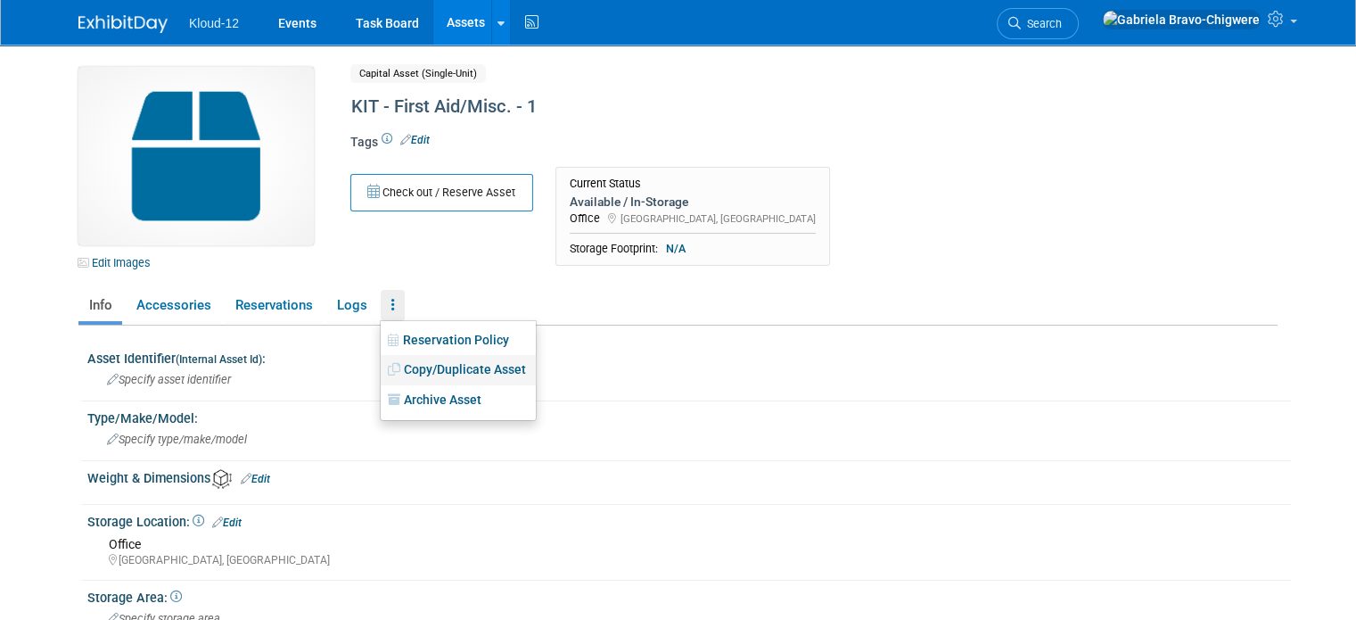
click at [392, 363] on link "Copy/Duplicate Asset" at bounding box center [458, 370] width 155 height 30
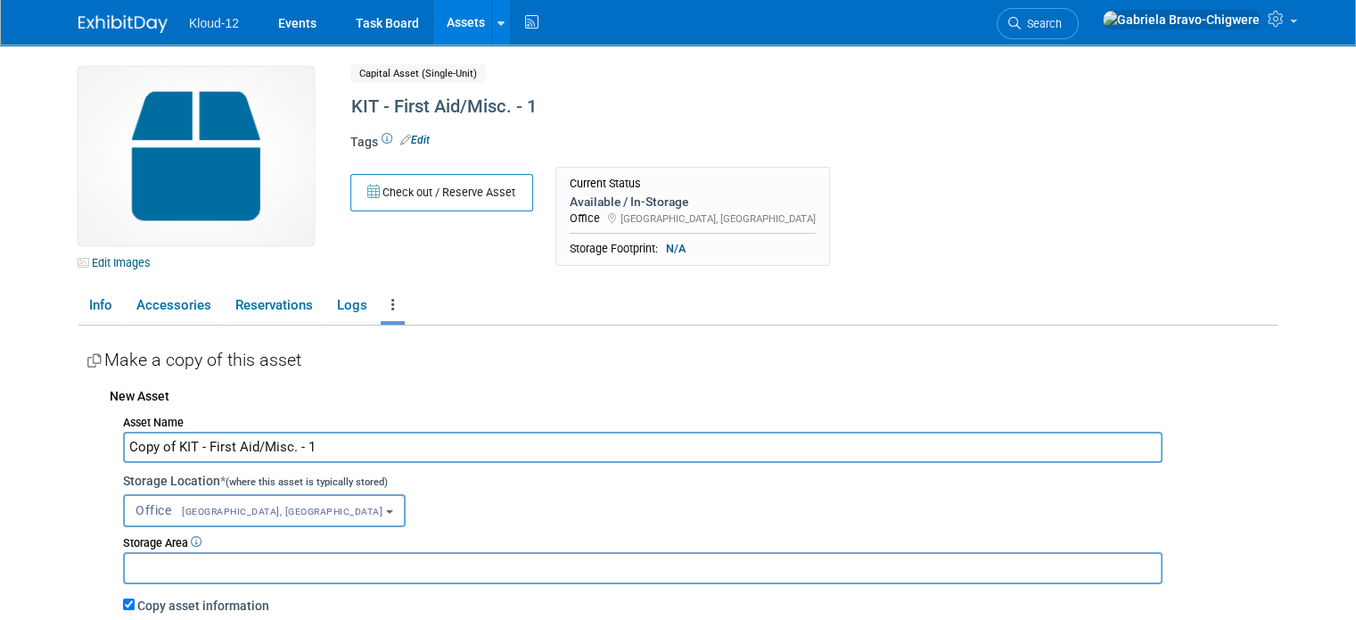
click at [161, 442] on input "Copy of KIT - First Aid/Misc. - 1" at bounding box center [643, 447] width 1040 height 31
click at [247, 448] on input "KIT - First Aid/Misc. - 1" at bounding box center [643, 447] width 1040 height 31
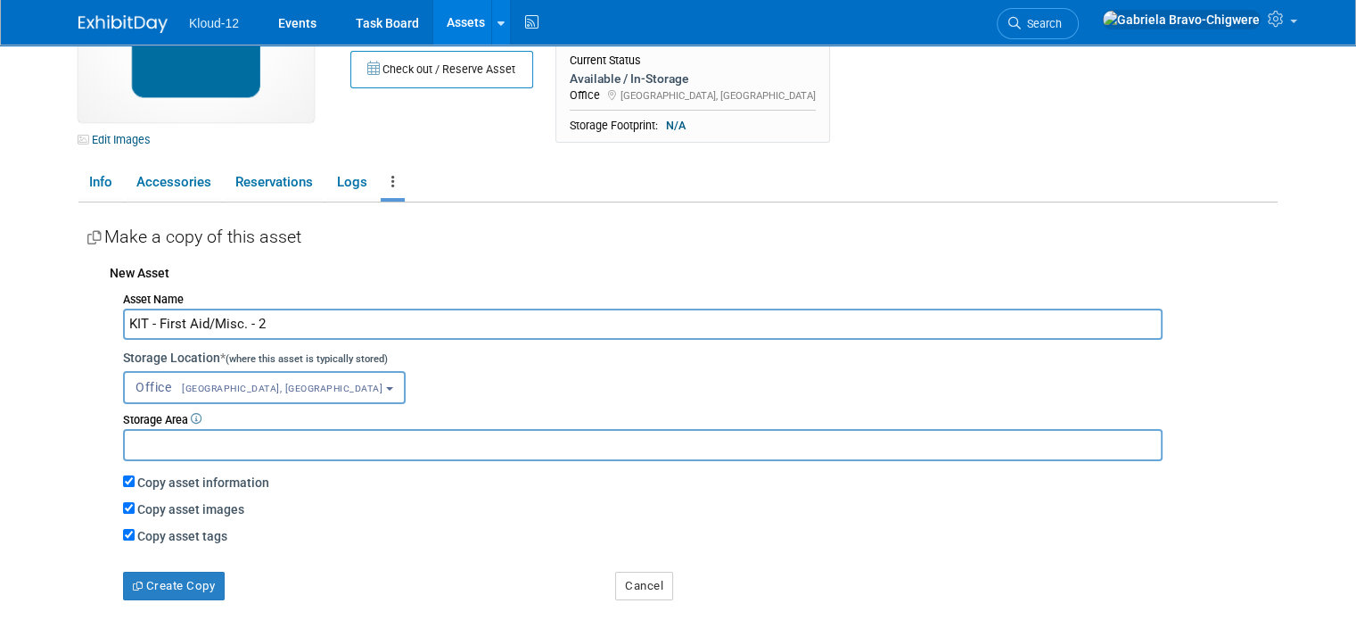
scroll to position [130, 0]
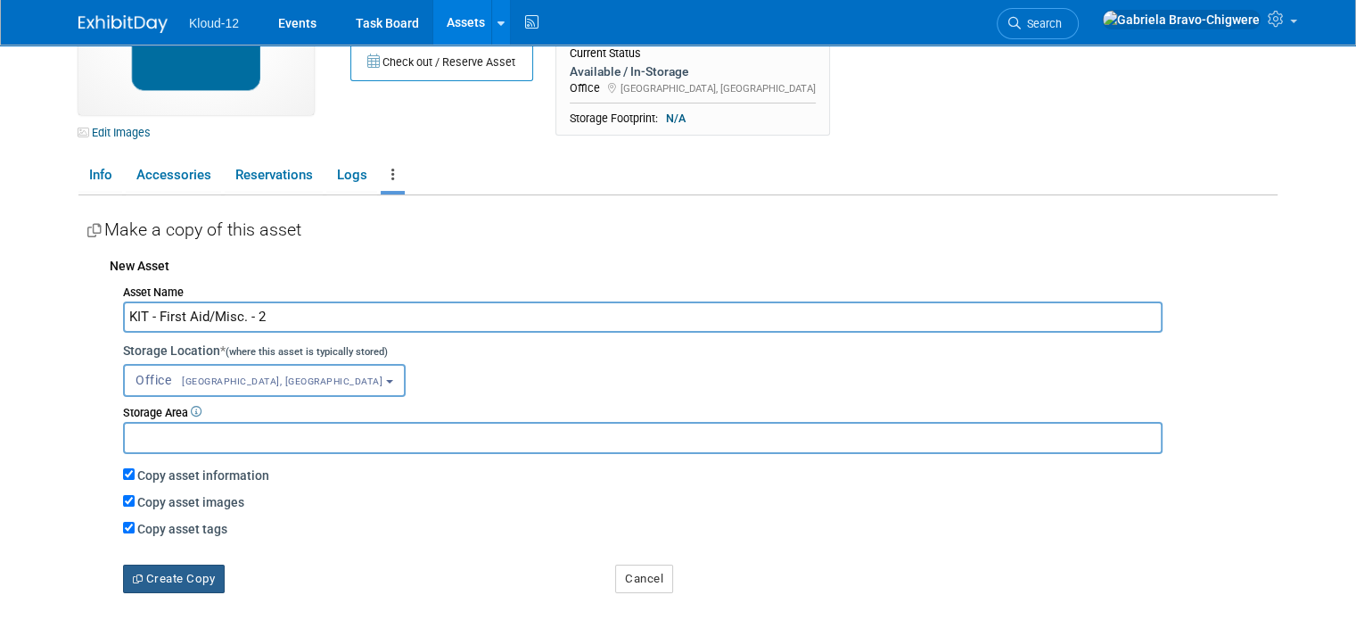
type input "KIT - First Aid/Misc. - 2"
click at [174, 581] on button "Create Copy" at bounding box center [174, 579] width 102 height 29
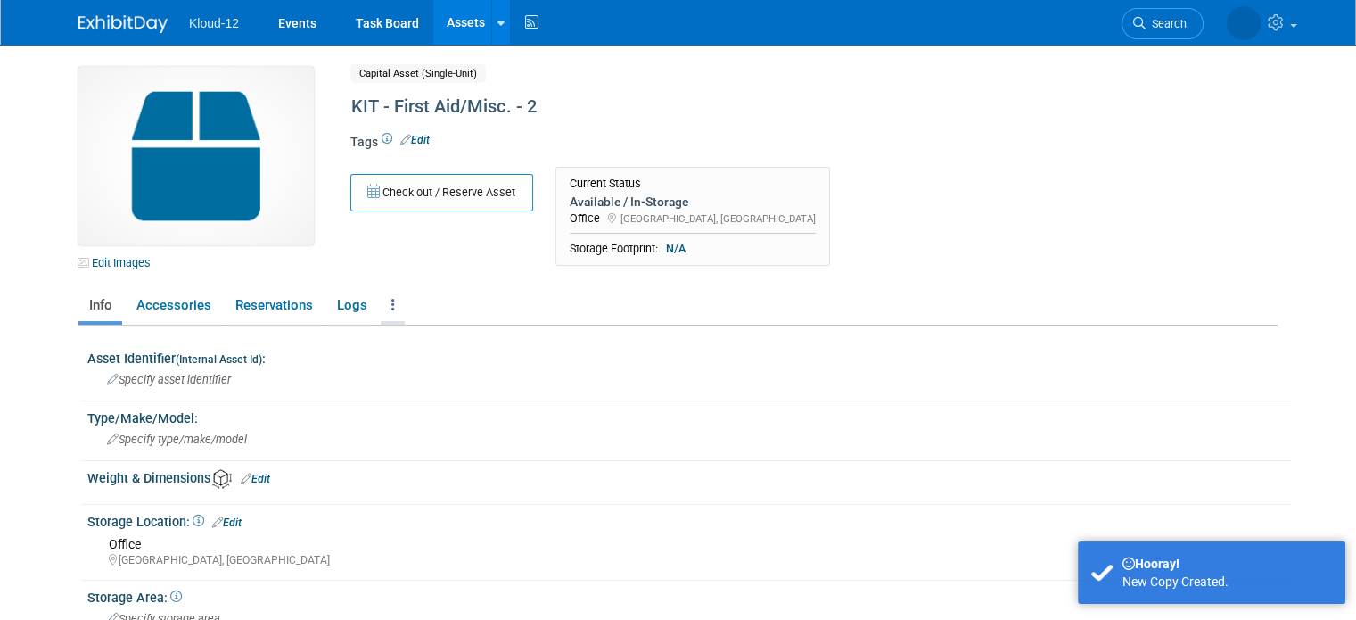
click at [392, 298] on icon at bounding box center [394, 304] width 4 height 13
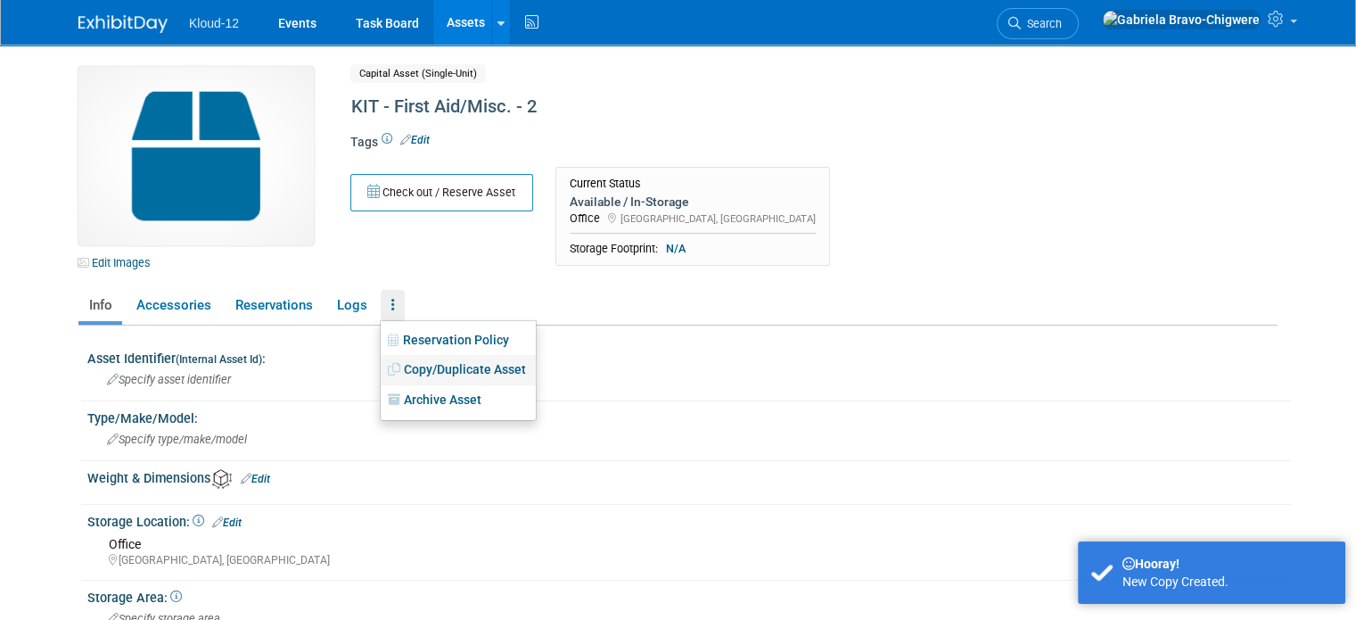
click at [388, 370] on icon at bounding box center [396, 369] width 16 height 12
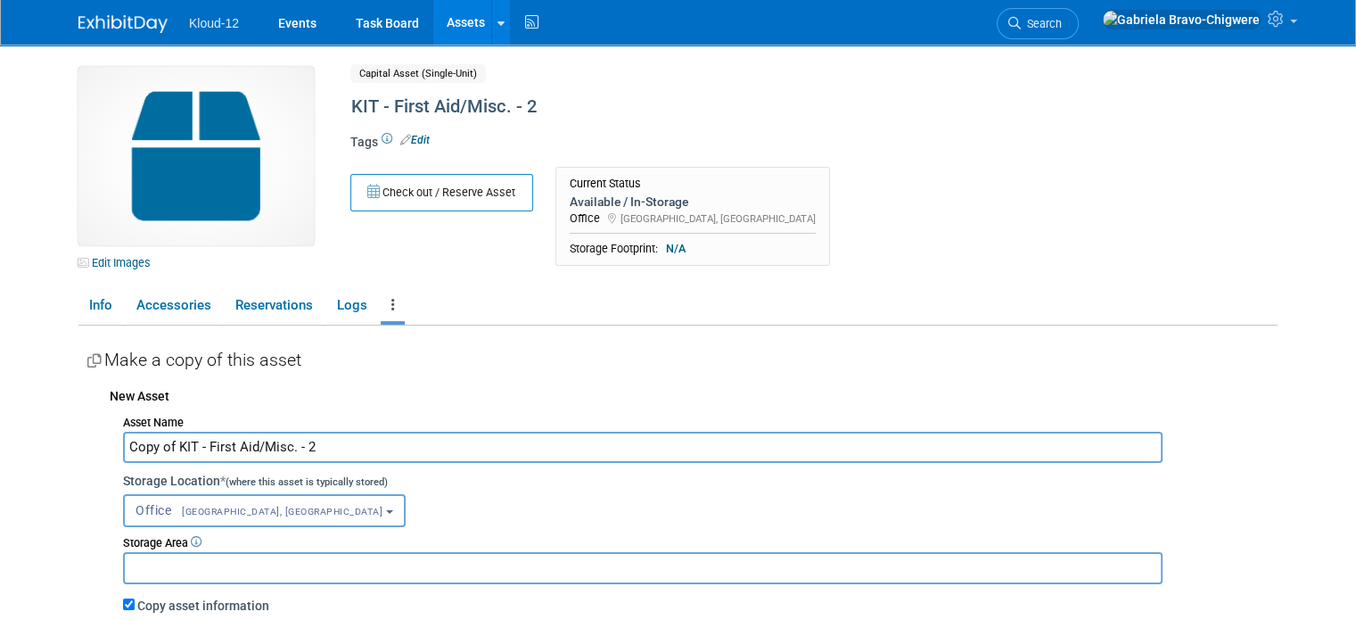
click at [162, 445] on input "Copy of KIT - First Aid/Misc. - 2" at bounding box center [643, 447] width 1040 height 31
click at [250, 445] on input "KIT - First Aid/Misc. - 2" at bounding box center [643, 447] width 1040 height 31
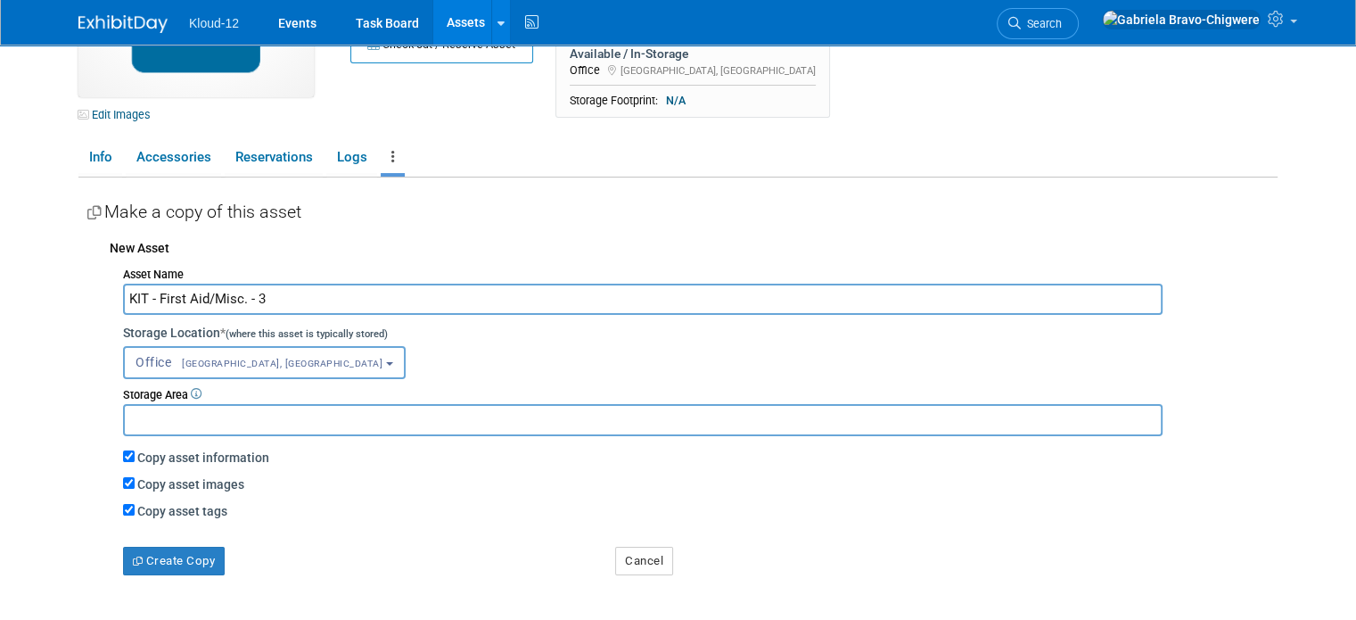
scroll to position [175, 0]
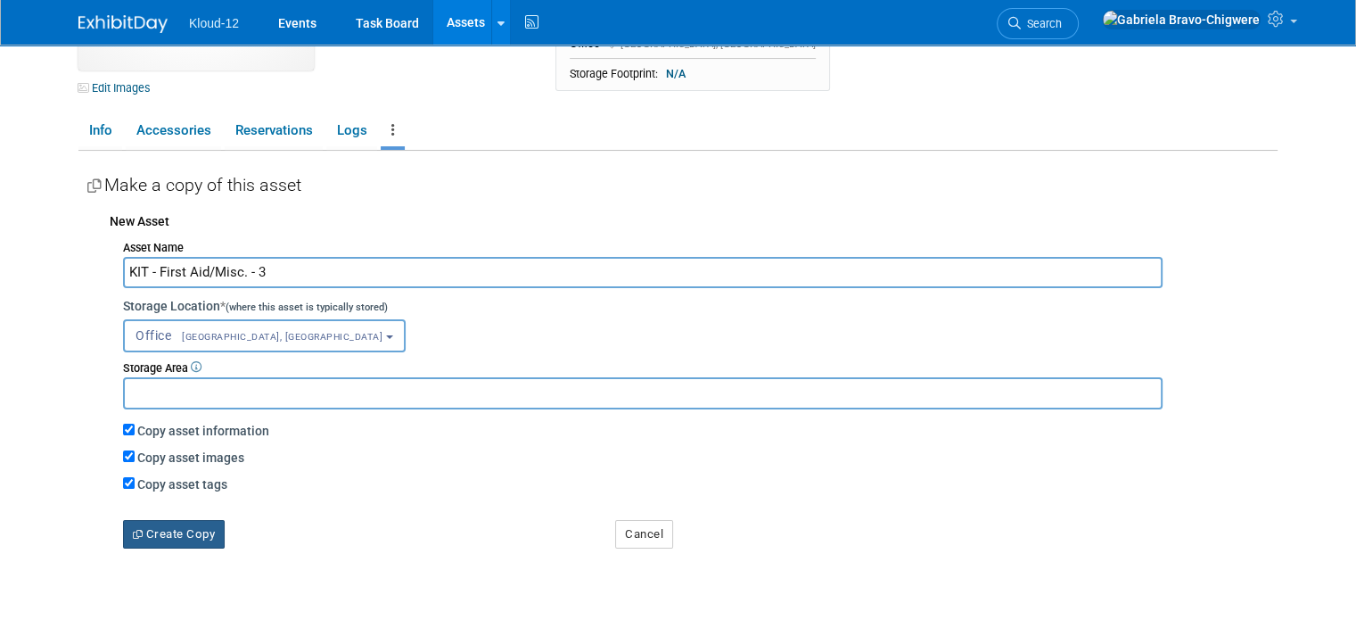
type input "KIT - First Aid/Misc. - 3"
click at [184, 532] on button "Create Copy" at bounding box center [174, 534] width 102 height 29
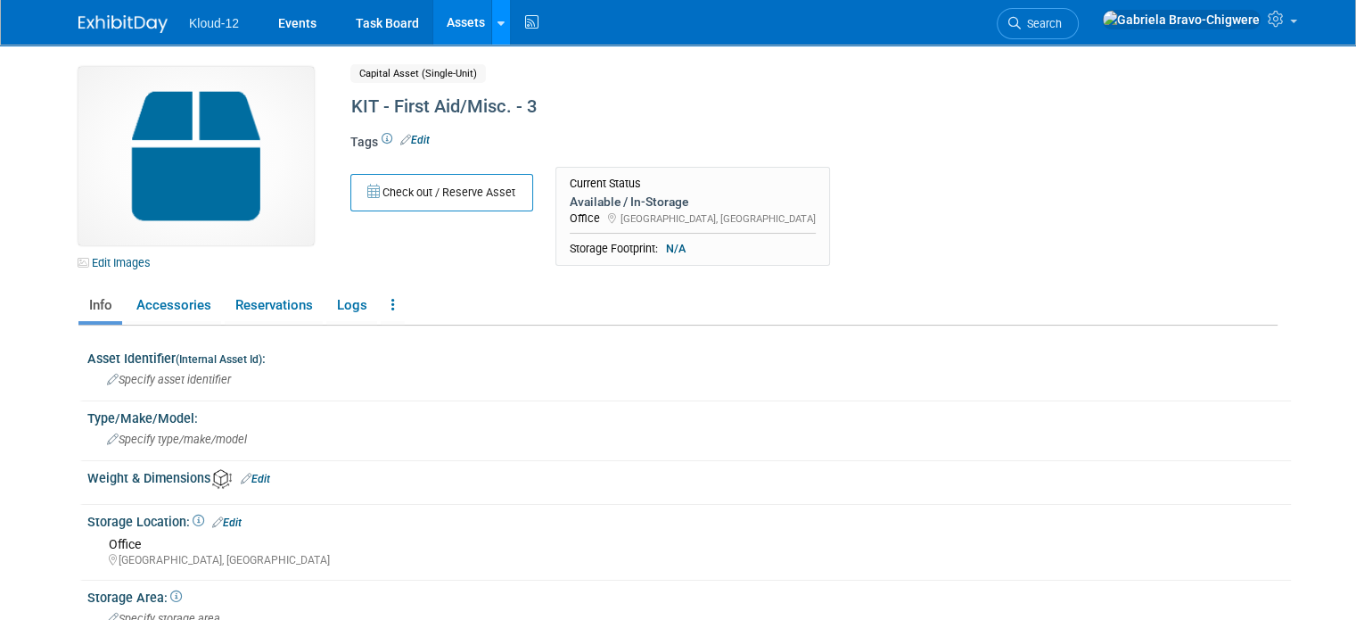
click at [491, 35] on link at bounding box center [500, 22] width 19 height 45
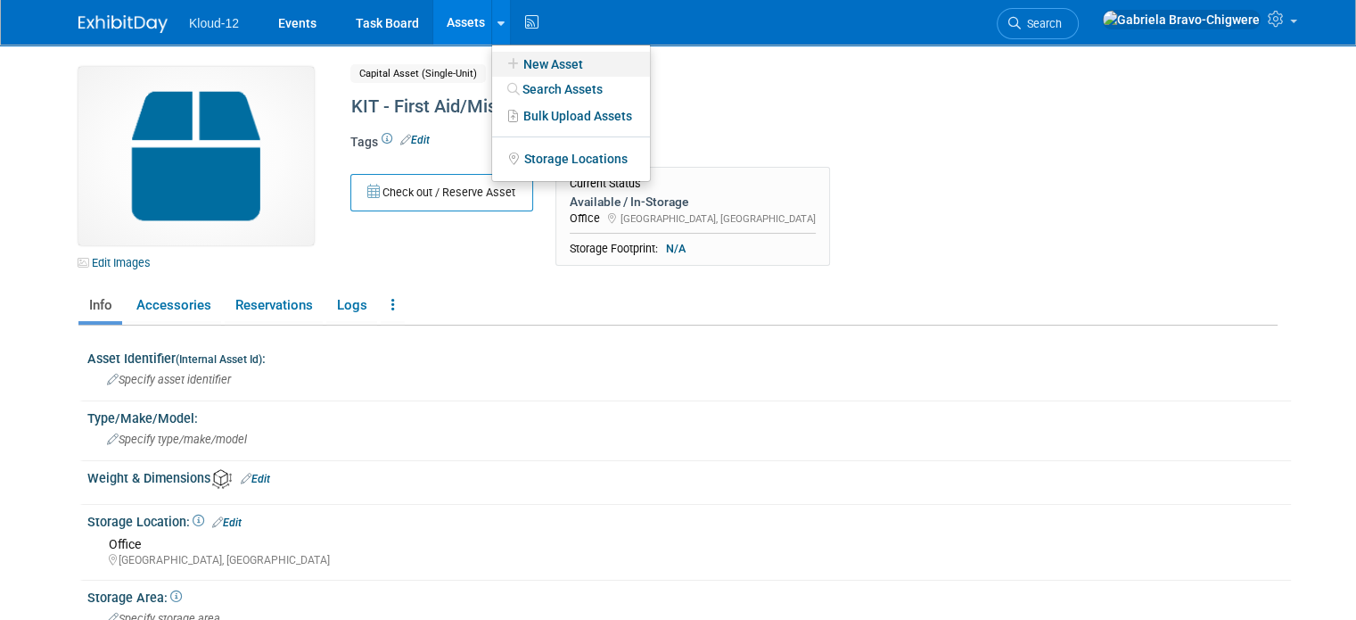
click at [504, 65] on icon at bounding box center [514, 64] width 20 height 12
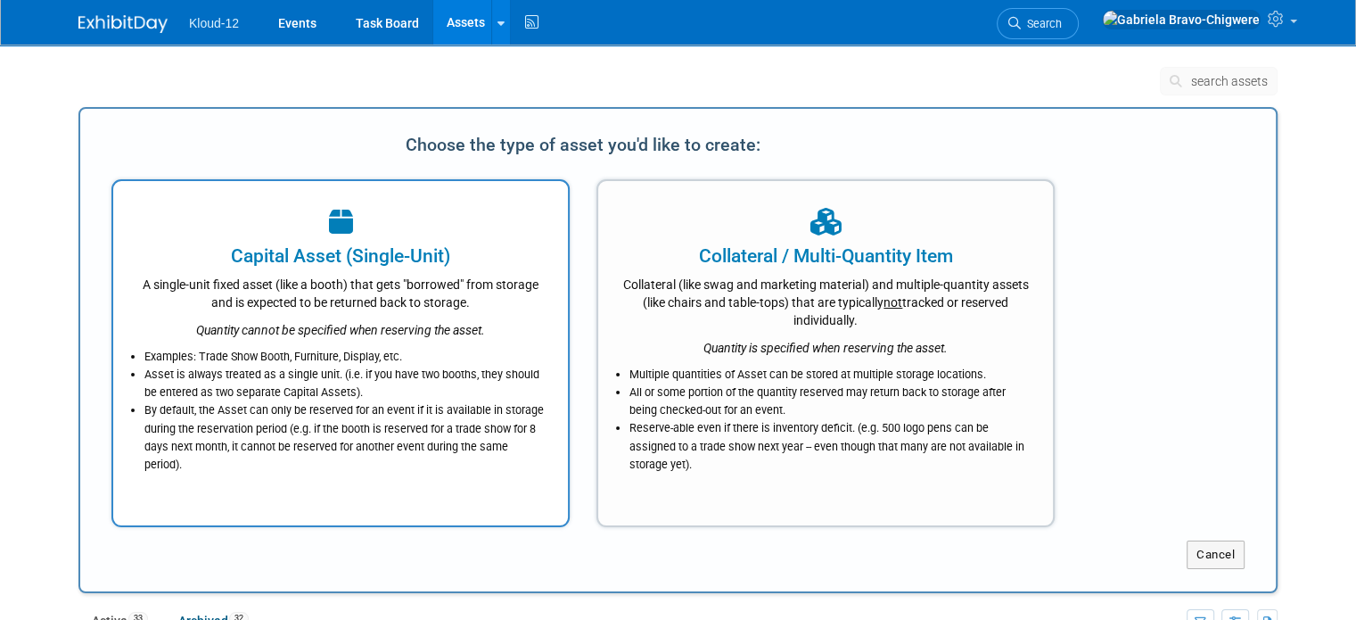
click at [398, 291] on div "A single-unit fixed asset (like a booth) that gets "borrowed" from storage and …" at bounding box center [341, 290] width 410 height 42
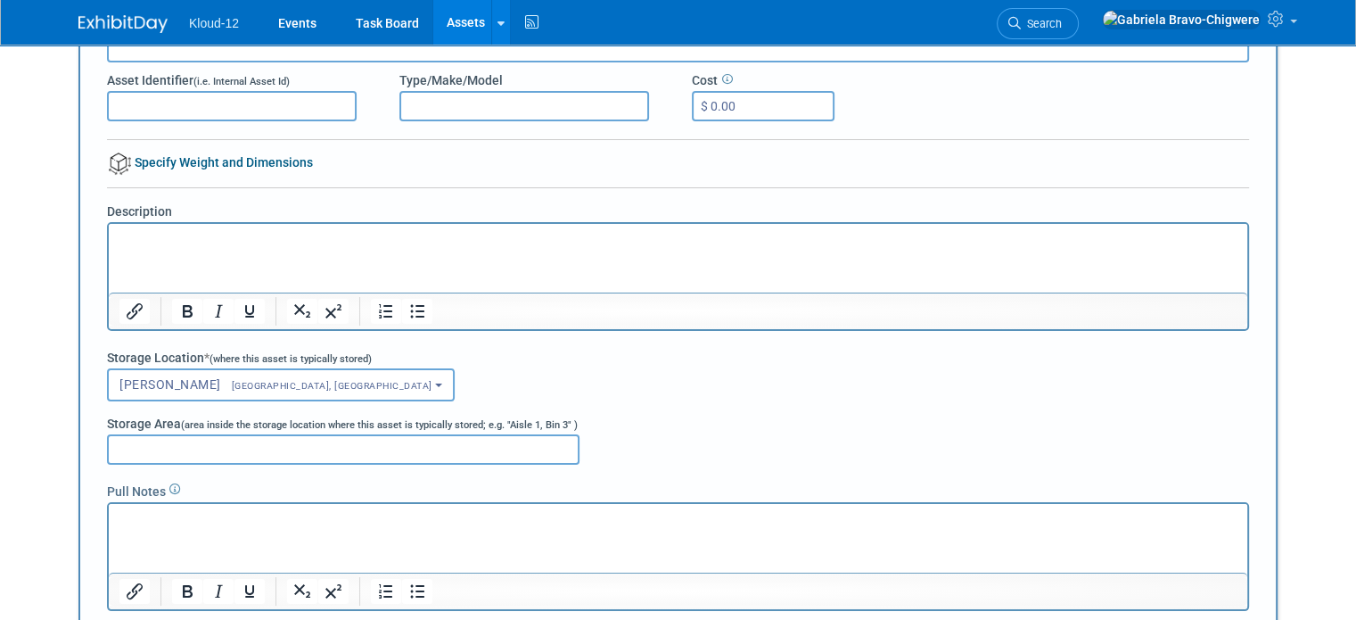
scroll to position [178, 0]
type input "KIT - Lit/Office Supplies - 1"
click at [243, 372] on button "Brian McGill Raleigh, NC" at bounding box center [281, 383] width 348 height 33
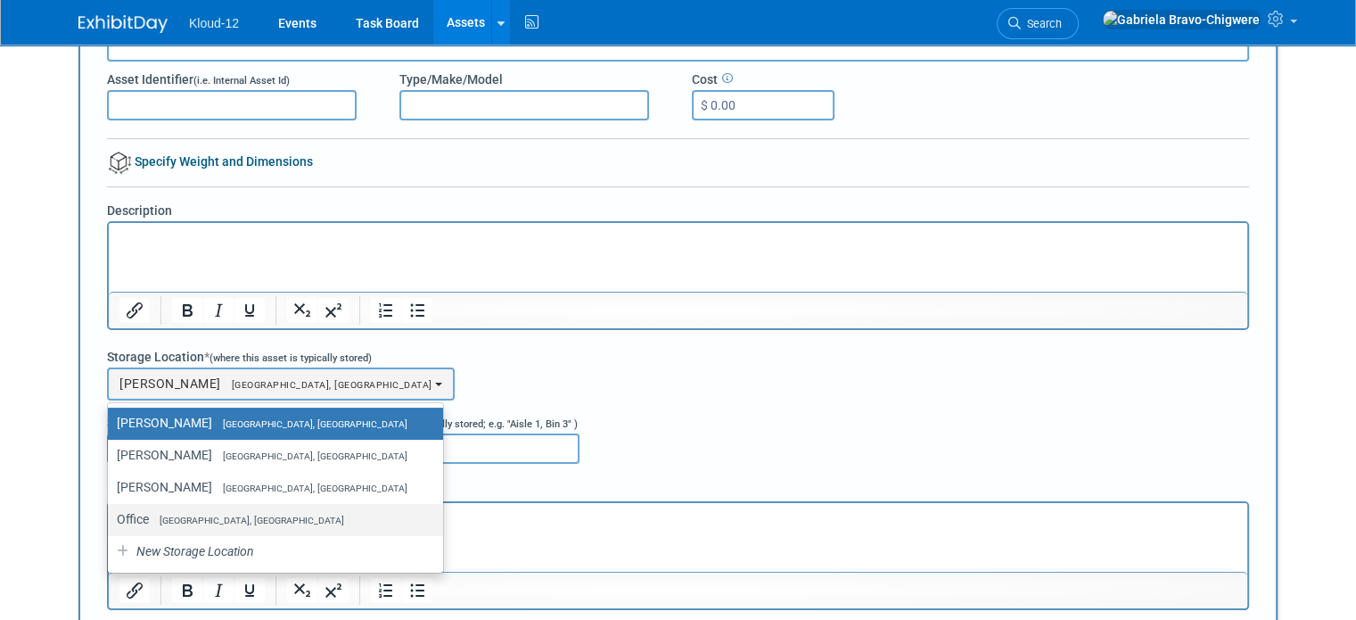
click at [192, 528] on link "Office Lawrenceville, GA" at bounding box center [275, 520] width 335 height 32
click at [192, 515] on span "[GEOGRAPHIC_DATA], [GEOGRAPHIC_DATA]" at bounding box center [246, 521] width 195 height 12
click at [111, 515] on input "Office Lawrenceville, GA" at bounding box center [105, 520] width 12 height 12
select select "11223065"
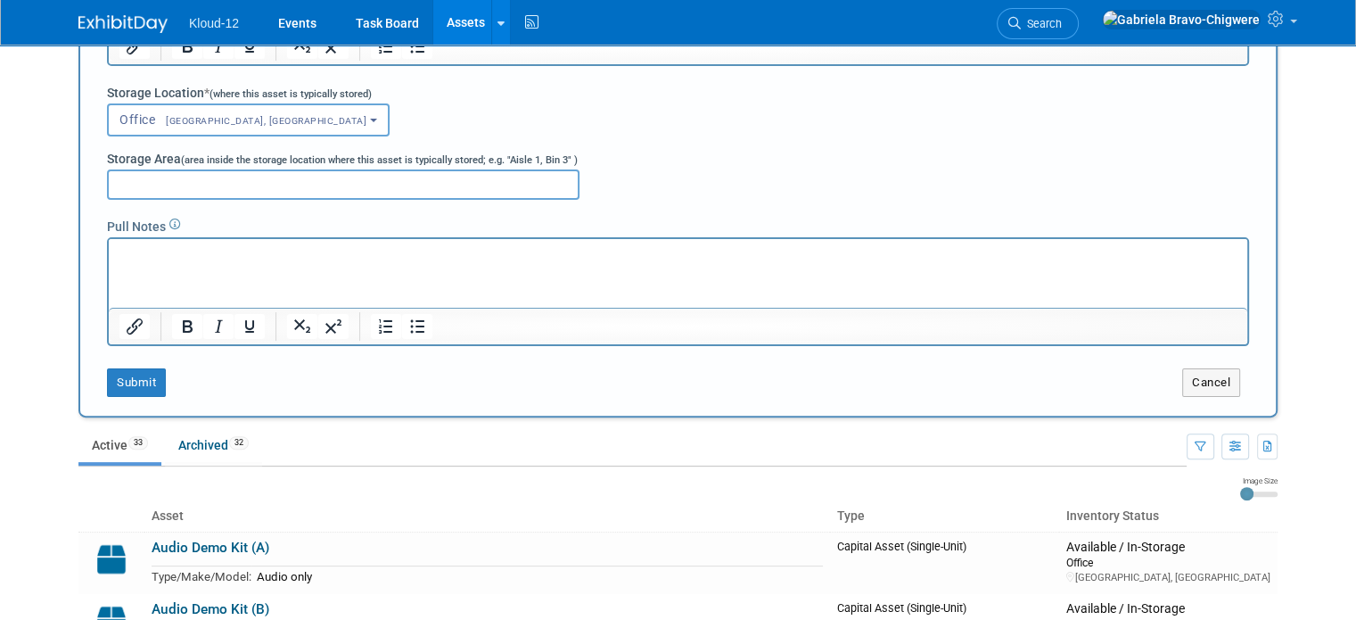
scroll to position [442, 0]
click at [125, 387] on button "Submit" at bounding box center [136, 382] width 59 height 29
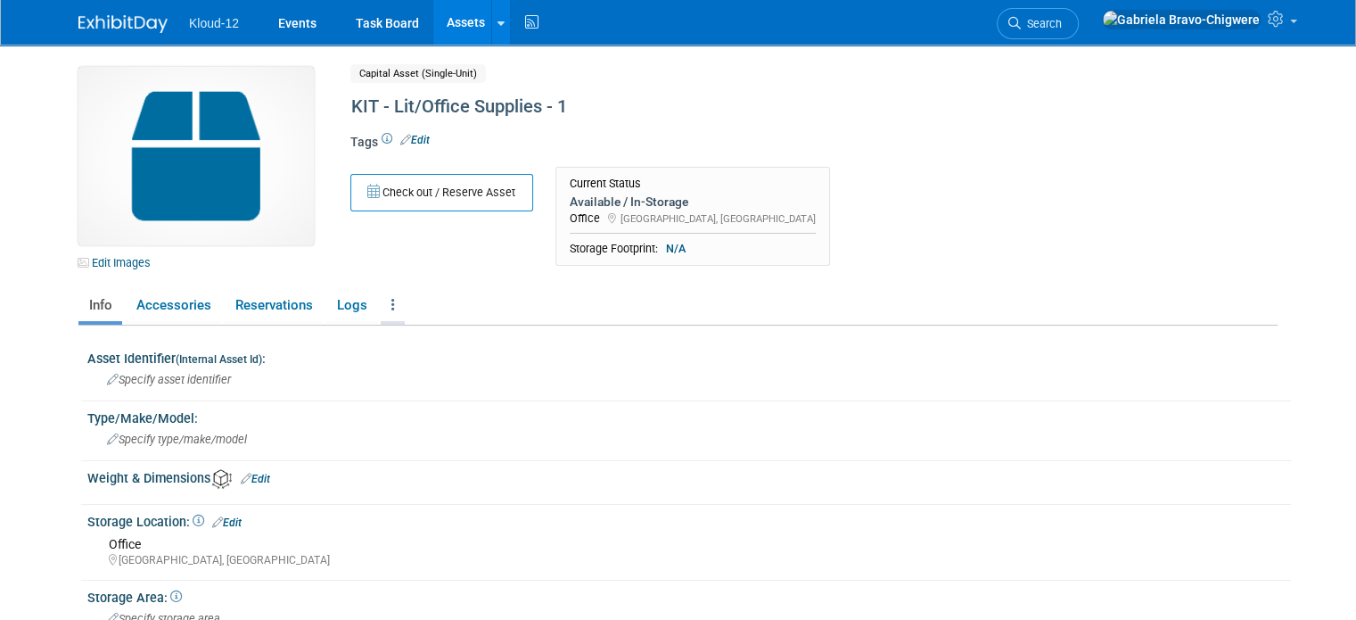
click at [381, 299] on link at bounding box center [393, 305] width 24 height 31
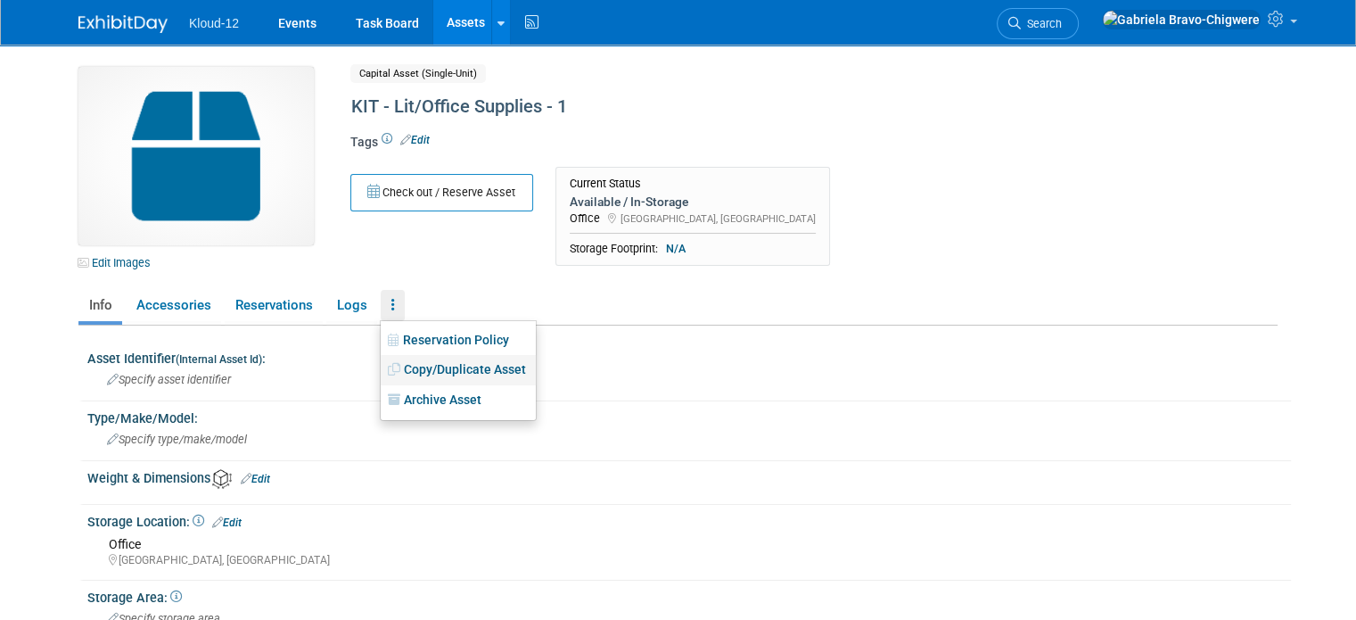
click at [392, 372] on link "Copy/Duplicate Asset" at bounding box center [458, 370] width 155 height 30
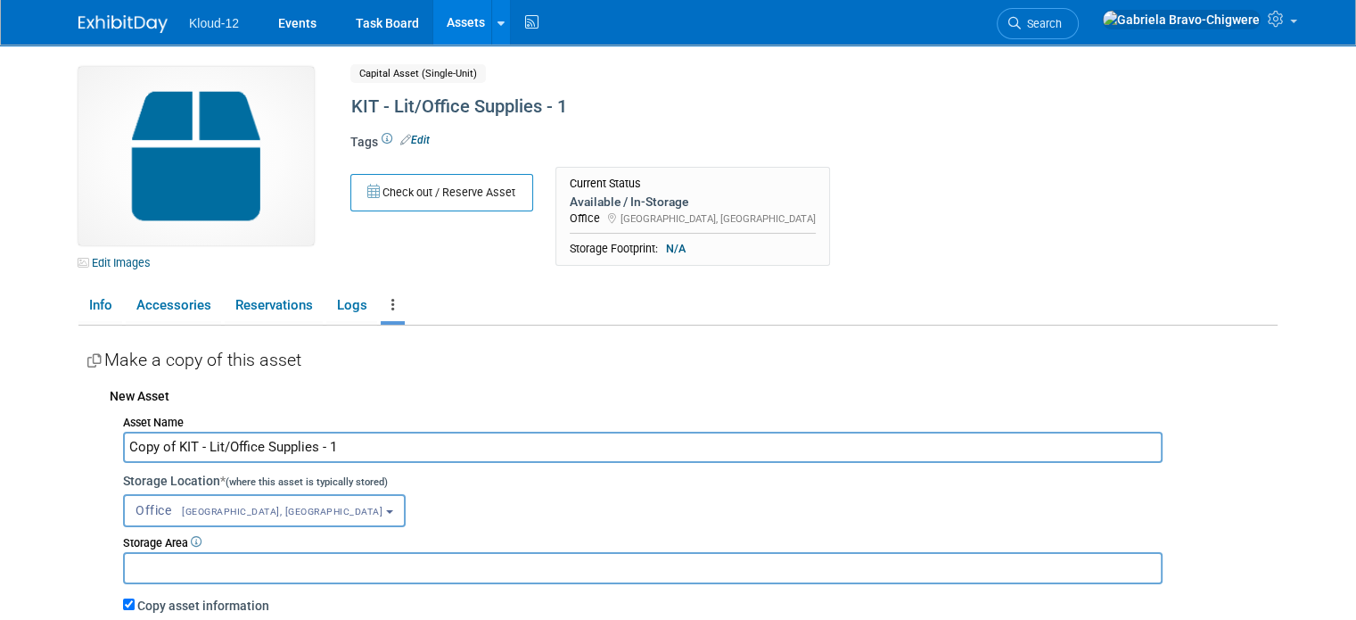
click at [163, 444] on input "Copy of KIT - Lit/Office Supplies - 1" at bounding box center [643, 447] width 1040 height 31
click at [269, 449] on input "KIT - Lit/Office Supplies - 1" at bounding box center [643, 447] width 1040 height 31
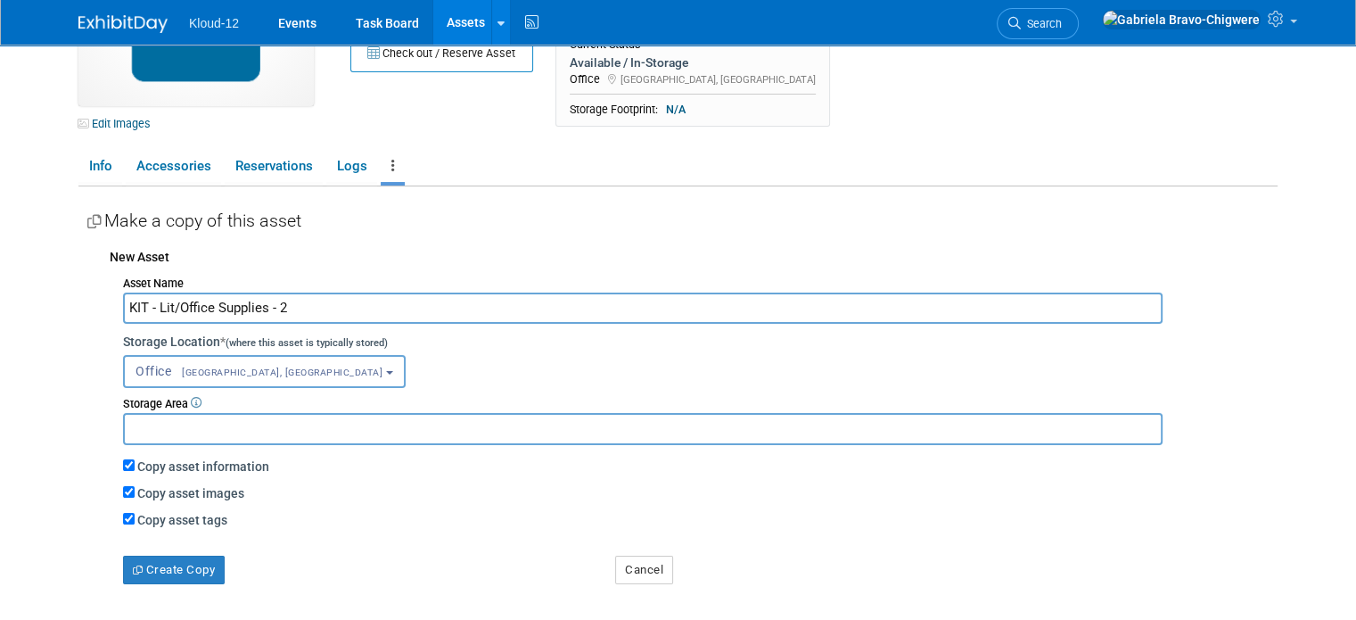
scroll to position [178, 0]
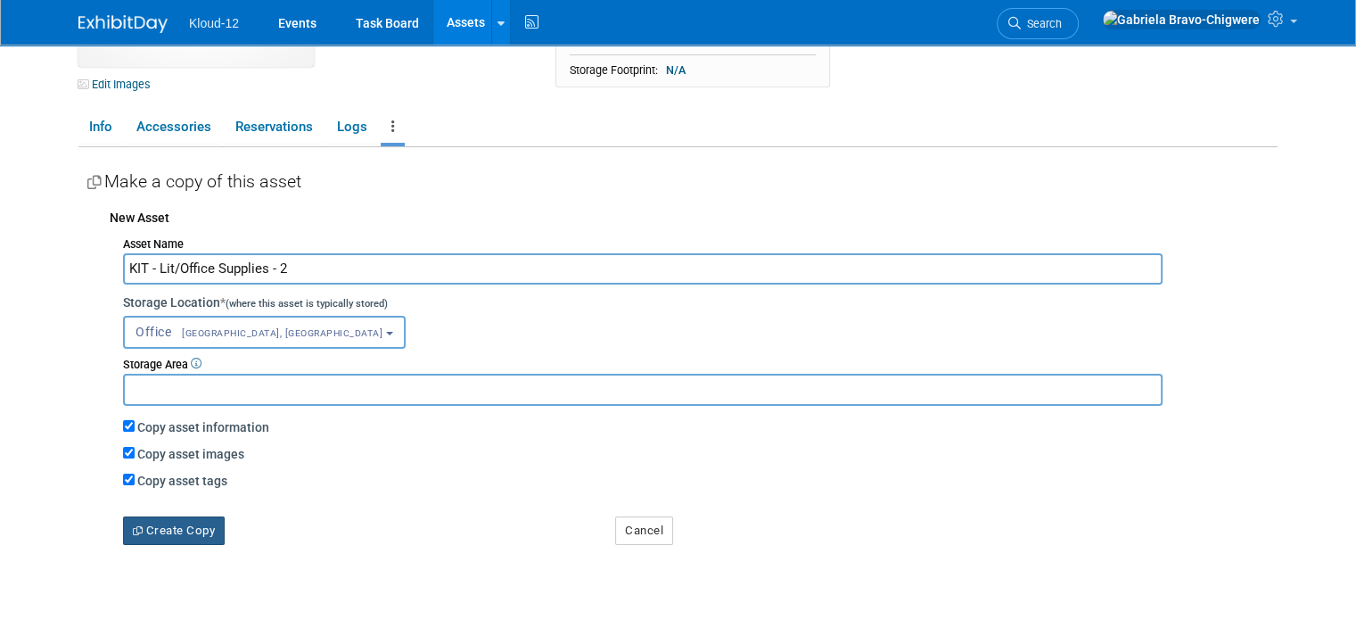
type input "KIT - Lit/Office Supplies - 2"
click at [175, 526] on button "Create Copy" at bounding box center [174, 530] width 102 height 29
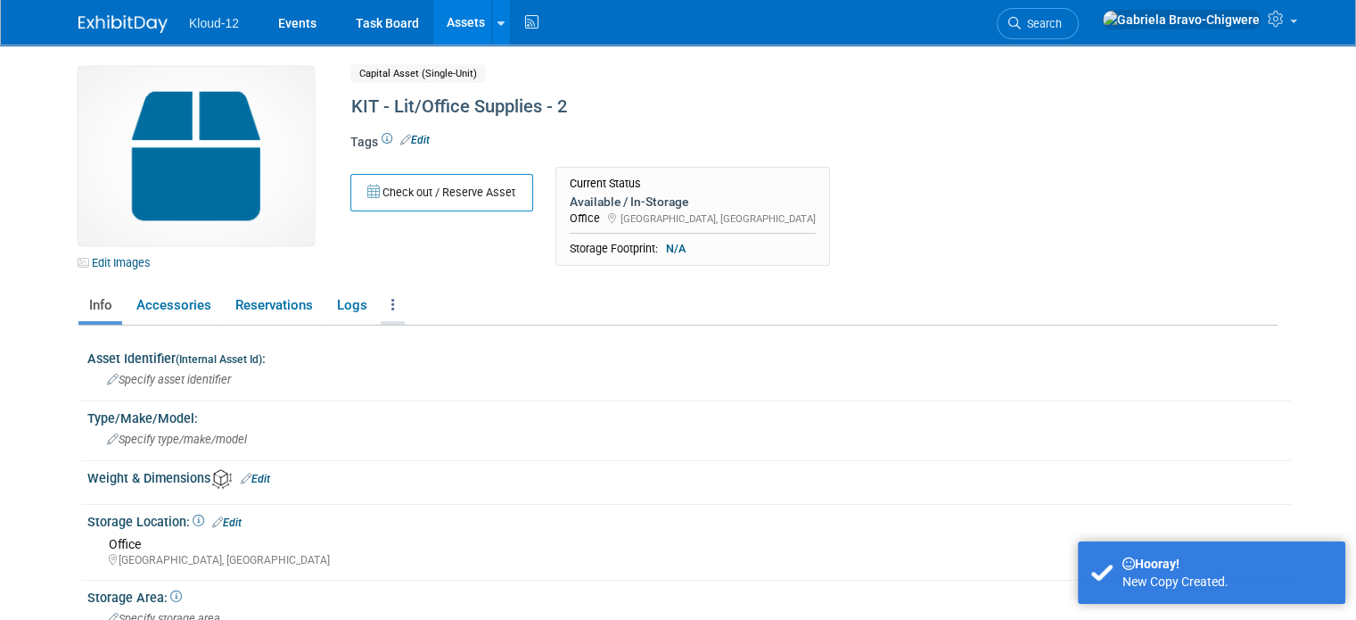
click at [392, 305] on icon at bounding box center [394, 304] width 4 height 13
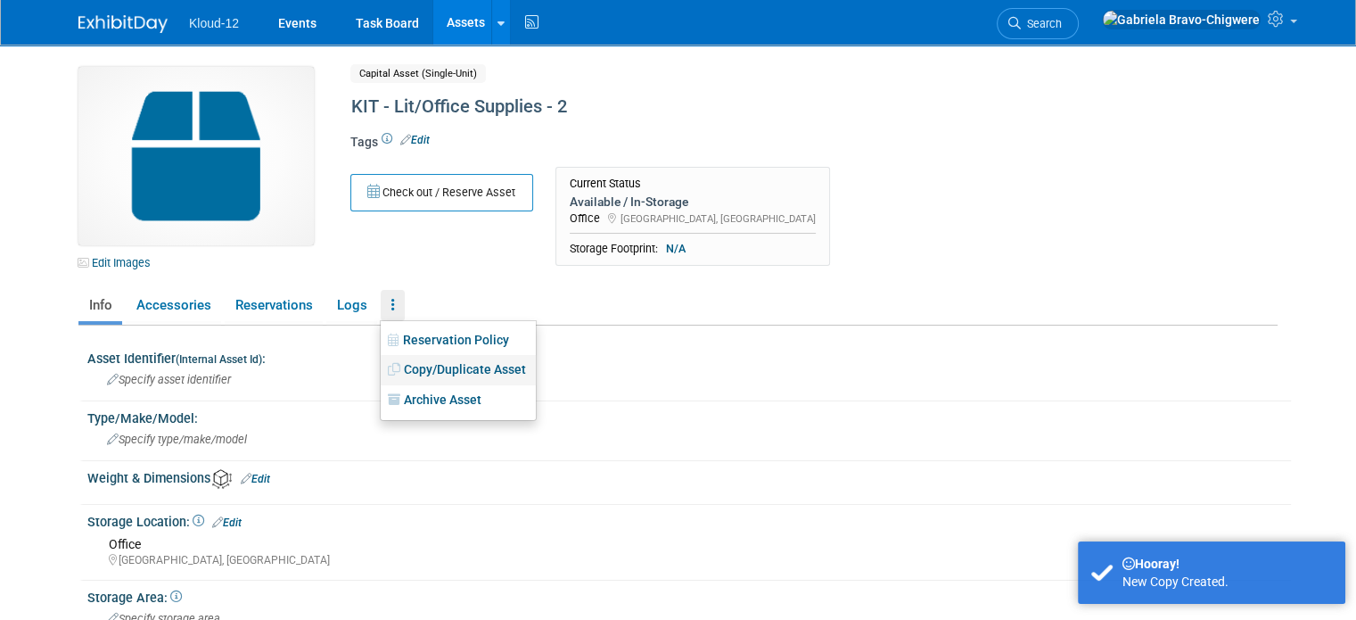
click at [381, 376] on link "Copy/Duplicate Asset" at bounding box center [458, 370] width 155 height 30
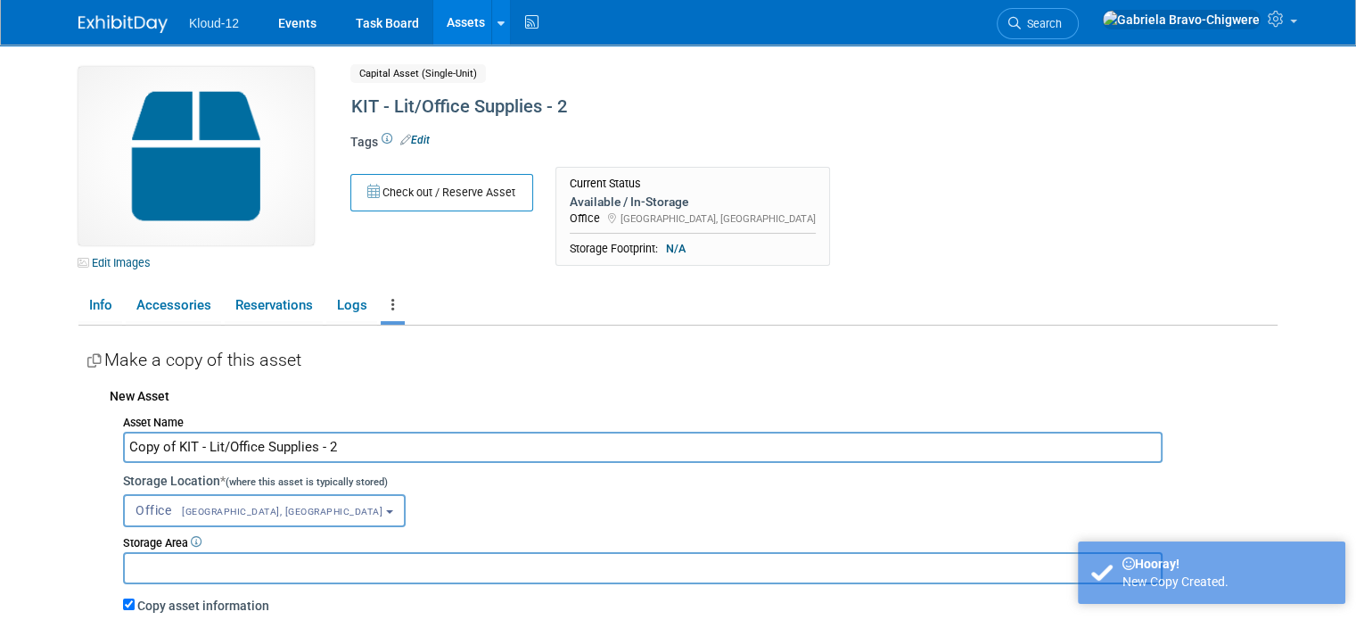
click at [163, 446] on input "Copy of KIT - Lit/Office Supplies - 2" at bounding box center [643, 447] width 1040 height 31
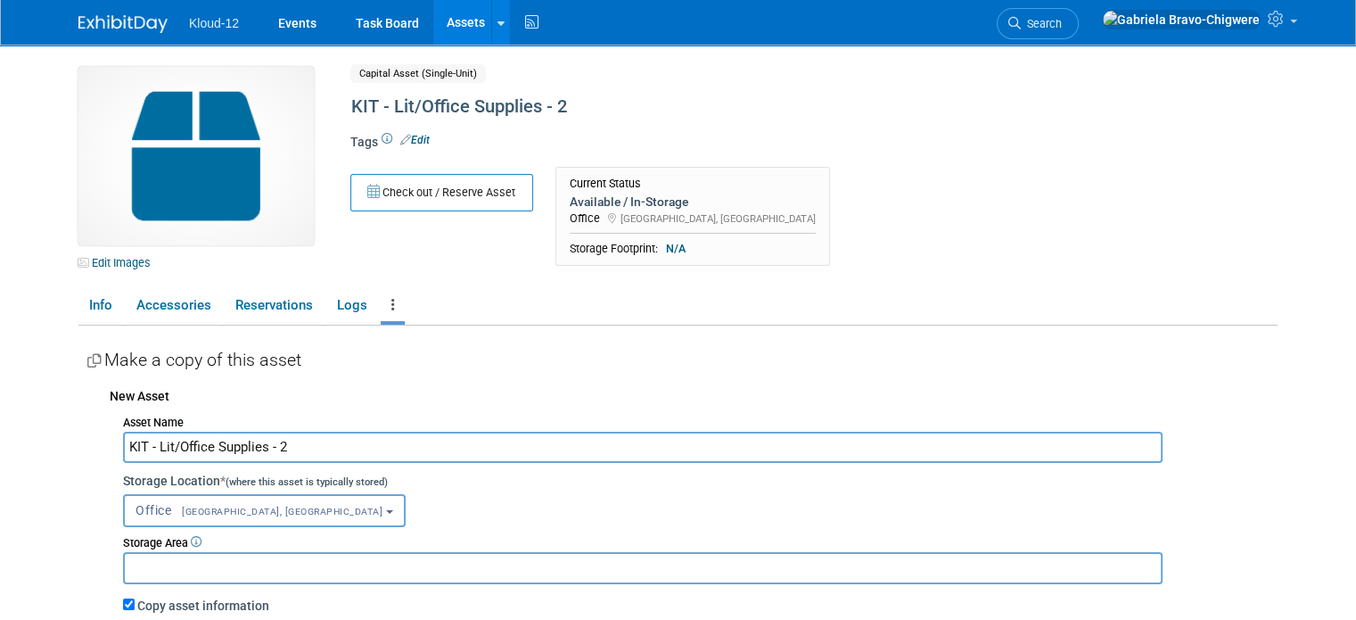
click at [276, 447] on input "KIT - Lit/Office Supplies - 2" at bounding box center [643, 447] width 1040 height 31
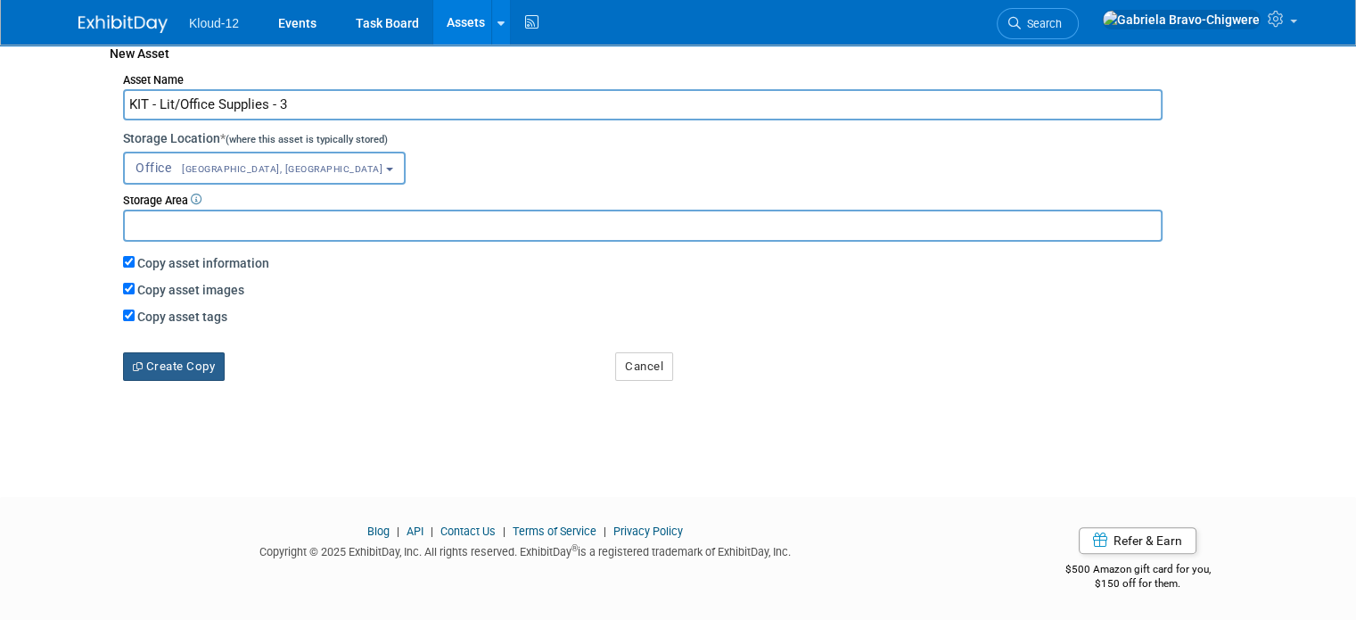
type input "KIT - Lit/Office Supplies - 3"
click at [186, 358] on button "Create Copy" at bounding box center [174, 366] width 102 height 29
